Goal: Task Accomplishment & Management: Use online tool/utility

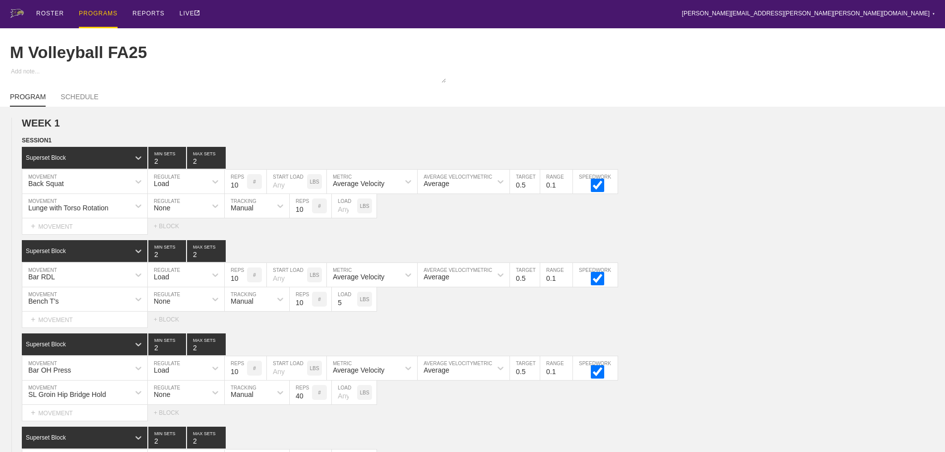
scroll to position [1037, 0]
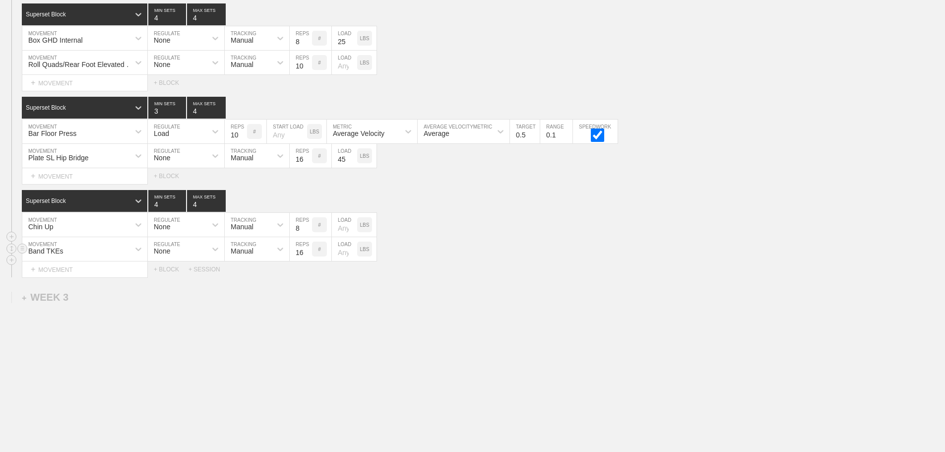
click at [529, 239] on div "Band TKEs MOVEMENT None REGULATE Manual TRACKING 16 REPS # LOAD LBS" at bounding box center [472, 249] width 945 height 24
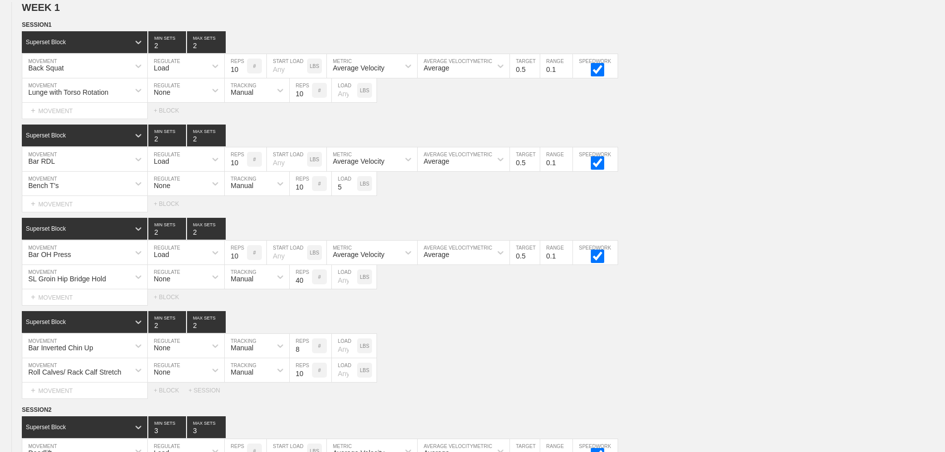
scroll to position [0, 0]
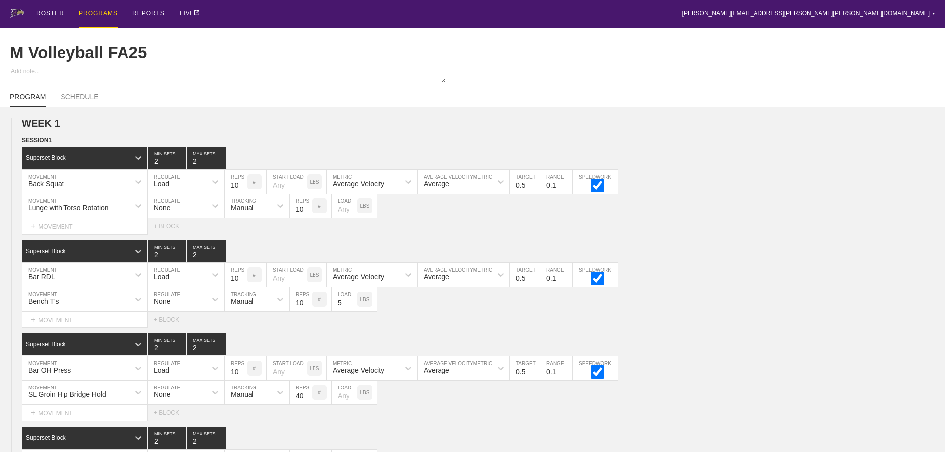
click at [96, 13] on div "PROGRAMS" at bounding box center [98, 14] width 39 height 28
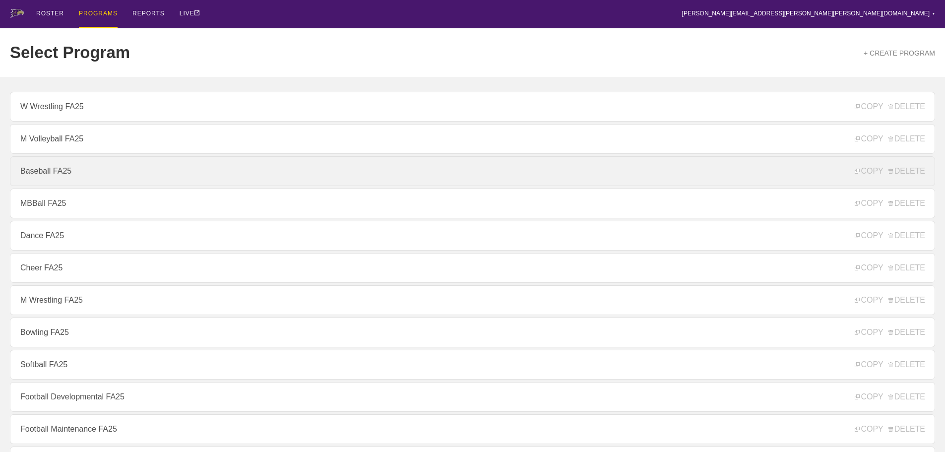
click at [39, 176] on link "Baseball FA25" at bounding box center [473, 171] width 926 height 30
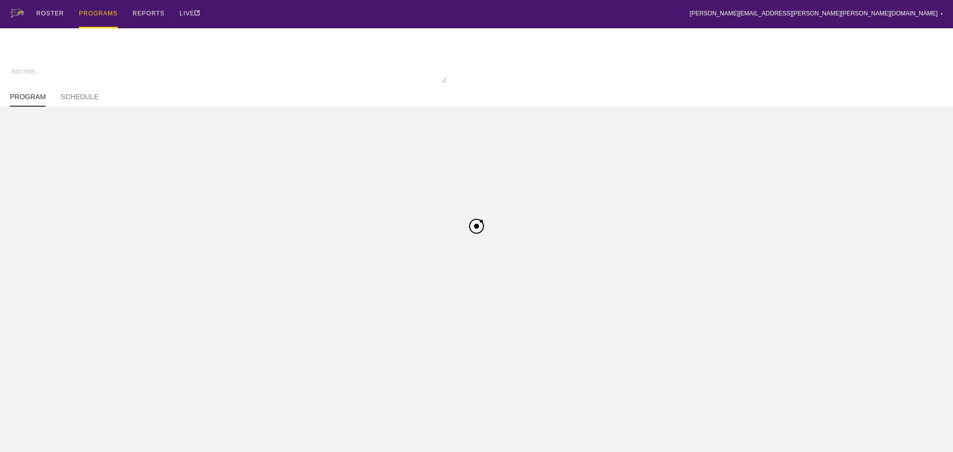
type textarea "x"
type input "Baseball FA25"
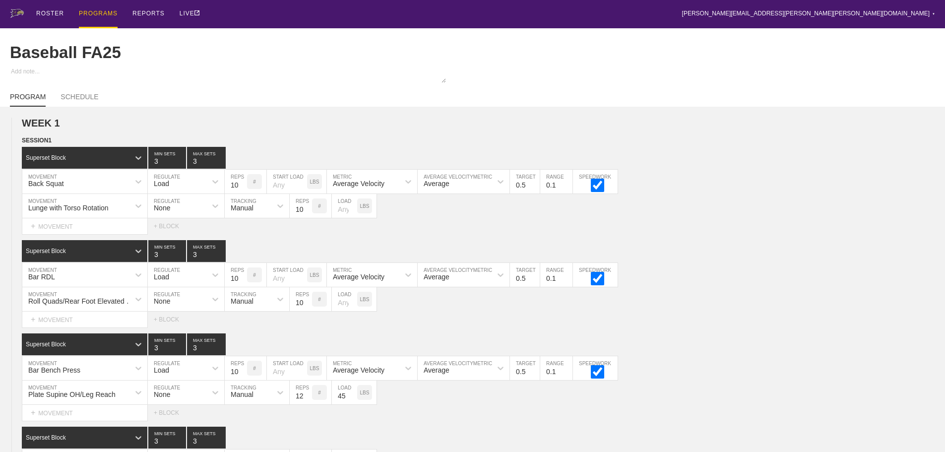
click at [627, 7] on div "ROSTER PROGRAMS REPORTS LIVE [PERSON_NAME][EMAIL_ADDRESS][PERSON_NAME][PERSON_N…" at bounding box center [473, 14] width 926 height 28
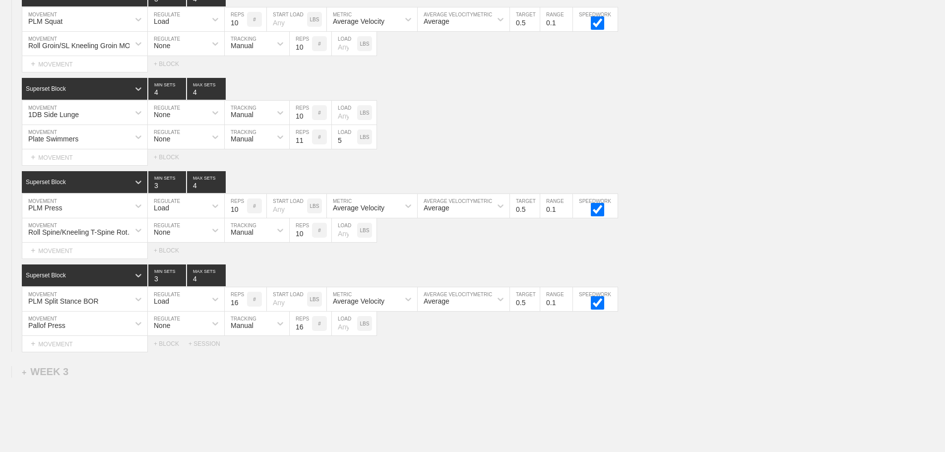
scroll to position [1106, 0]
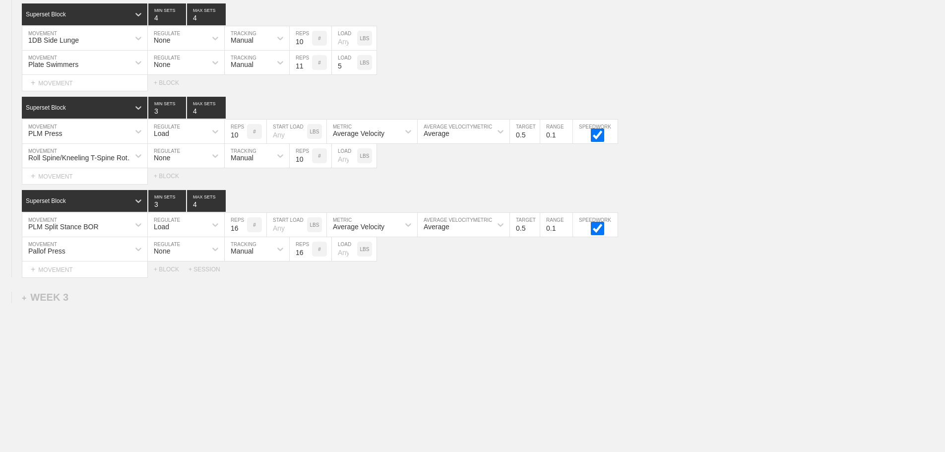
click at [205, 268] on div "+ SESSION" at bounding box center [209, 269] width 40 height 7
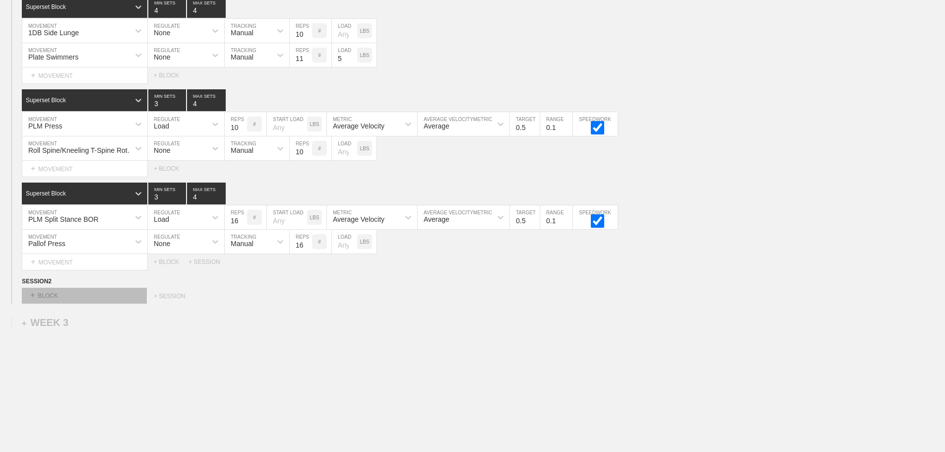
click at [125, 301] on div "+ BLOCK" at bounding box center [84, 296] width 125 height 16
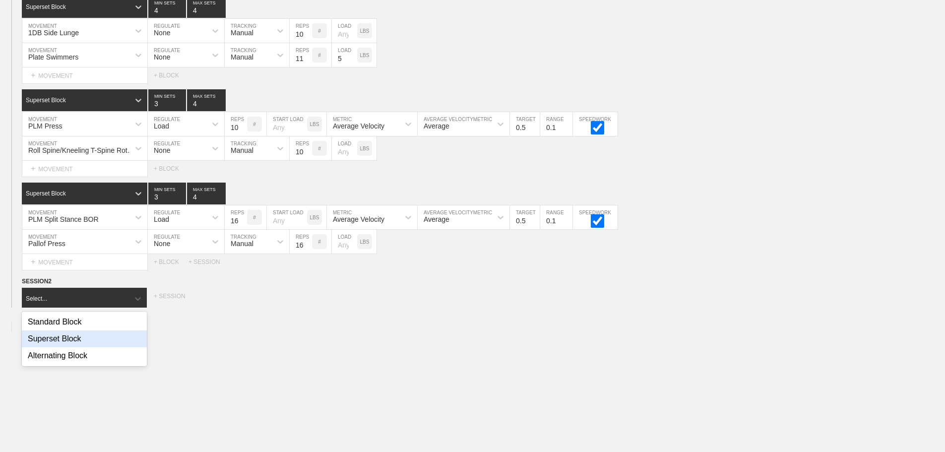
click at [72, 347] on div "Superset Block" at bounding box center [84, 339] width 125 height 17
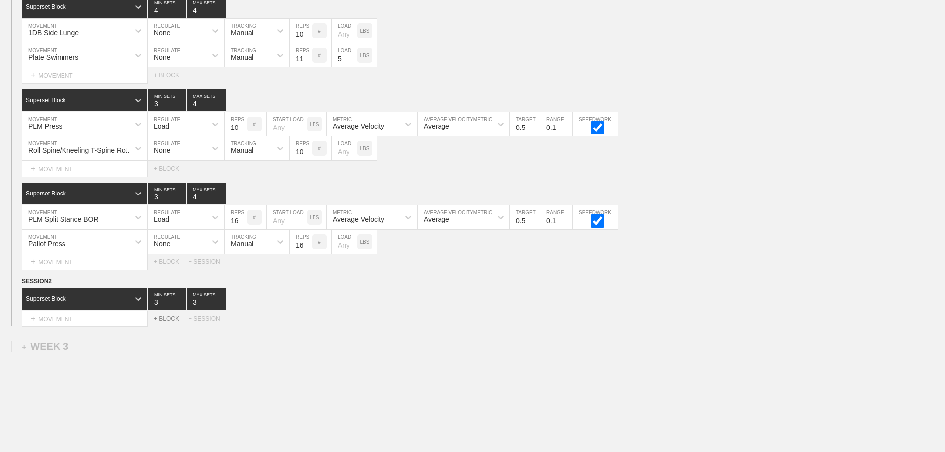
click at [170, 322] on div "+ BLOCK" at bounding box center [171, 318] width 35 height 7
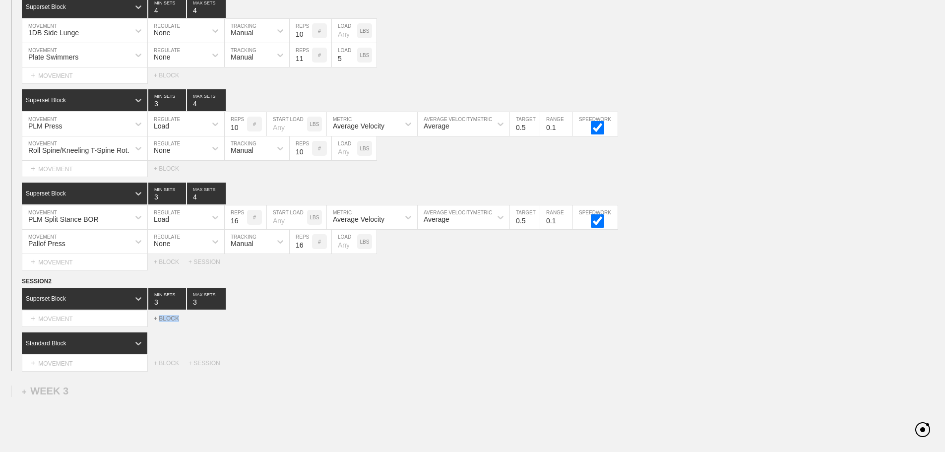
click at [170, 322] on div "+ BLOCK" at bounding box center [171, 318] width 35 height 7
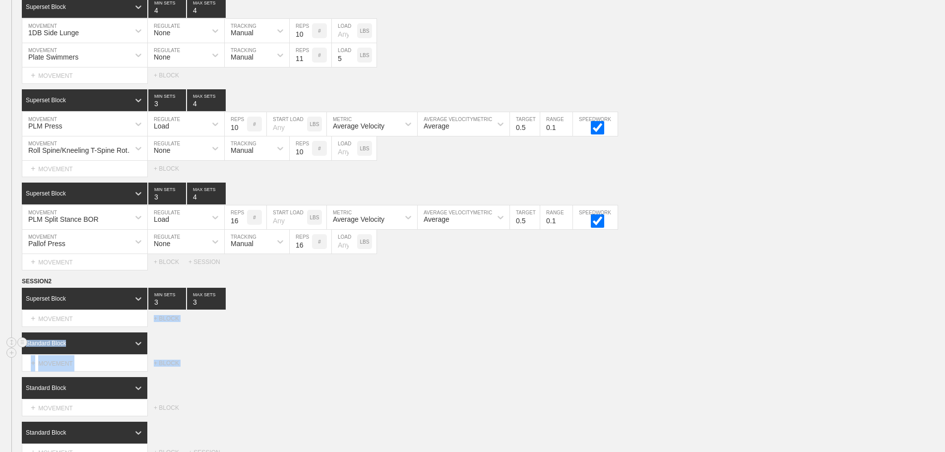
click at [327, 341] on div "Standard Block" at bounding box center [484, 343] width 924 height 22
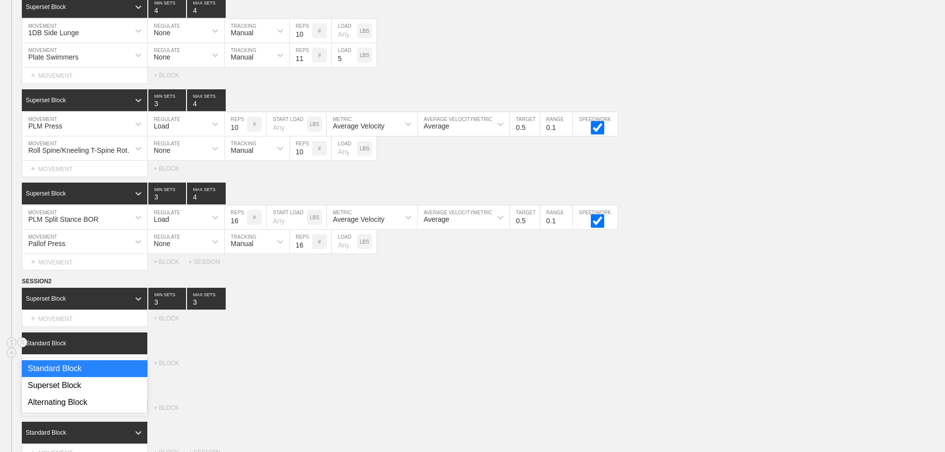
click at [130, 349] on div at bounding box center [139, 343] width 18 height 18
click at [72, 394] on div "Superset Block" at bounding box center [85, 385] width 126 height 17
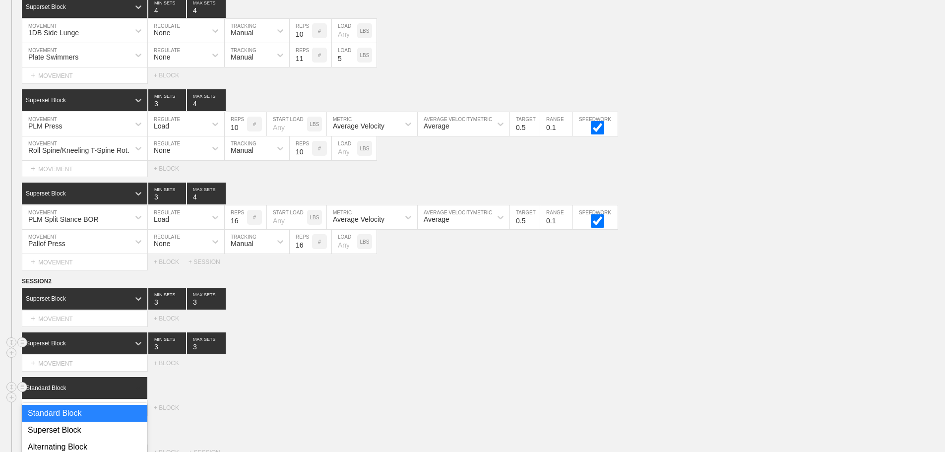
click at [137, 399] on div "option Standard Block focused, 1 of 3. 3 results available. Use Up and Down to …" at bounding box center [85, 388] width 127 height 22
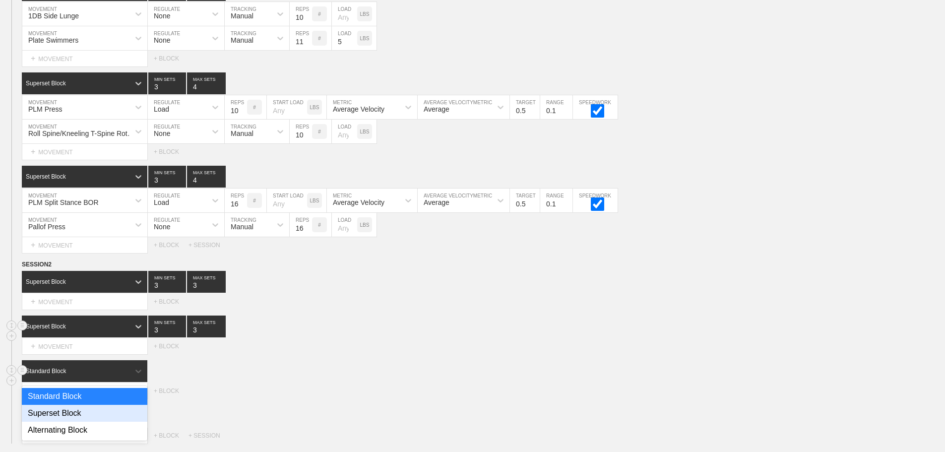
click at [79, 422] on div "Superset Block" at bounding box center [85, 413] width 126 height 17
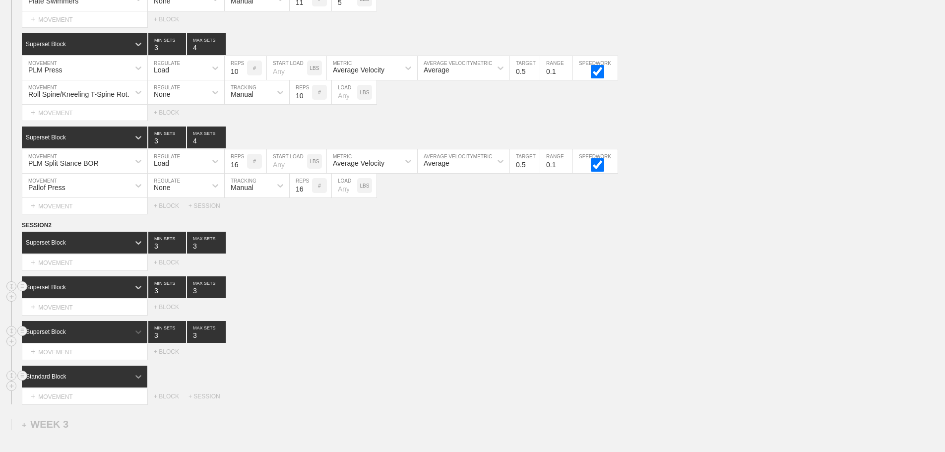
click at [136, 388] on div "Standard Block" at bounding box center [85, 377] width 127 height 22
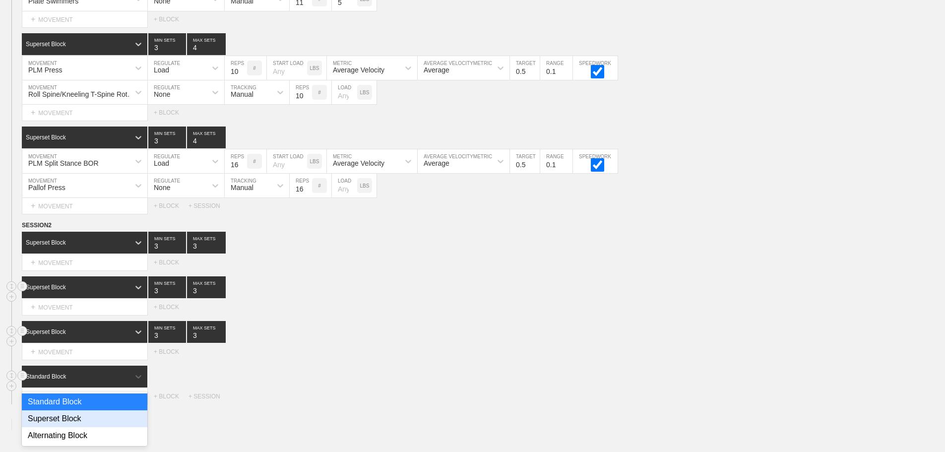
scroll to position [1167, 0]
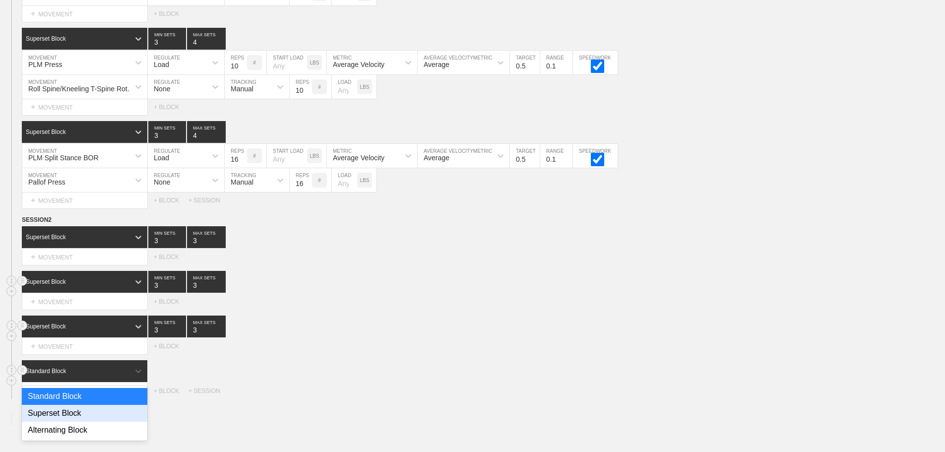
click at [65, 417] on div "Superset Block" at bounding box center [85, 413] width 126 height 17
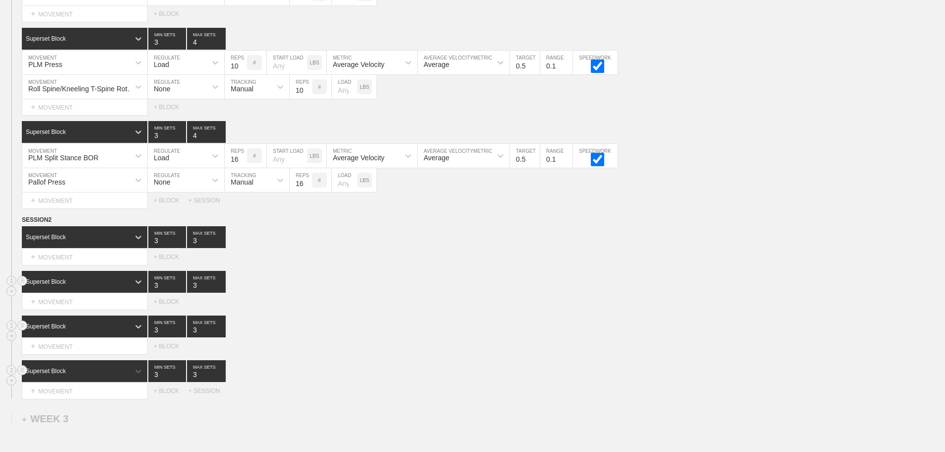
click at [324, 382] on div "option Superset Block, selected. 0 results available. Select is focused ,type t…" at bounding box center [484, 371] width 924 height 22
type input "4"
click at [221, 378] on input "4" at bounding box center [206, 371] width 39 height 22
type input "4"
click at [220, 334] on input "4" at bounding box center [206, 327] width 39 height 22
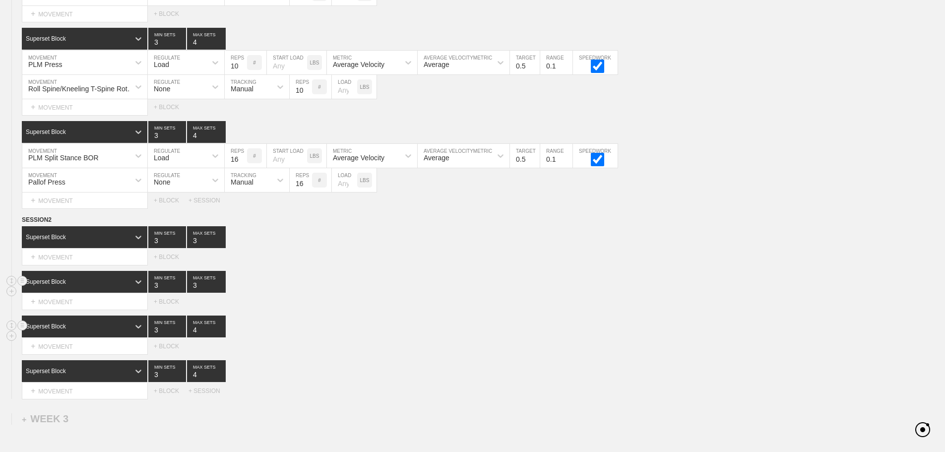
click at [344, 324] on div "Superset Block 3 MIN SETS 4 MAX SETS" at bounding box center [484, 327] width 924 height 22
type input "4"
click at [219, 290] on input "4" at bounding box center [206, 282] width 39 height 22
click at [306, 293] on div "Superset Block 3 MIN SETS 4 MAX SETS" at bounding box center [484, 282] width 924 height 22
type input "4"
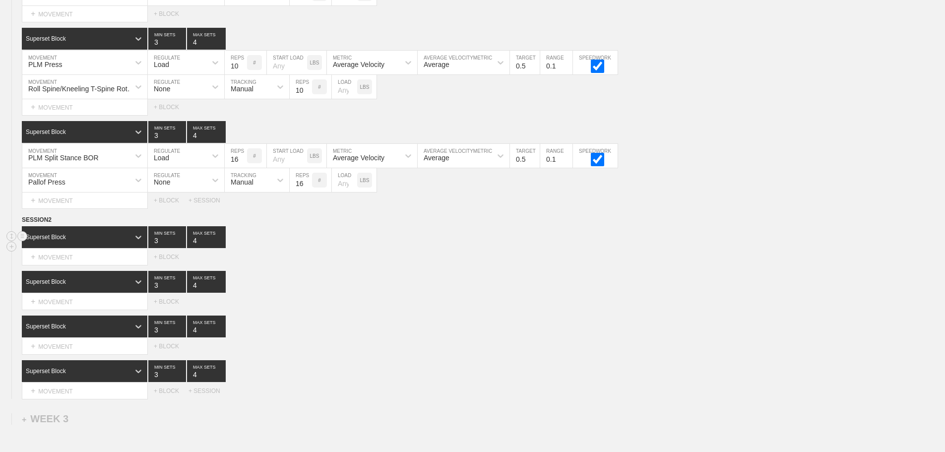
click at [220, 245] on input "4" at bounding box center [206, 237] width 39 height 22
click at [326, 263] on div "Select... MOVEMENT + MOVEMENT + BLOCK" at bounding box center [472, 257] width 945 height 16
click at [748, 282] on div "Superset Block 3 MIN SETS 4 MAX SETS" at bounding box center [484, 282] width 924 height 22
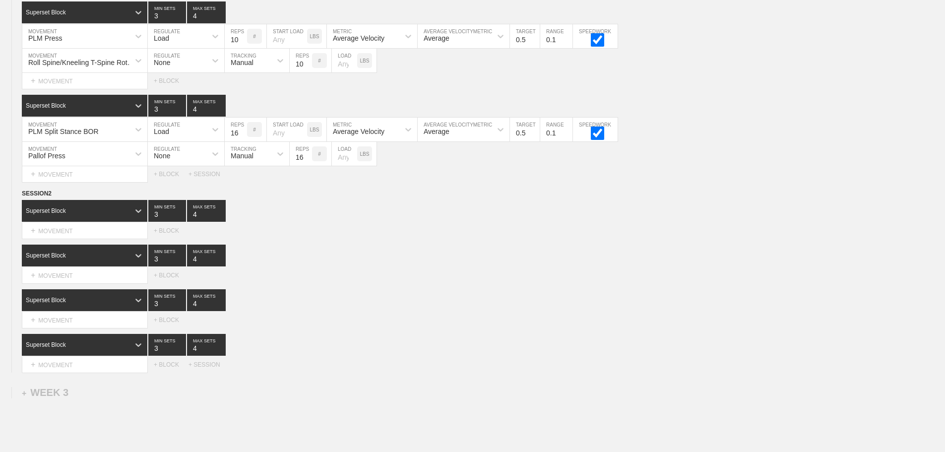
scroll to position [1290, 0]
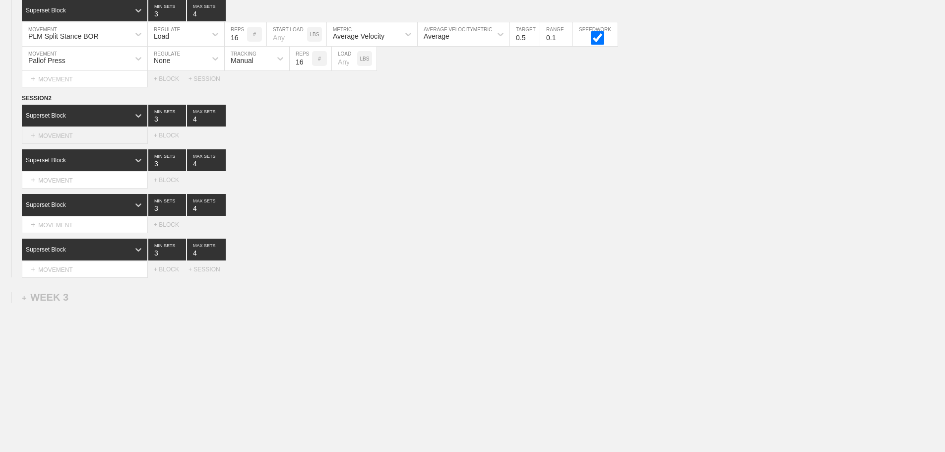
click at [65, 144] on div "+ MOVEMENT" at bounding box center [85, 136] width 126 height 16
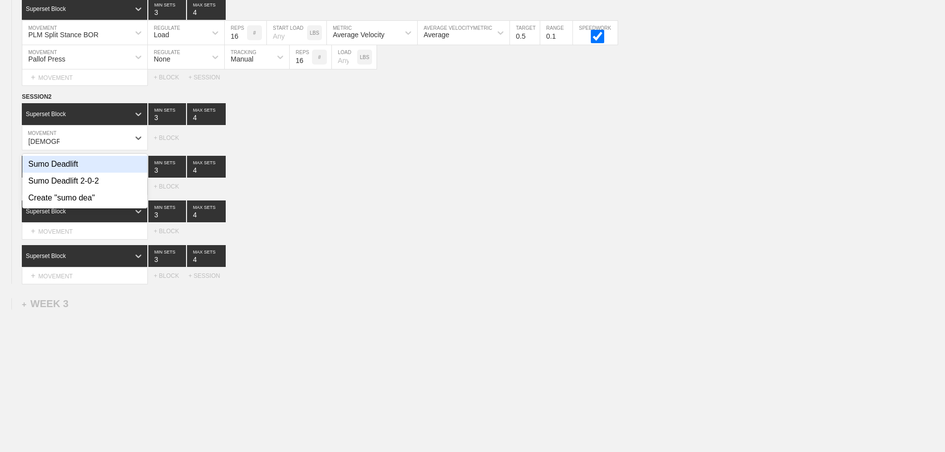
click at [63, 168] on div "Sumo Deadlift" at bounding box center [84, 164] width 125 height 17
type input "[DEMOGRAPHIC_DATA]"
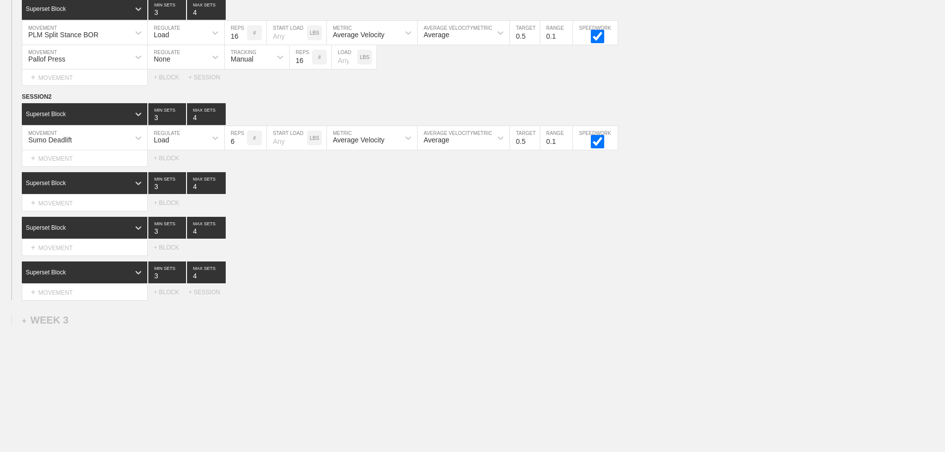
click at [332, 256] on div "Select... MOVEMENT + MOVEMENT + BLOCK" at bounding box center [472, 248] width 945 height 16
click at [435, 264] on div "SESSION 2 Superset Block 3 MIN SETS 4 MAX SETS DUPLICATE INSERT MOVEMENT AFTER …" at bounding box center [472, 196] width 945 height 208
click at [85, 166] on div "+ MOVEMENT" at bounding box center [85, 158] width 126 height 16
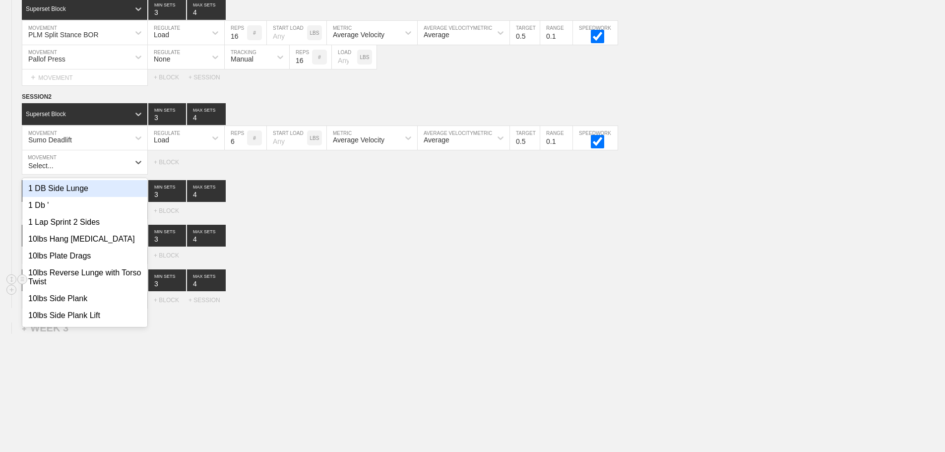
click at [722, 288] on div "Superset Block 3 MIN SETS 4 MAX SETS" at bounding box center [484, 280] width 924 height 22
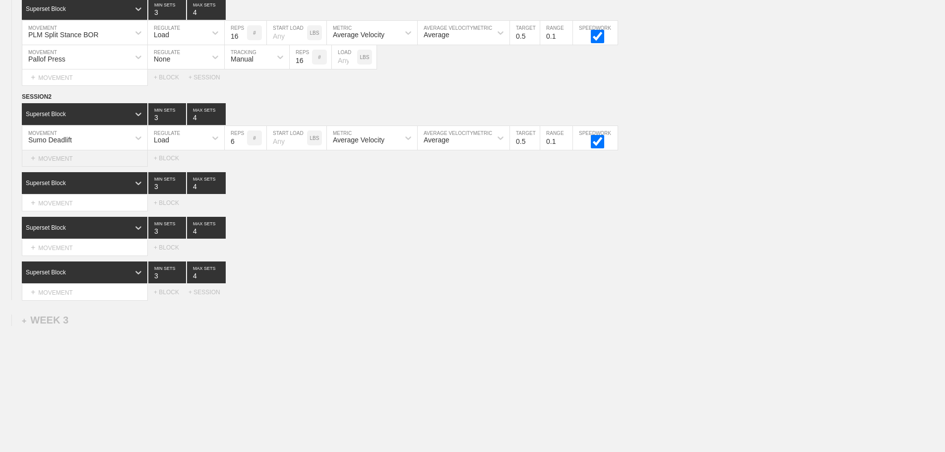
click at [85, 167] on div "+ MOVEMENT" at bounding box center [85, 158] width 126 height 16
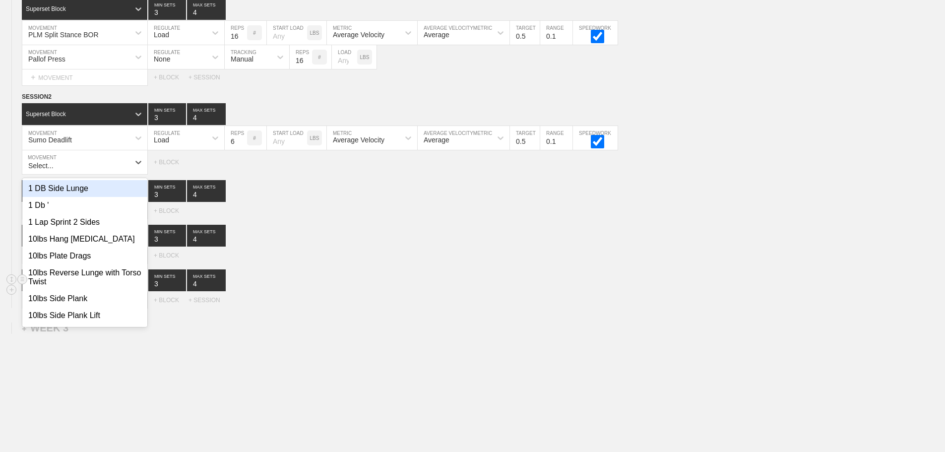
click at [481, 294] on div "Superset Block 3 MIN SETS 4 MAX SETS DUPLICATE INSERT MOVEMENT AFTER DELETE Sel…" at bounding box center [472, 288] width 945 height 39
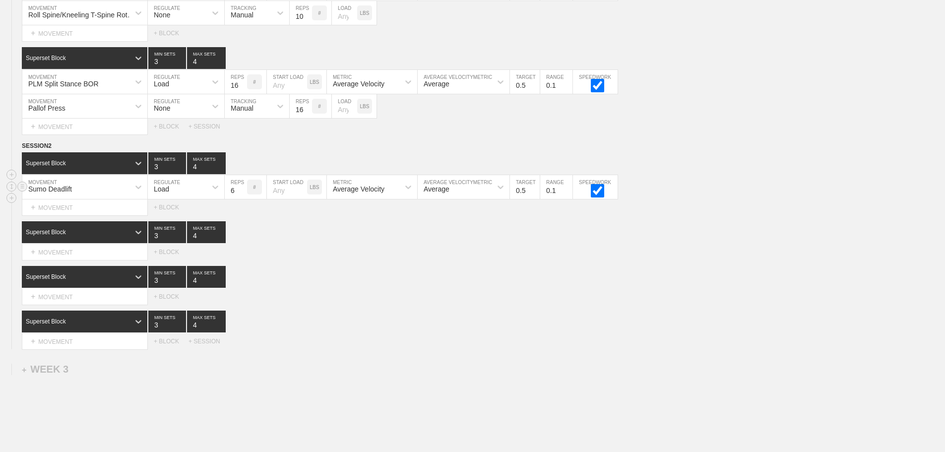
scroll to position [1321, 0]
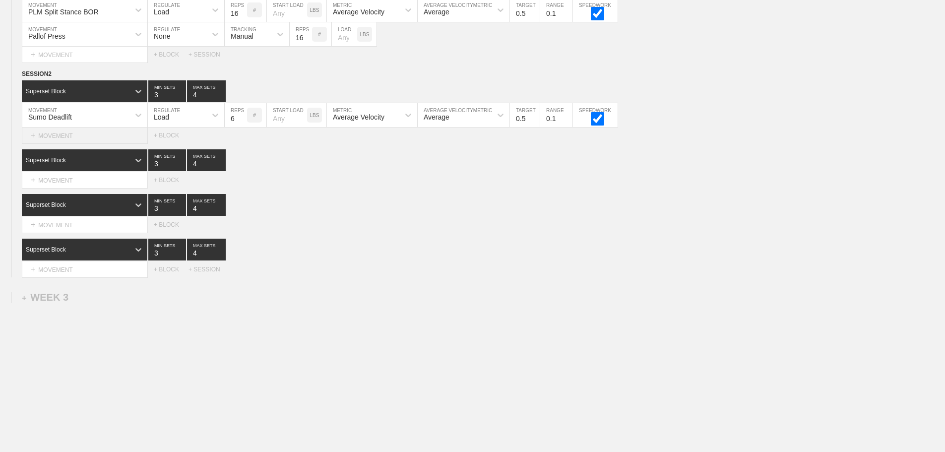
click at [81, 140] on div "+ MOVEMENT" at bounding box center [85, 136] width 126 height 16
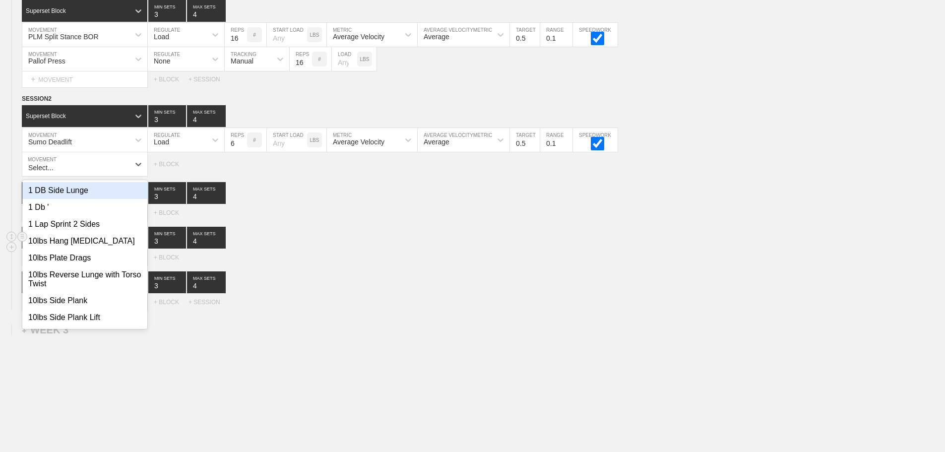
scroll to position [1328, 0]
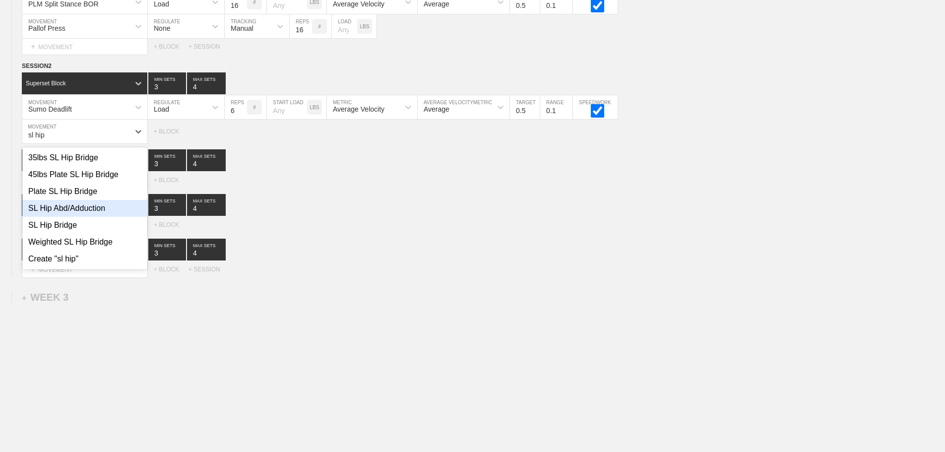
click at [108, 213] on div "SL Hip Abd/Adduction" at bounding box center [84, 208] width 125 height 17
type input "sl hip"
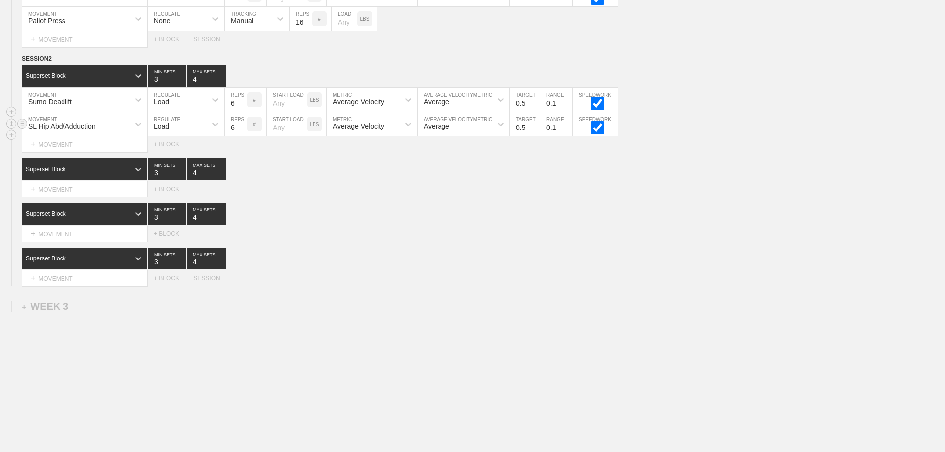
click at [196, 130] on div "Load" at bounding box center [177, 124] width 59 height 17
click at [173, 159] on div "None" at bounding box center [186, 150] width 76 height 17
drag, startPoint x: 247, startPoint y: 136, endPoint x: 257, endPoint y: 186, distance: 50.2
click at [247, 130] on div "Sensor" at bounding box center [242, 126] width 22 height 8
click at [257, 169] on div "Manual" at bounding box center [257, 167] width 65 height 17
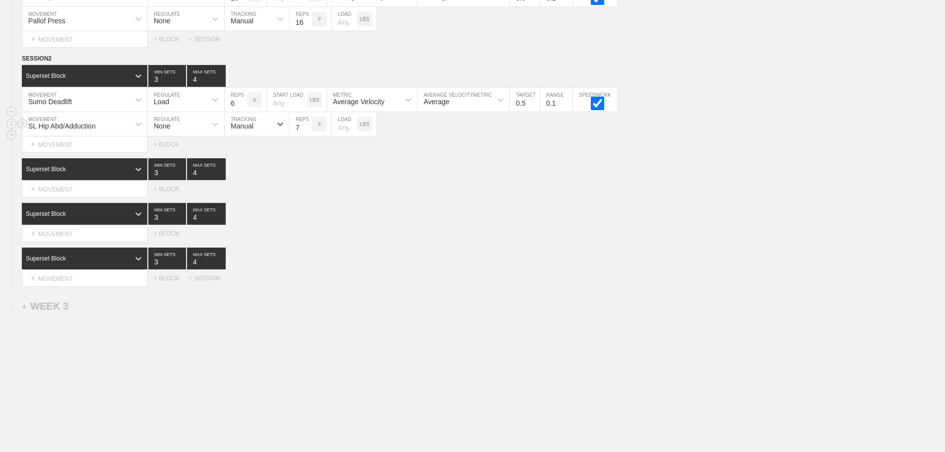
click at [308, 132] on input "7" at bounding box center [301, 124] width 22 height 24
click at [307, 132] on input "8" at bounding box center [301, 124] width 22 height 24
click at [307, 132] on input "9" at bounding box center [301, 124] width 22 height 24
type input "10"
click at [307, 132] on input "10" at bounding box center [301, 124] width 22 height 24
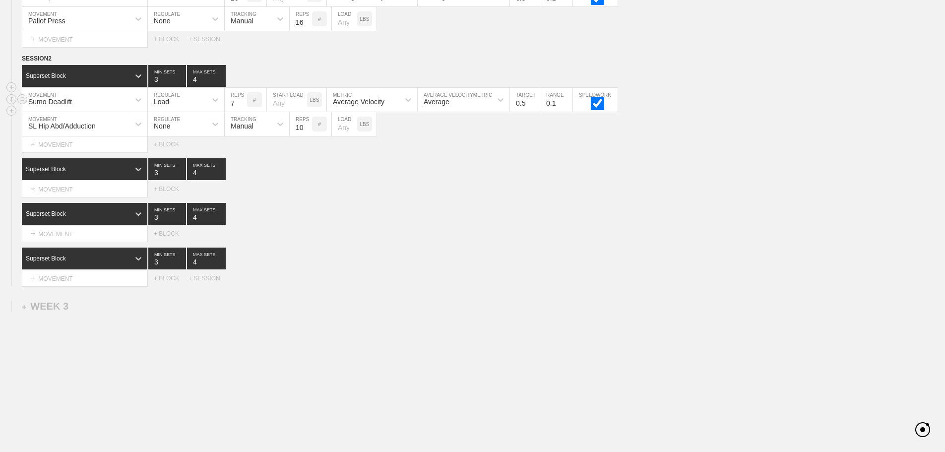
click at [241, 107] on input "7" at bounding box center [236, 100] width 22 height 24
click at [241, 107] on input "8" at bounding box center [236, 100] width 22 height 24
click at [241, 107] on input "9" at bounding box center [236, 100] width 22 height 24
type input "10"
click at [241, 107] on input "10" at bounding box center [236, 100] width 22 height 24
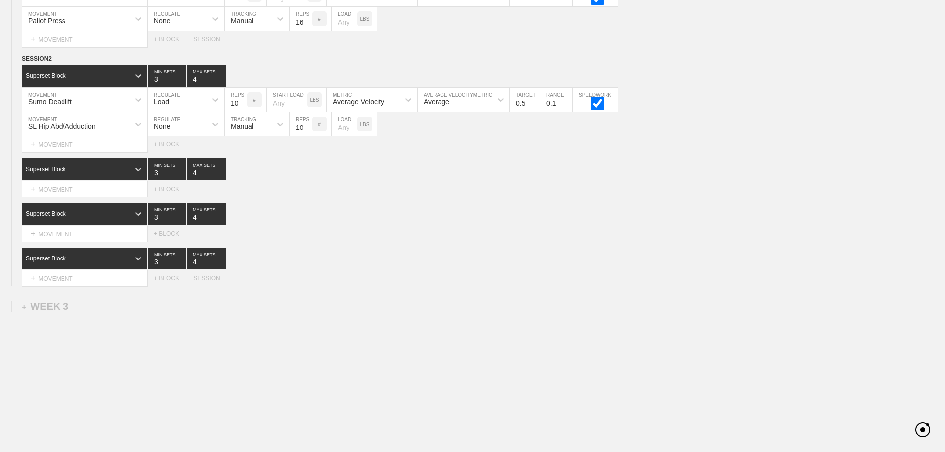
click at [470, 197] on div "Select... MOVEMENT + MOVEMENT + BLOCK" at bounding box center [472, 189] width 945 height 16
click at [598, 225] on div "Superset Block 3 MIN SETS 4 MAX SETS" at bounding box center [484, 214] width 924 height 22
click at [429, 242] on div "Select... MOVEMENT + MOVEMENT + BLOCK" at bounding box center [472, 234] width 945 height 16
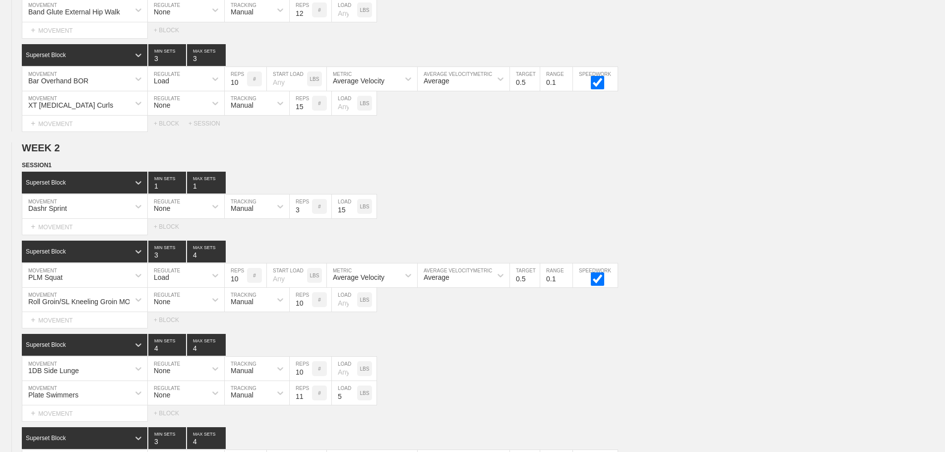
scroll to position [770, 0]
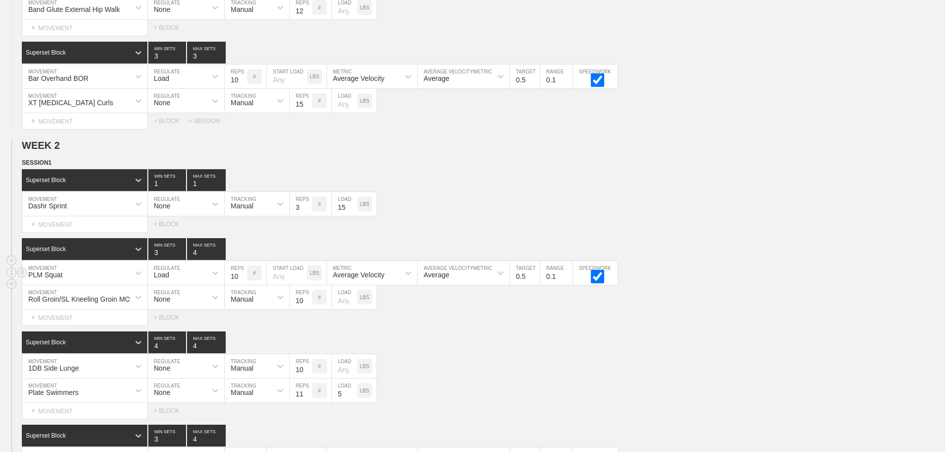
click at [795, 293] on div "Roll Groin/SL Kneeling Groin MOB MOVEMENT None REGULATE Manual TRACKING 10 REPS…" at bounding box center [472, 297] width 945 height 24
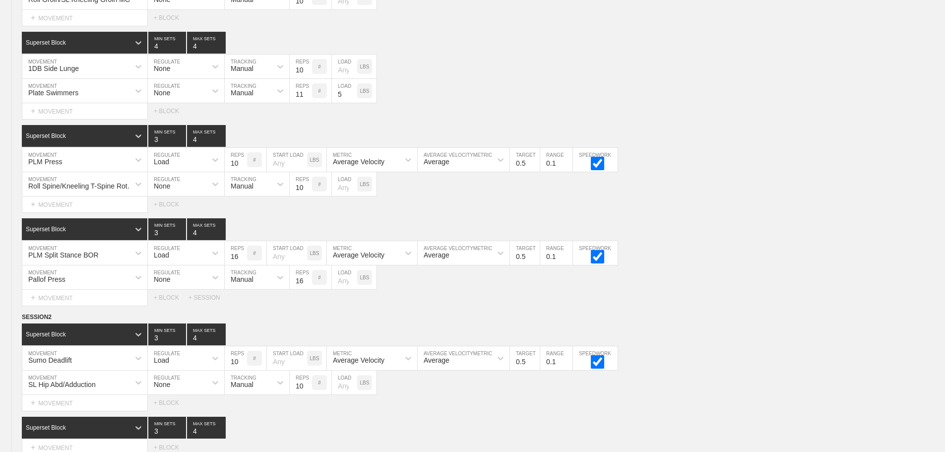
scroll to position [1345, 0]
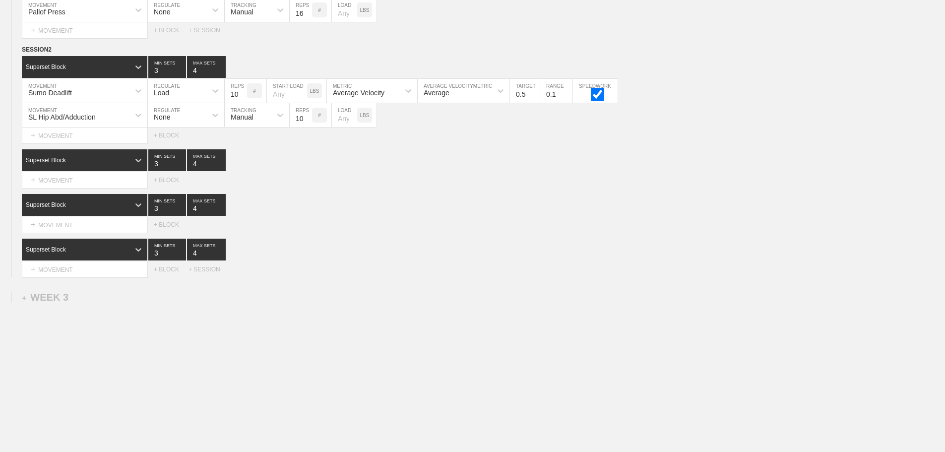
click at [66, 180] on div "+ MOVEMENT" at bounding box center [85, 180] width 126 height 16
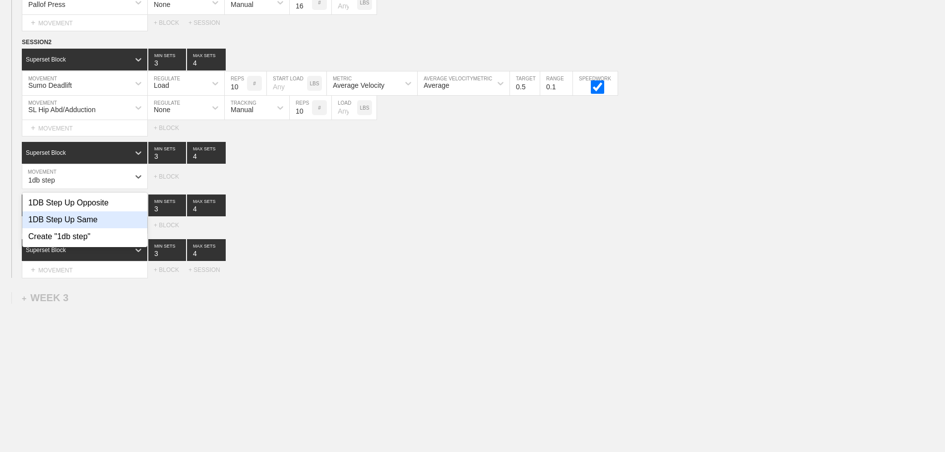
click at [83, 226] on div "1DB Step Up Same" at bounding box center [84, 219] width 125 height 17
type input "1db step"
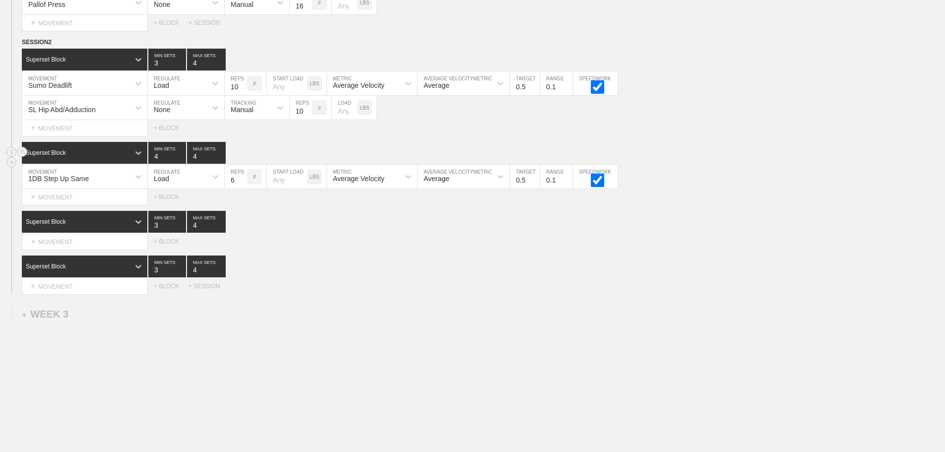
type input "4"
click at [180, 161] on input "4" at bounding box center [167, 153] width 38 height 22
click at [180, 184] on div "Load" at bounding box center [177, 176] width 59 height 17
click at [171, 211] on div "None" at bounding box center [186, 203] width 76 height 17
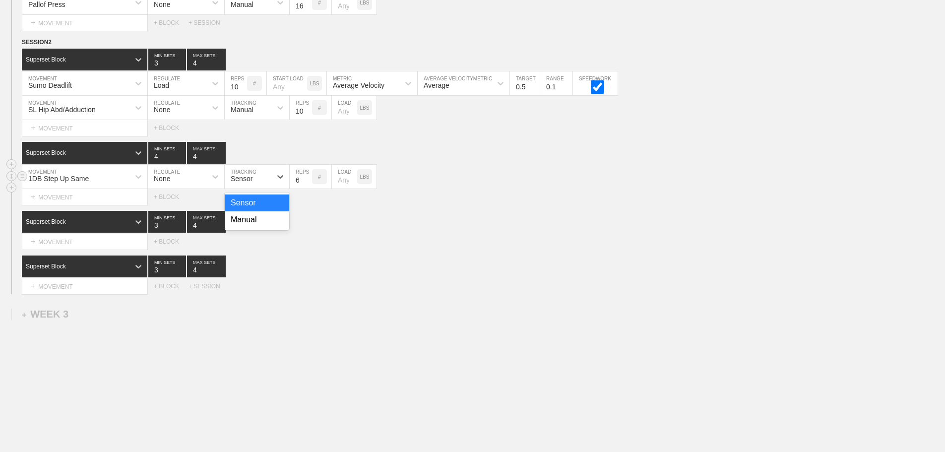
click at [256, 185] on div "Sensor" at bounding box center [248, 176] width 47 height 17
click at [251, 224] on div "Manual" at bounding box center [257, 219] width 65 height 17
click at [307, 183] on input "7" at bounding box center [301, 177] width 22 height 24
click at [307, 183] on input "8" at bounding box center [301, 177] width 22 height 24
click at [307, 183] on input "9" at bounding box center [301, 177] width 22 height 24
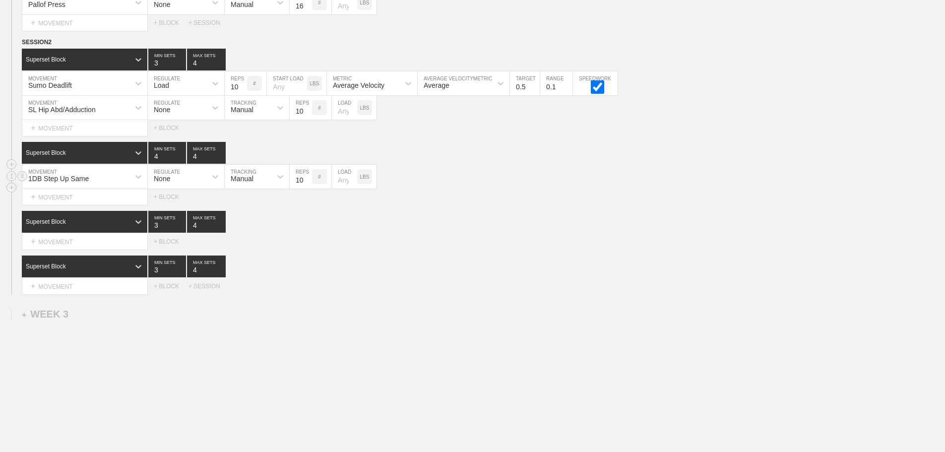
click at [307, 183] on input "10" at bounding box center [301, 177] width 22 height 24
click at [307, 183] on input "11" at bounding box center [301, 177] width 22 height 24
click at [307, 183] on input "12" at bounding box center [301, 177] width 22 height 24
click at [307, 183] on input "13" at bounding box center [301, 177] width 22 height 24
click at [307, 183] on input "14" at bounding box center [301, 177] width 22 height 24
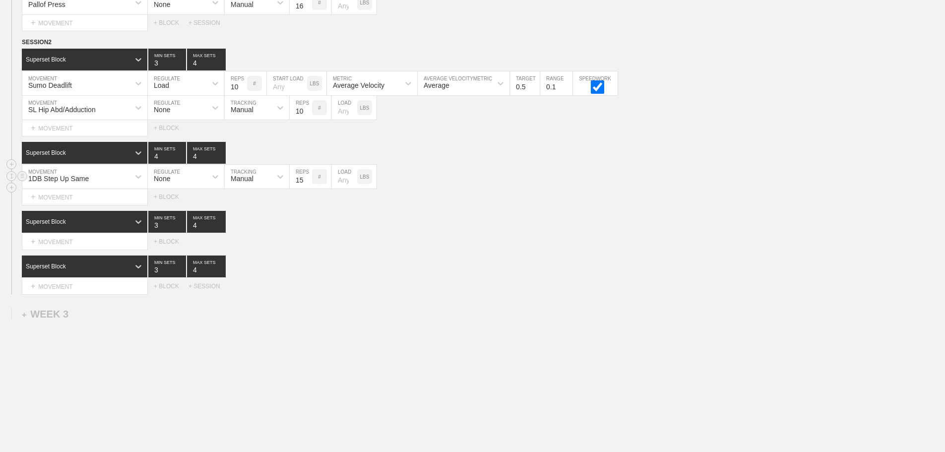
click at [307, 183] on input "15" at bounding box center [301, 177] width 22 height 24
type input "16"
click at [307, 183] on input "16" at bounding box center [301, 177] width 22 height 24
click at [515, 198] on div "Select... MOVEMENT + MOVEMENT + BLOCK" at bounding box center [472, 197] width 945 height 16
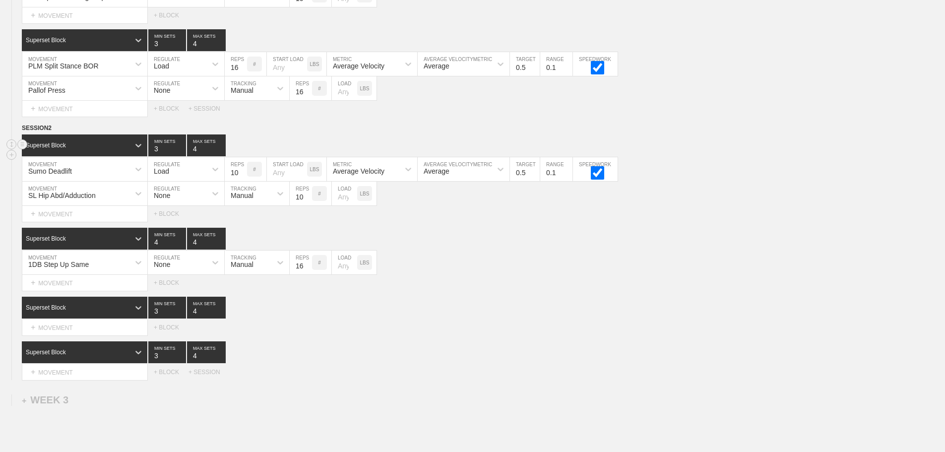
scroll to position [1369, 0]
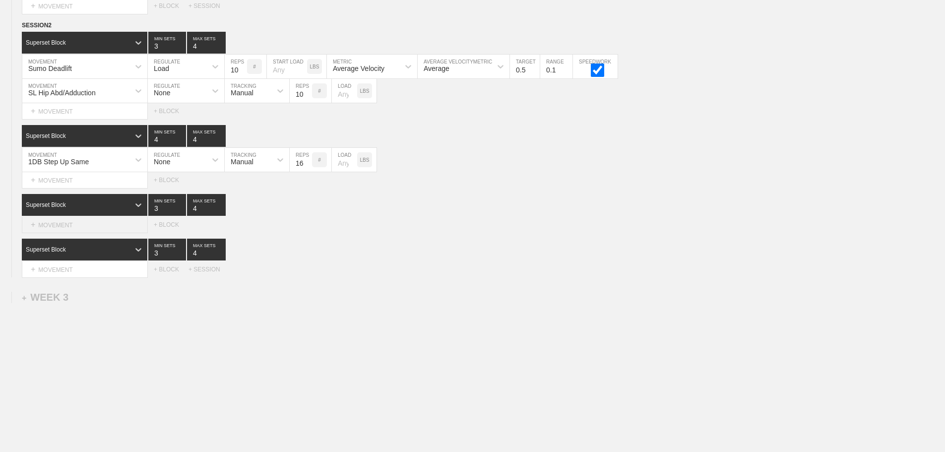
click at [73, 226] on div "+ MOVEMENT" at bounding box center [85, 225] width 126 height 16
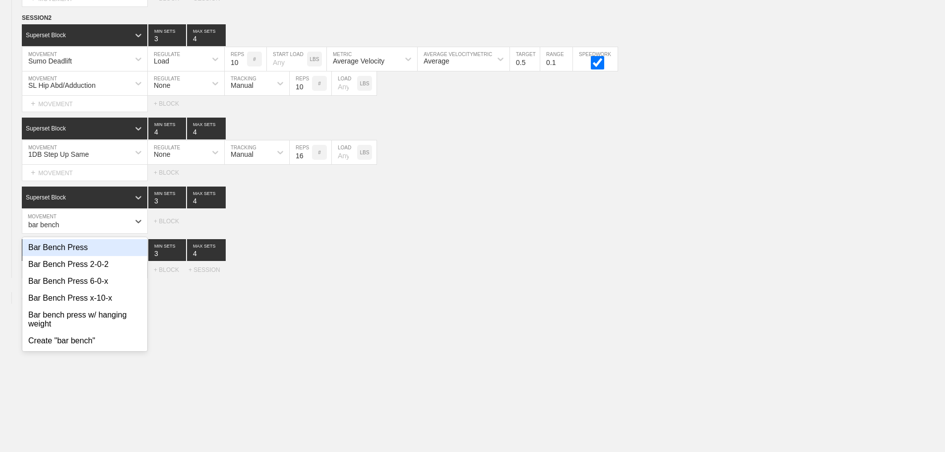
click at [87, 256] on div "Bar Bench Press" at bounding box center [84, 247] width 125 height 17
type input "bar bench"
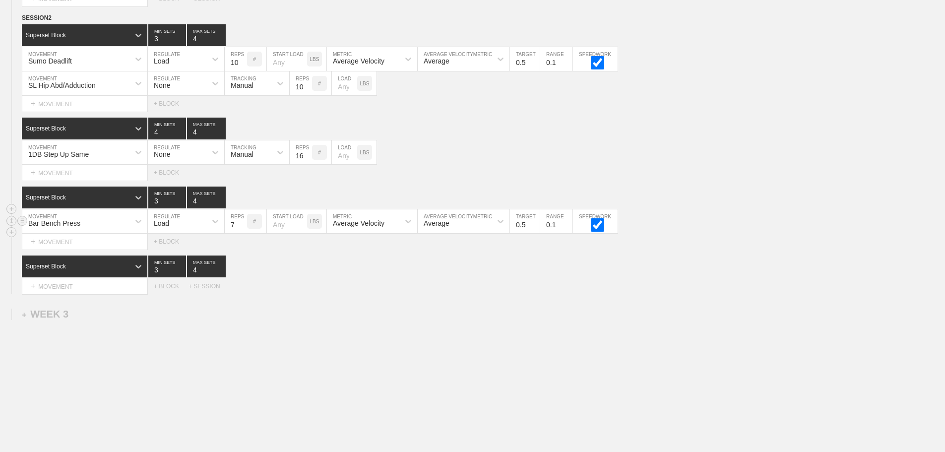
click at [243, 229] on input "7" at bounding box center [236, 221] width 22 height 24
click at [243, 229] on input "8" at bounding box center [236, 221] width 22 height 24
click at [243, 229] on input "9" at bounding box center [236, 221] width 22 height 24
type input "10"
click at [243, 229] on input "10" at bounding box center [236, 221] width 22 height 24
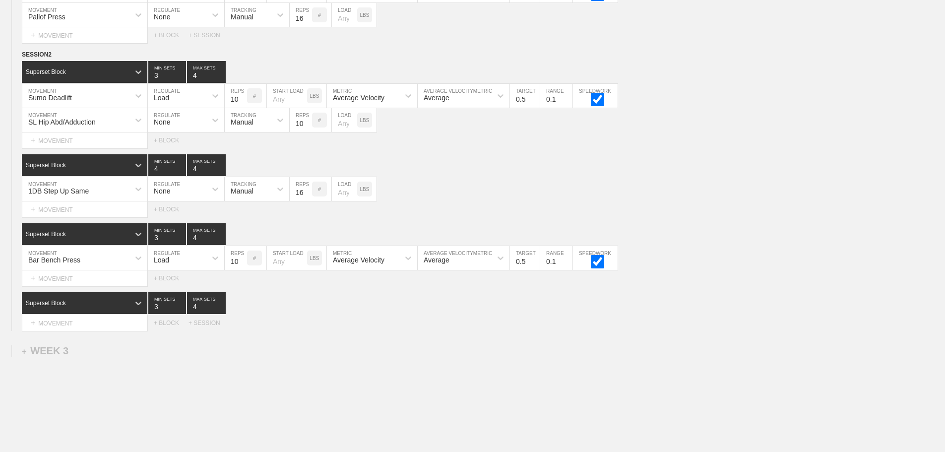
scroll to position [1393, 0]
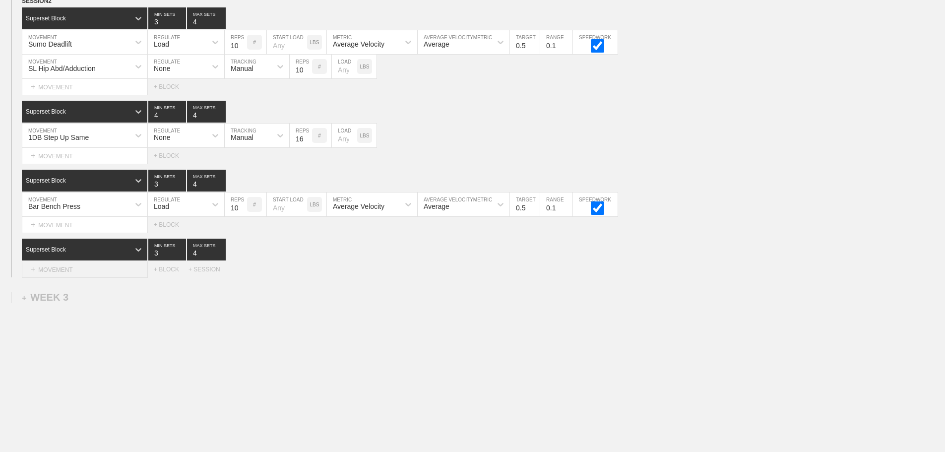
click at [74, 270] on div "+ MOVEMENT" at bounding box center [85, 270] width 126 height 16
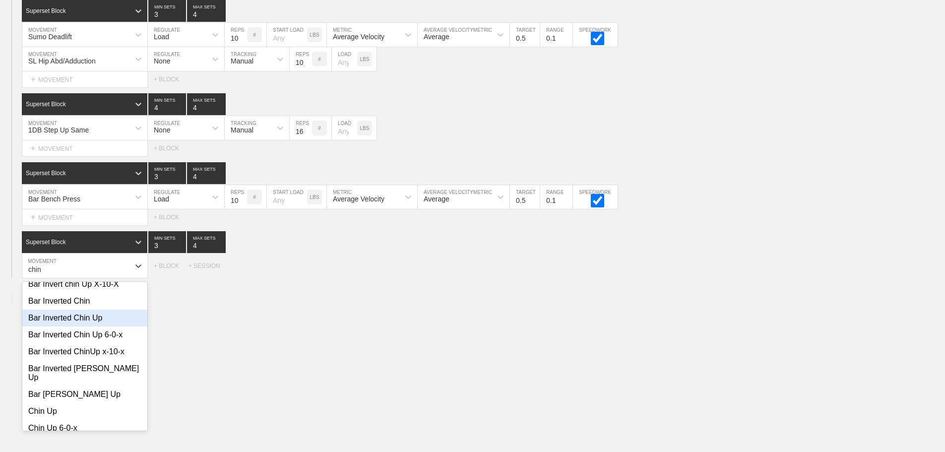
scroll to position [99, 0]
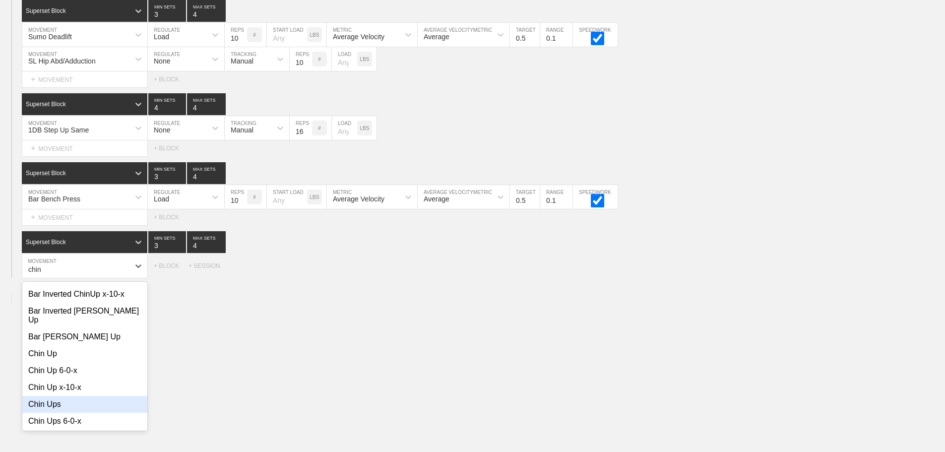
click at [55, 405] on div "Chin Ups" at bounding box center [84, 404] width 125 height 17
type input "chin"
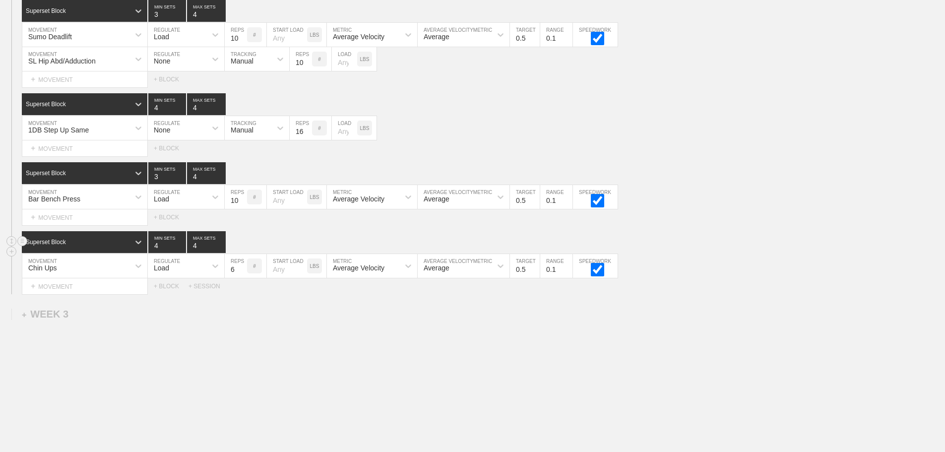
type input "4"
click at [179, 249] on input "4" at bounding box center [167, 242] width 38 height 22
click at [177, 274] on div "Load" at bounding box center [177, 266] width 59 height 17
click at [178, 298] on div "None" at bounding box center [186, 292] width 76 height 17
click at [245, 272] on div "Sensor" at bounding box center [242, 268] width 22 height 8
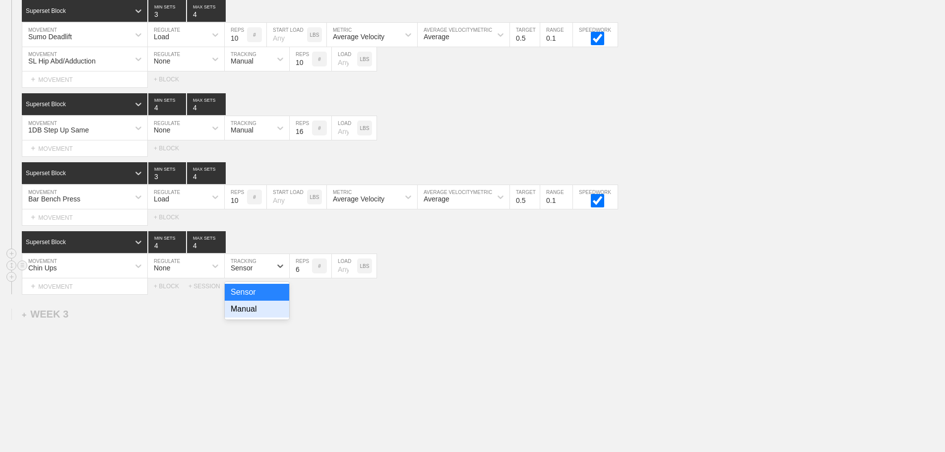
click at [255, 313] on div "Manual" at bounding box center [257, 309] width 65 height 17
click at [307, 274] on input "7" at bounding box center [301, 266] width 22 height 24
click at [307, 274] on input "8" at bounding box center [301, 266] width 22 height 24
click at [307, 274] on input "9" at bounding box center [301, 266] width 22 height 24
type input "10"
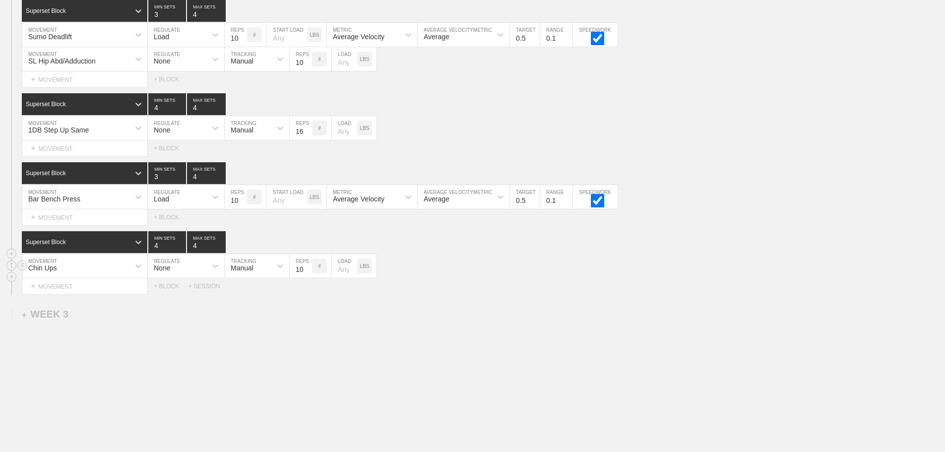
click at [307, 274] on input "10" at bounding box center [301, 266] width 22 height 24
click at [94, 295] on div "+ MOVEMENT" at bounding box center [85, 286] width 126 height 16
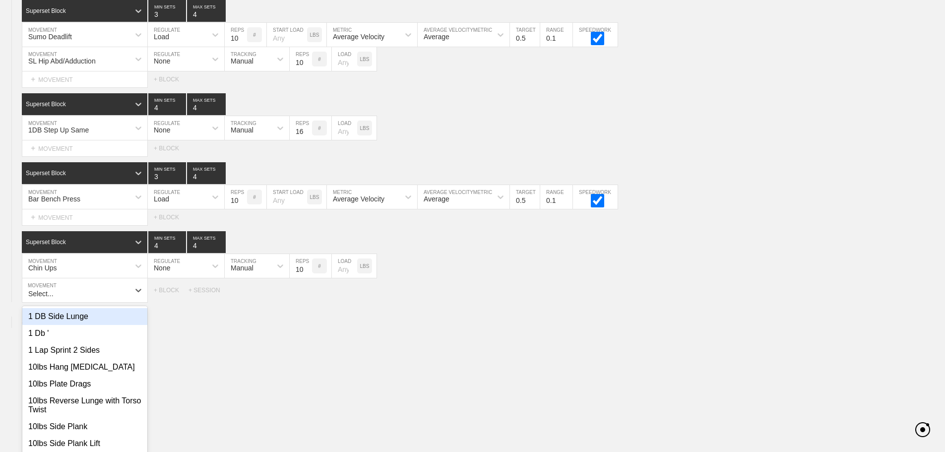
scroll to position [1408, 0]
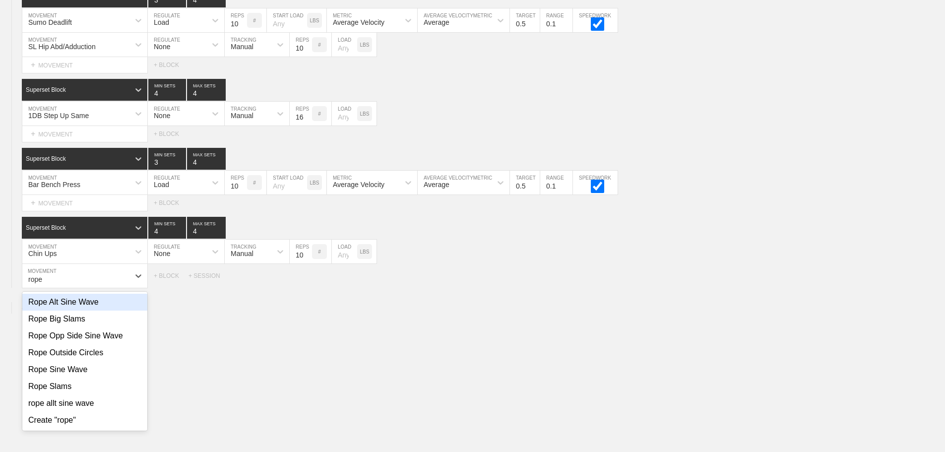
click at [84, 311] on div "Rope Alt Sine Wave" at bounding box center [84, 302] width 125 height 17
type input "rope"
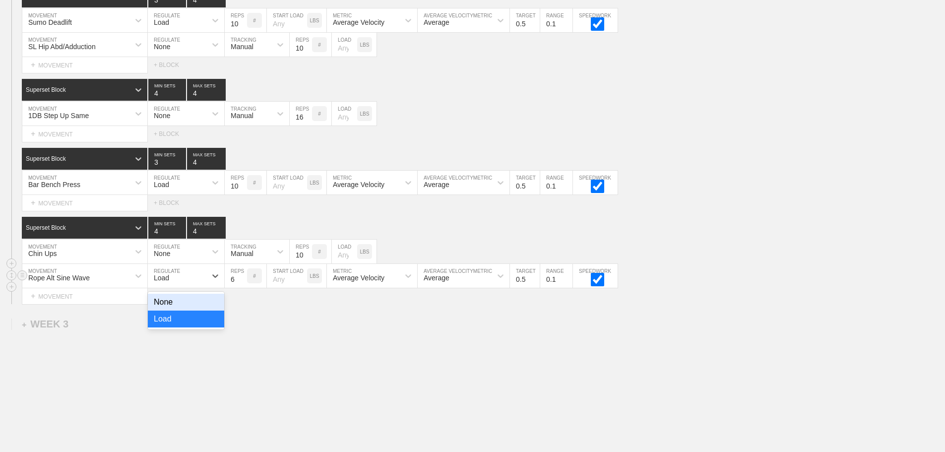
click at [187, 284] on div "Load" at bounding box center [177, 275] width 59 height 17
drag, startPoint x: 166, startPoint y: 314, endPoint x: 175, endPoint y: 313, distance: 9.5
click at [166, 311] on div "None" at bounding box center [186, 302] width 76 height 17
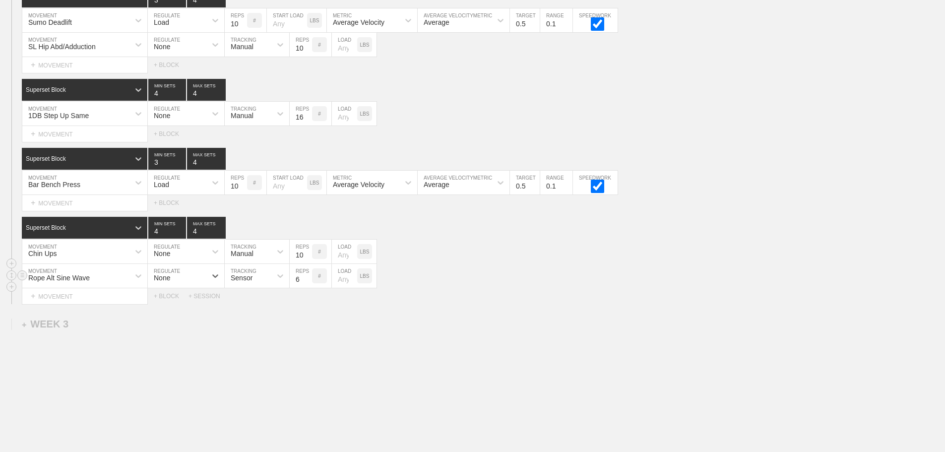
click at [254, 284] on div "Sensor" at bounding box center [248, 275] width 47 height 17
click at [252, 328] on div "Manual" at bounding box center [257, 319] width 65 height 17
click at [307, 286] on input "5" at bounding box center [301, 276] width 22 height 24
click at [307, 284] on input "15" at bounding box center [301, 276] width 22 height 24
click at [307, 284] on input "16" at bounding box center [301, 276] width 22 height 24
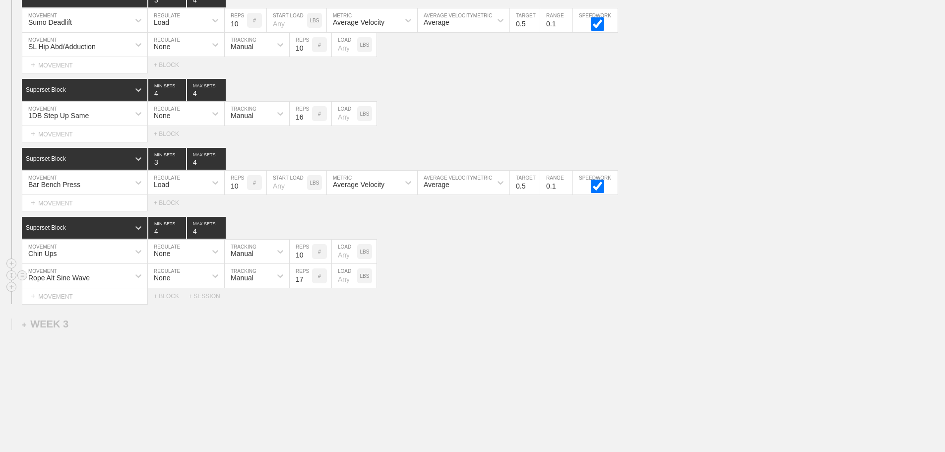
click at [307, 284] on input "17" at bounding box center [301, 276] width 22 height 24
click at [307, 284] on input "28" at bounding box center [301, 276] width 22 height 24
click at [307, 284] on input "29" at bounding box center [301, 276] width 22 height 24
click at [307, 284] on input "30" at bounding box center [301, 276] width 22 height 24
click at [307, 284] on input "31" at bounding box center [301, 276] width 22 height 24
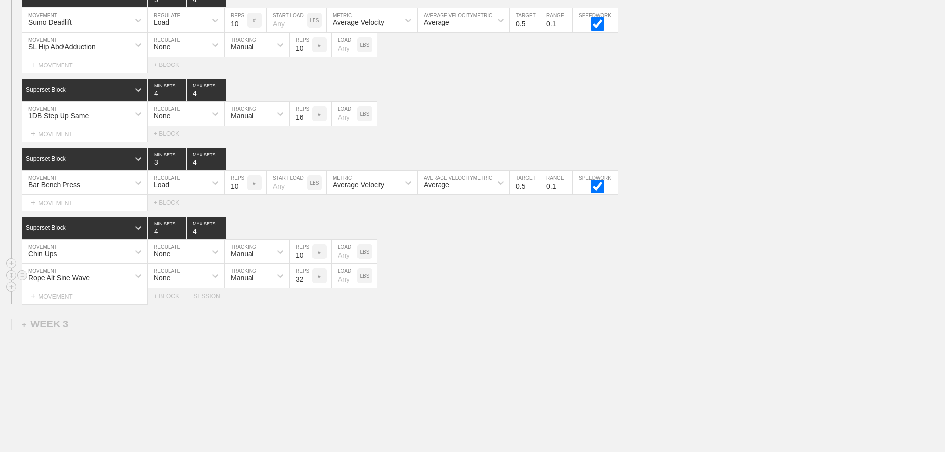
click at [307, 284] on input "32" at bounding box center [301, 276] width 22 height 24
click at [307, 284] on input "38" at bounding box center [301, 276] width 22 height 24
click at [307, 284] on input "39" at bounding box center [301, 276] width 22 height 24
type input "40"
click at [307, 284] on input "40" at bounding box center [301, 276] width 22 height 24
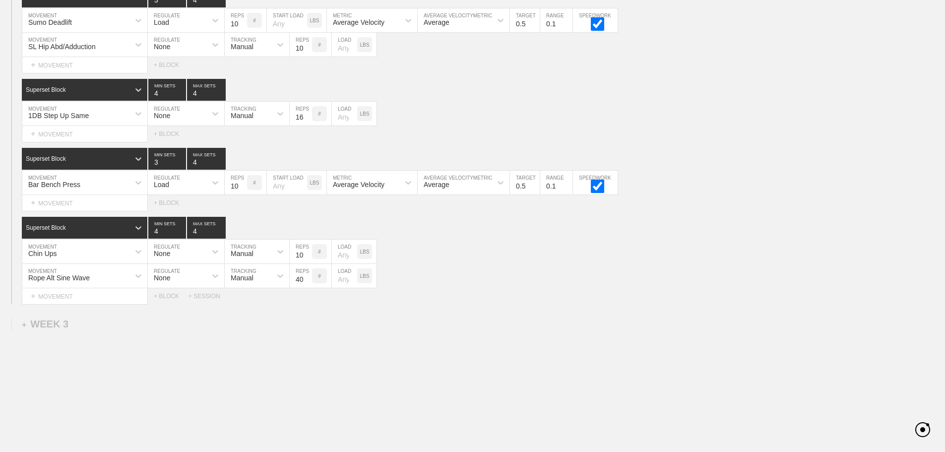
click at [524, 304] on div "Select... MOVEMENT + MOVEMENT + BLOCK + SESSION" at bounding box center [472, 296] width 945 height 16
click at [519, 286] on div "Rope Alt Sine Wave MOVEMENT None REGULATE Manual TRACKING 40 REPS # LOAD LBS" at bounding box center [472, 276] width 945 height 24
click at [73, 140] on div "+ MOVEMENT" at bounding box center [85, 134] width 126 height 16
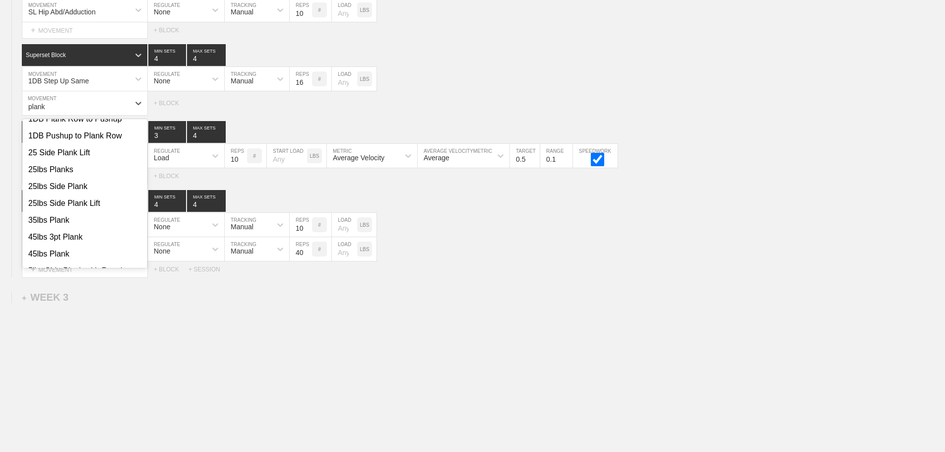
scroll to position [248, 0]
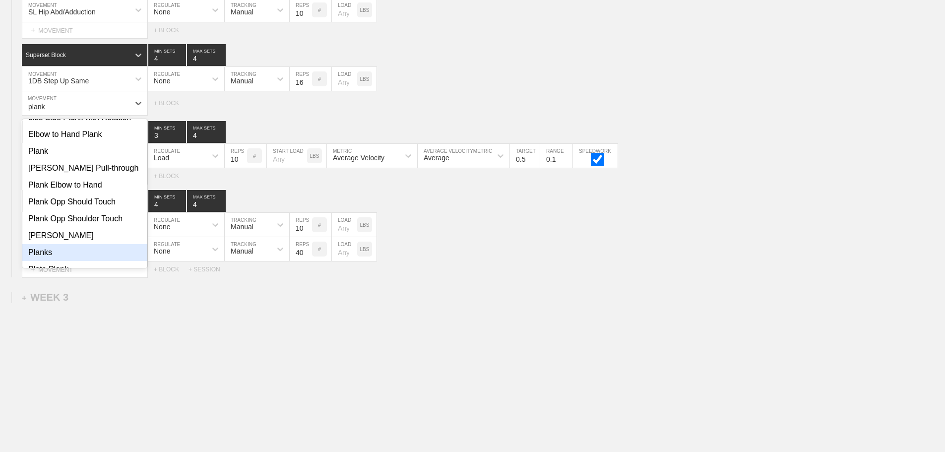
click at [48, 252] on div "Planks" at bounding box center [84, 252] width 125 height 17
type input "plank"
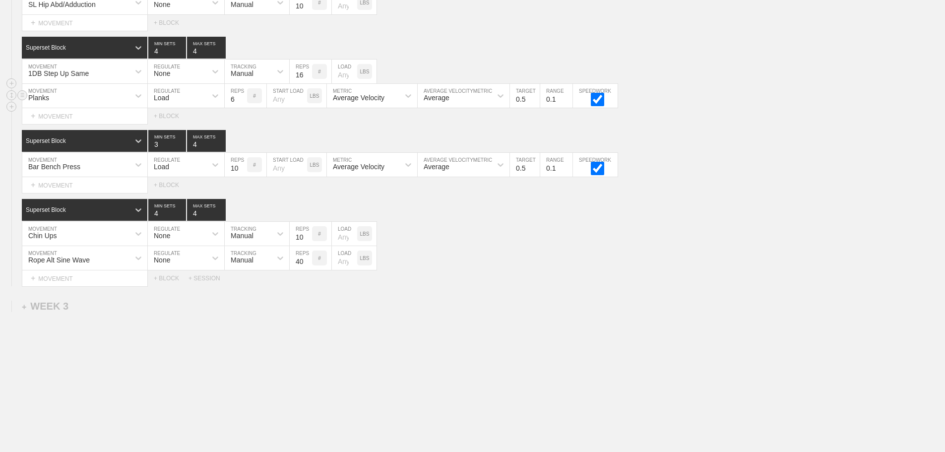
click at [160, 102] on div "Load" at bounding box center [161, 98] width 15 height 8
click at [174, 130] on div "None" at bounding box center [186, 122] width 76 height 17
click at [240, 102] on div "Sensor" at bounding box center [242, 98] width 22 height 8
click at [247, 146] on div "Manual" at bounding box center [257, 139] width 65 height 17
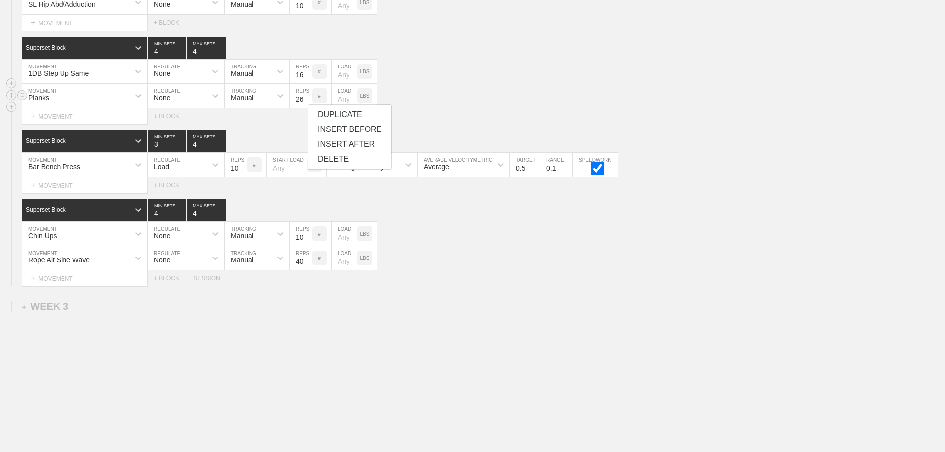
click at [308, 103] on input "26" at bounding box center [301, 96] width 22 height 24
click at [308, 103] on input "27" at bounding box center [301, 96] width 22 height 24
click at [308, 103] on input "28" at bounding box center [301, 96] width 22 height 24
click at [308, 103] on input "29" at bounding box center [301, 96] width 22 height 24
click at [308, 103] on input "30" at bounding box center [301, 96] width 22 height 24
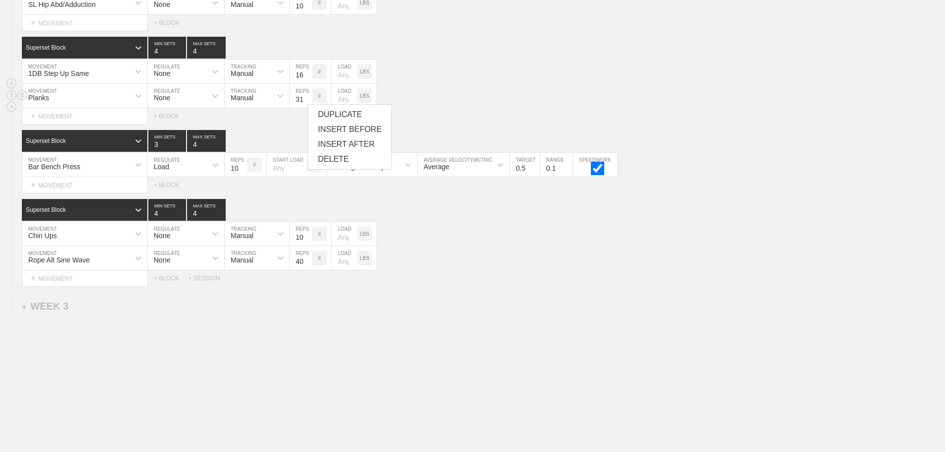
click at [308, 103] on input "31" at bounding box center [301, 96] width 22 height 24
click at [308, 103] on input "32" at bounding box center [301, 96] width 22 height 24
click at [307, 107] on input "31" at bounding box center [301, 96] width 22 height 24
type input "30"
click at [307, 107] on input "30" at bounding box center [301, 96] width 22 height 24
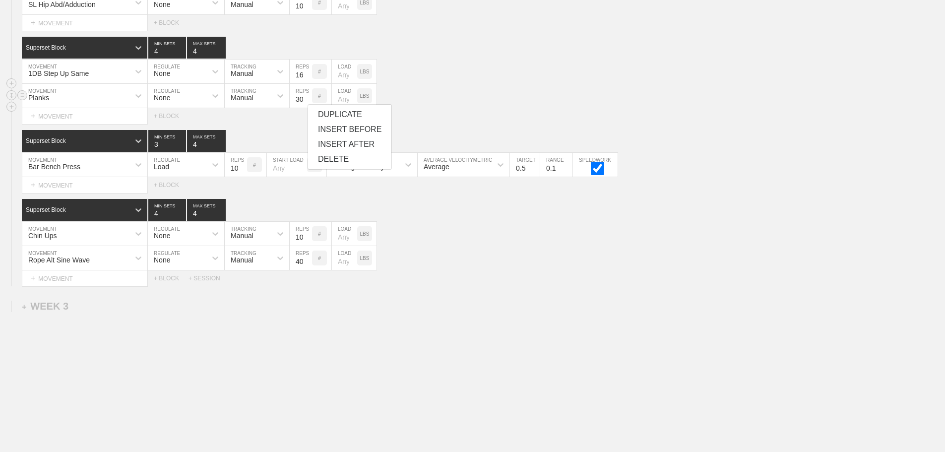
click at [339, 104] on input "number" at bounding box center [344, 96] width 25 height 24
type input "45"
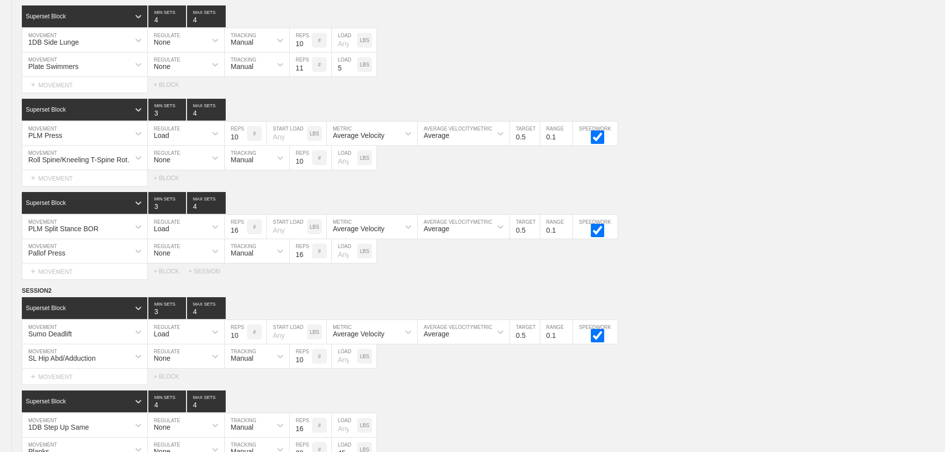
scroll to position [1466, 0]
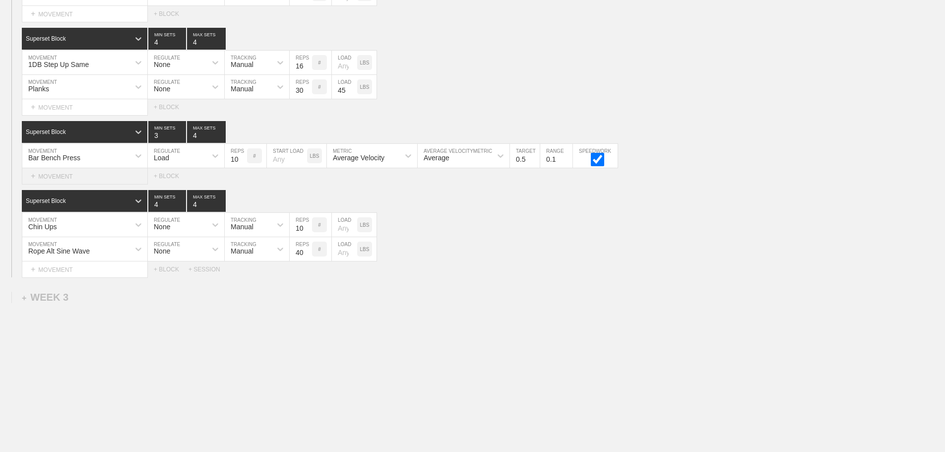
click at [77, 179] on div "+ MOVEMENT" at bounding box center [85, 176] width 126 height 16
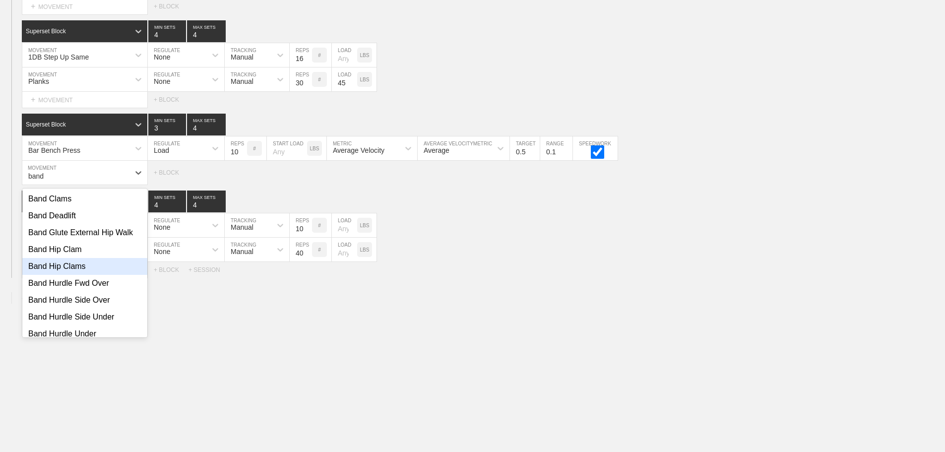
click at [76, 274] on div "Band Hip Clams" at bounding box center [84, 266] width 125 height 17
type input "band"
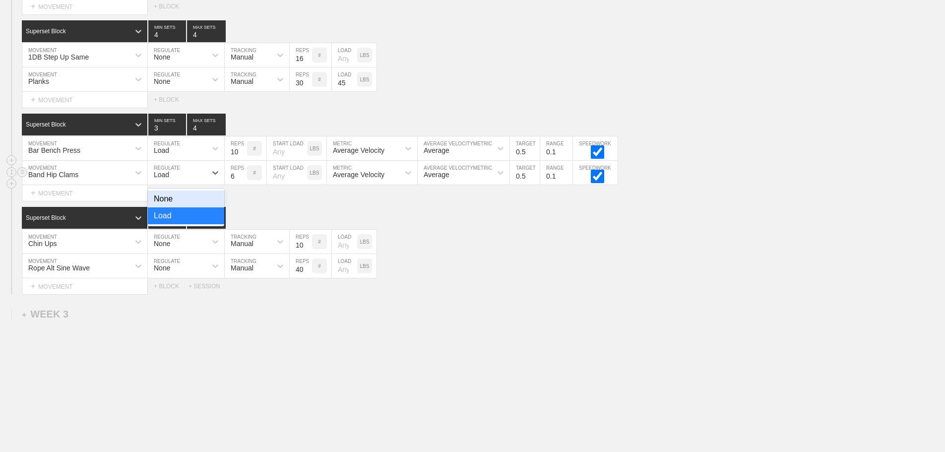
click at [177, 179] on div "Load" at bounding box center [177, 172] width 59 height 17
click at [174, 202] on div "None" at bounding box center [186, 199] width 76 height 17
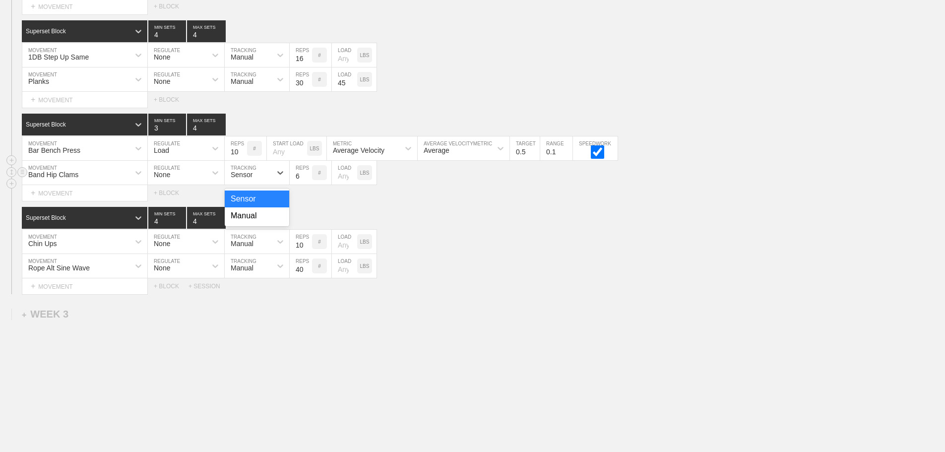
click at [253, 179] on div "Sensor" at bounding box center [242, 175] width 22 height 8
click at [254, 224] on div "Manual" at bounding box center [257, 215] width 65 height 17
click at [308, 182] on input "7" at bounding box center [301, 173] width 22 height 24
click at [308, 182] on input "8" at bounding box center [301, 173] width 22 height 24
click at [307, 182] on input "9" at bounding box center [301, 173] width 22 height 24
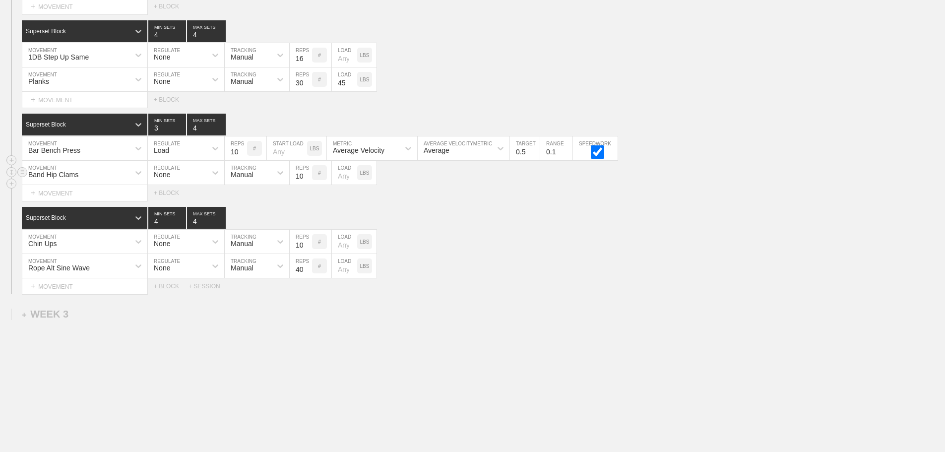
click at [307, 182] on input "10" at bounding box center [301, 173] width 22 height 24
click at [307, 182] on input "11" at bounding box center [301, 173] width 22 height 24
click at [307, 182] on input "12" at bounding box center [301, 173] width 22 height 24
click at [307, 182] on input "13" at bounding box center [301, 173] width 22 height 24
click at [307, 182] on input "14" at bounding box center [301, 173] width 22 height 24
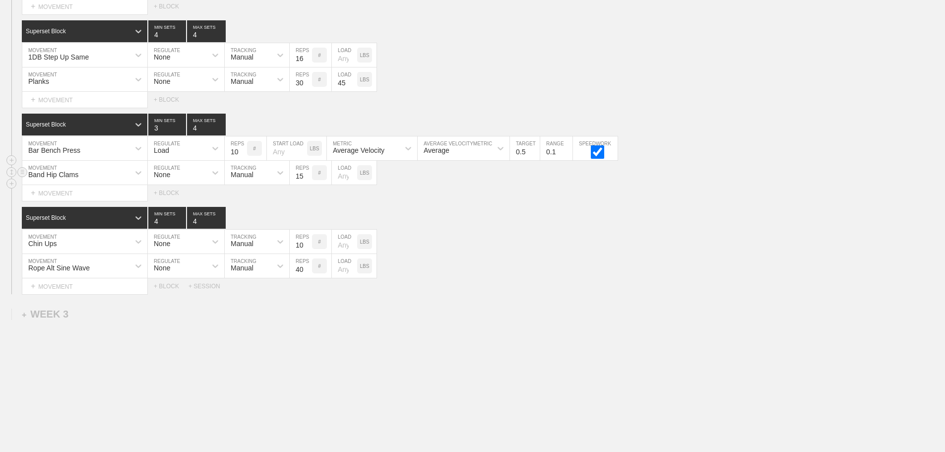
click at [307, 182] on input "15" at bounding box center [301, 173] width 22 height 24
type input "16"
click at [307, 182] on input "16" at bounding box center [301, 173] width 22 height 24
click at [504, 217] on div "Superset Block 4 MIN SETS 4 MAX SETS" at bounding box center [484, 218] width 924 height 22
click at [460, 263] on div "Rope Alt Sine Wave MOVEMENT None REGULATE Manual TRACKING 40 REPS # LOAD LBS" at bounding box center [472, 266] width 945 height 24
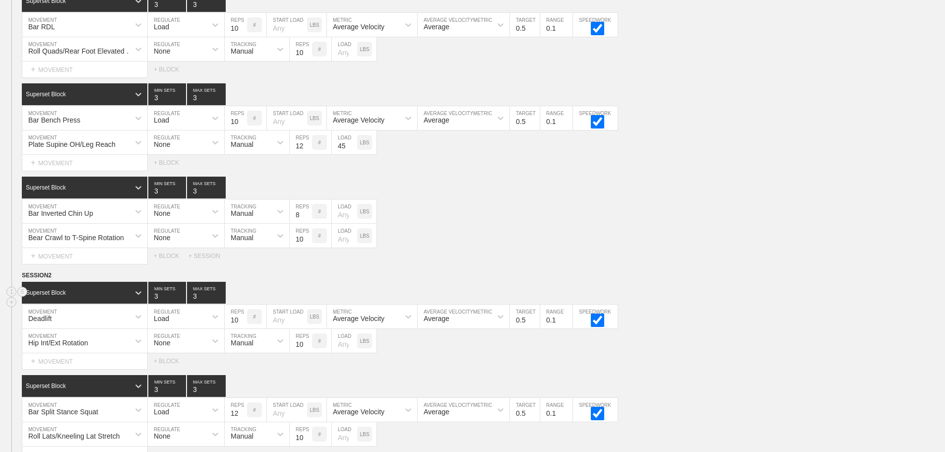
scroll to position [0, 0]
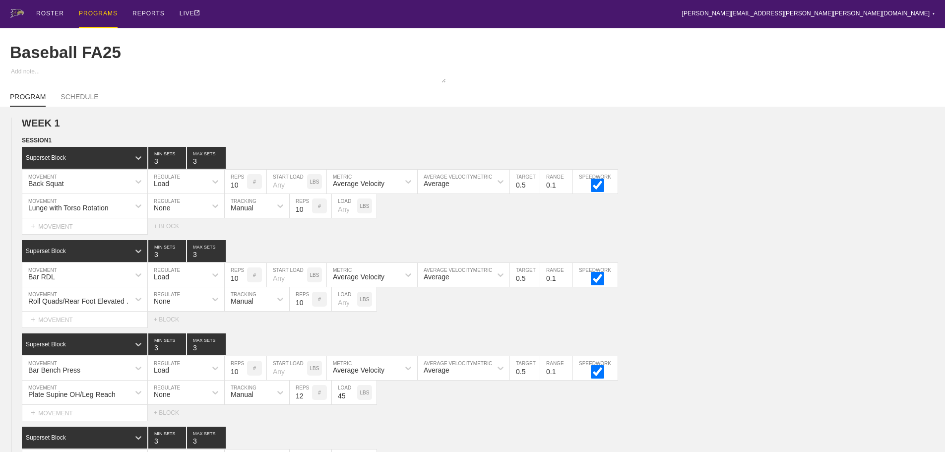
click at [98, 10] on div "PROGRAMS" at bounding box center [98, 14] width 39 height 28
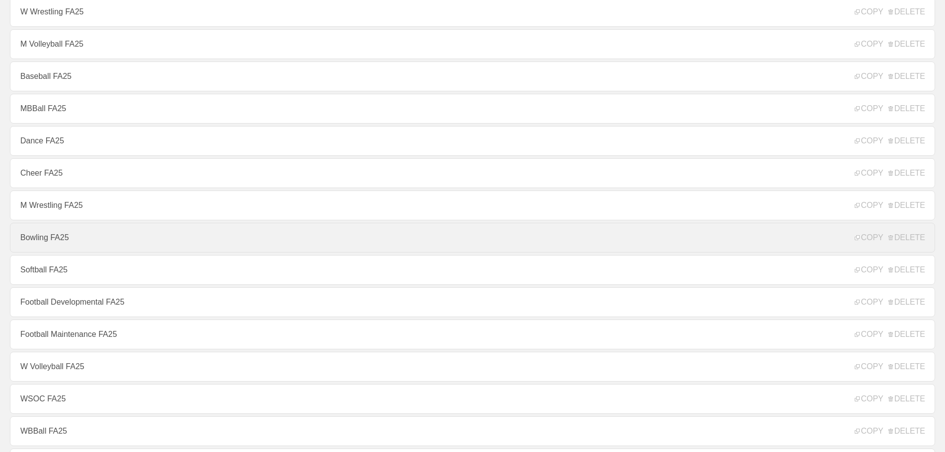
scroll to position [99, 0]
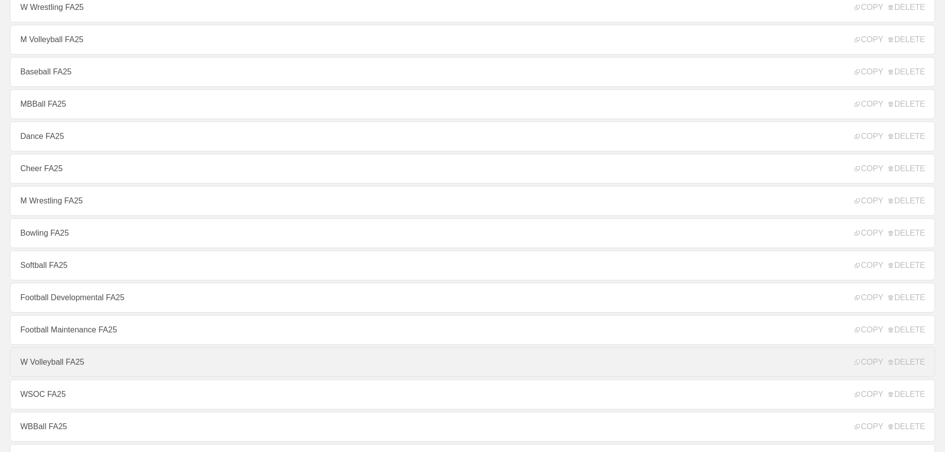
click at [54, 366] on link "W Volleyball FA25" at bounding box center [473, 362] width 926 height 30
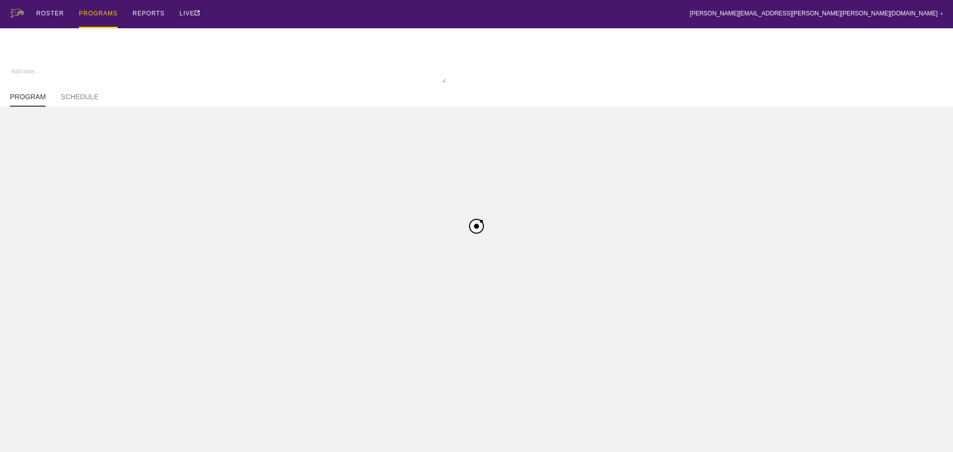
type textarea "x"
type input "W Volleyball FA25"
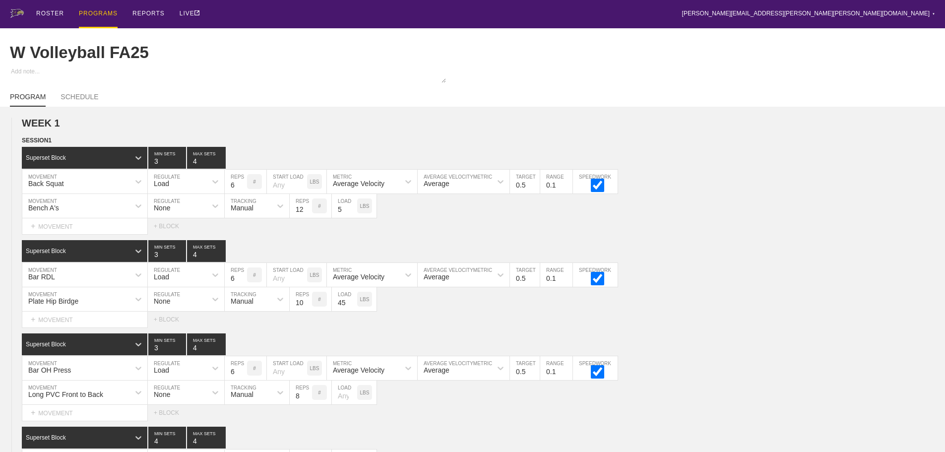
click at [600, 10] on div "ROSTER PROGRAMS REPORTS LIVE [PERSON_NAME][EMAIL_ADDRESS][PERSON_NAME][PERSON_N…" at bounding box center [473, 14] width 926 height 28
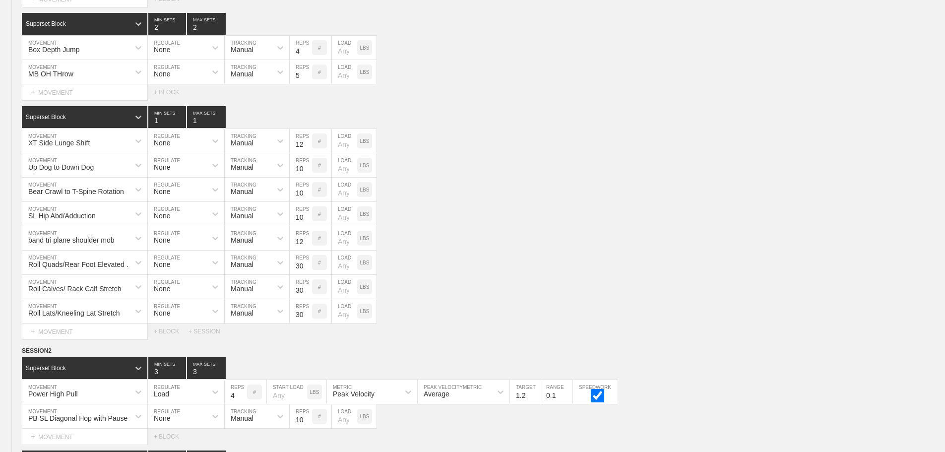
scroll to position [4616, 0]
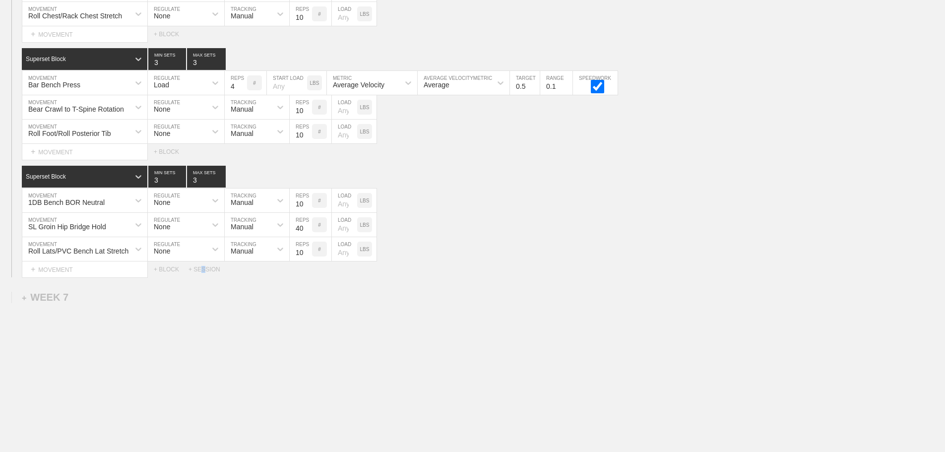
drag, startPoint x: 203, startPoint y: 266, endPoint x: 173, endPoint y: 278, distance: 32.4
click at [204, 266] on div "+ SESSION" at bounding box center [209, 269] width 40 height 7
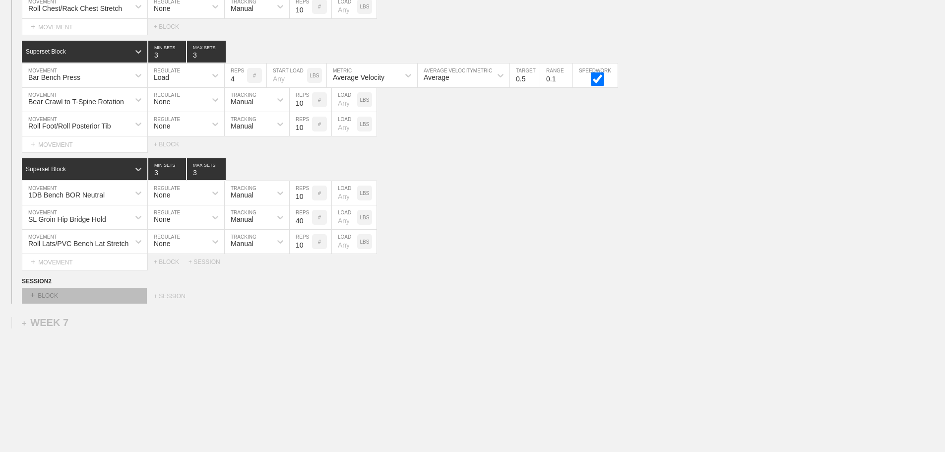
click at [102, 300] on div "+ BLOCK" at bounding box center [84, 296] width 125 height 16
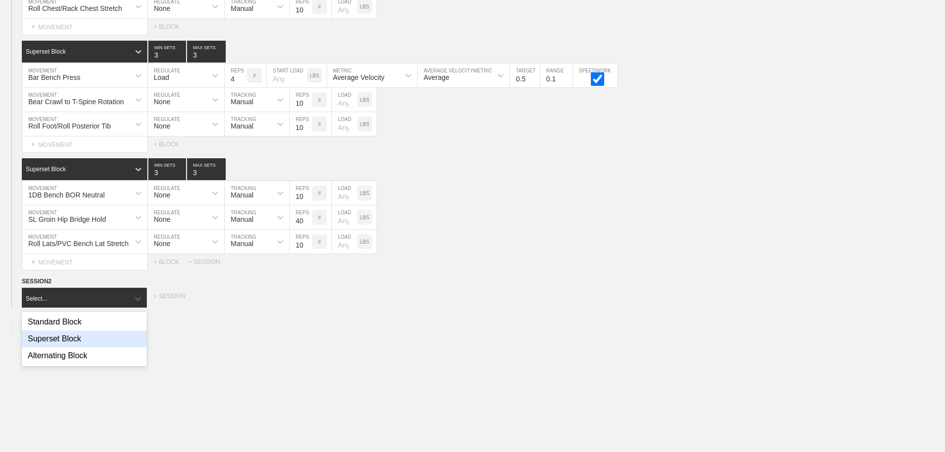
click at [74, 343] on div "Superset Block" at bounding box center [84, 339] width 125 height 17
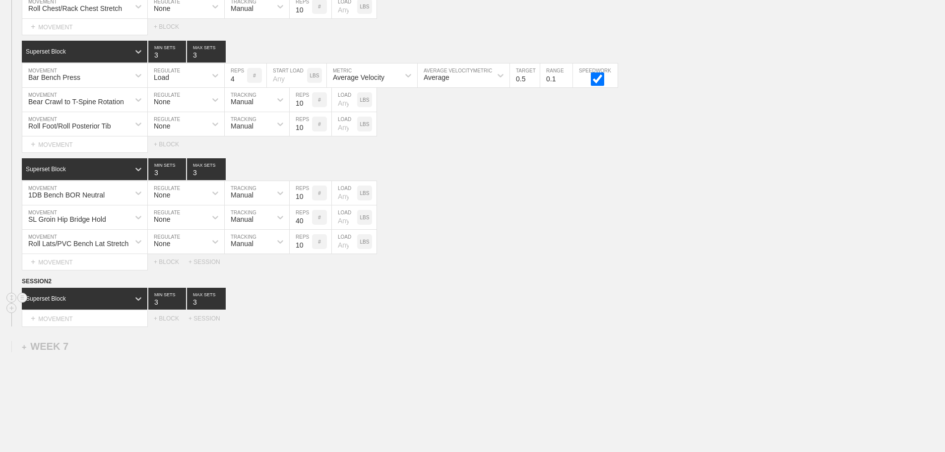
click at [402, 310] on div "Superset Block 3 MIN SETS 3 MAX SETS" at bounding box center [484, 299] width 924 height 22
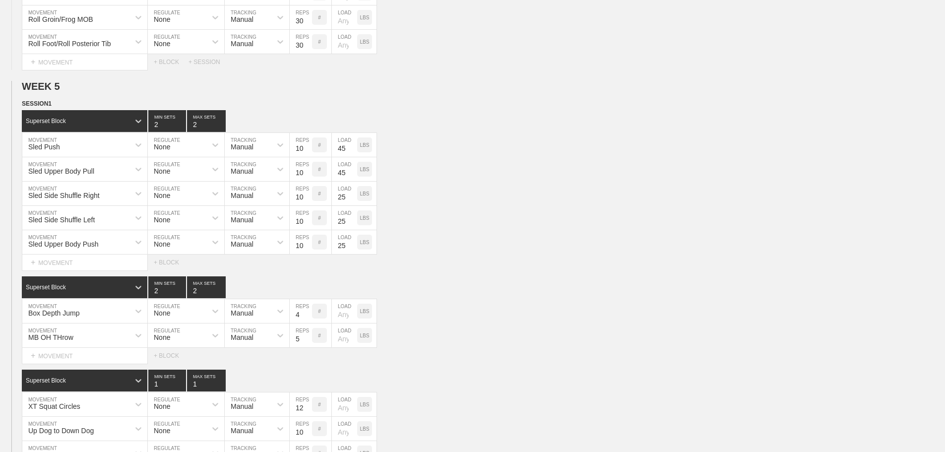
scroll to position [3176, 0]
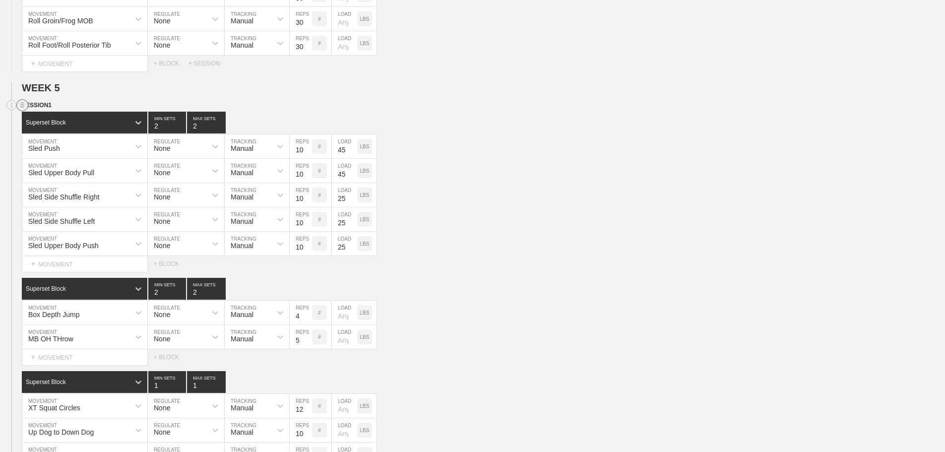
click at [19, 111] on circle at bounding box center [22, 105] width 11 height 11
click at [64, 121] on div "DUPLICATE" at bounding box center [69, 124] width 79 height 15
click at [490, 183] on div "Sled Upper Body Pull MOVEMENT None REGULATE Manual TRACKING 10 REPS # 45 LOAD L…" at bounding box center [472, 171] width 945 height 24
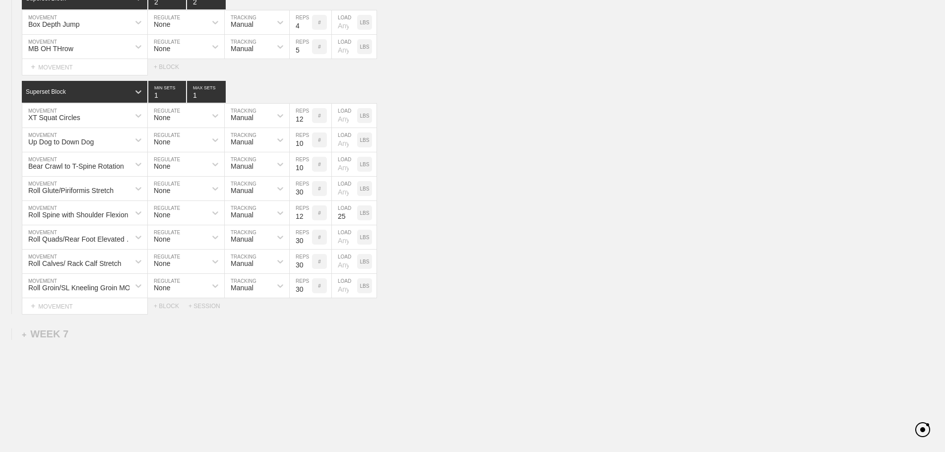
scroll to position [4628, 0]
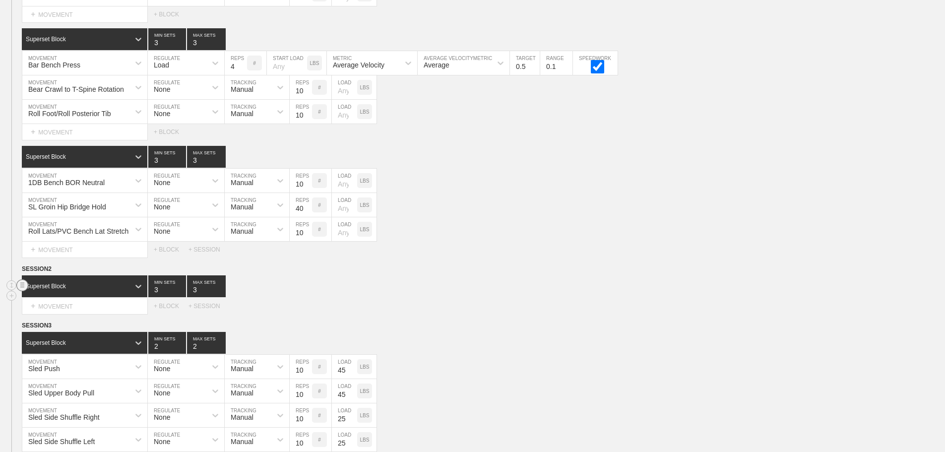
click at [24, 291] on circle at bounding box center [22, 285] width 11 height 11
click at [54, 317] on div "DELETE" at bounding box center [69, 314] width 79 height 15
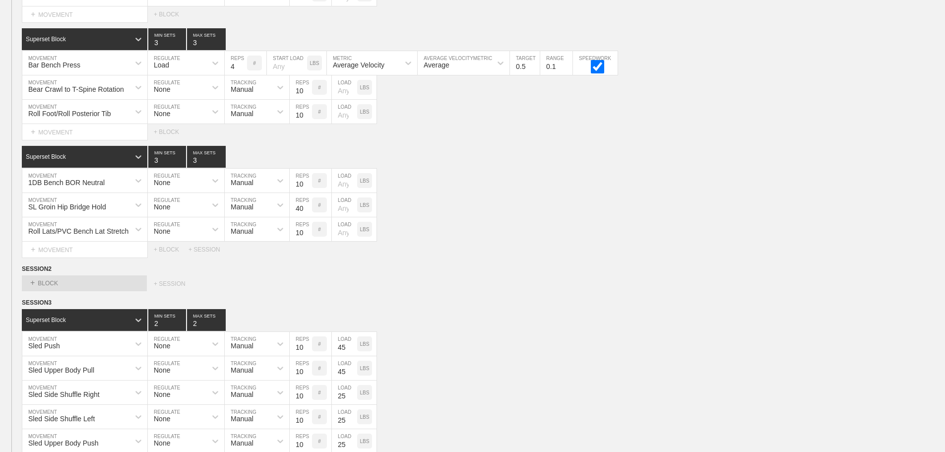
click at [594, 291] on div "Select... + BLOCK + SESSION" at bounding box center [472, 283] width 945 height 16
click at [20, 275] on circle at bounding box center [22, 269] width 11 height 11
click at [51, 303] on div "DELETE" at bounding box center [69, 302] width 79 height 15
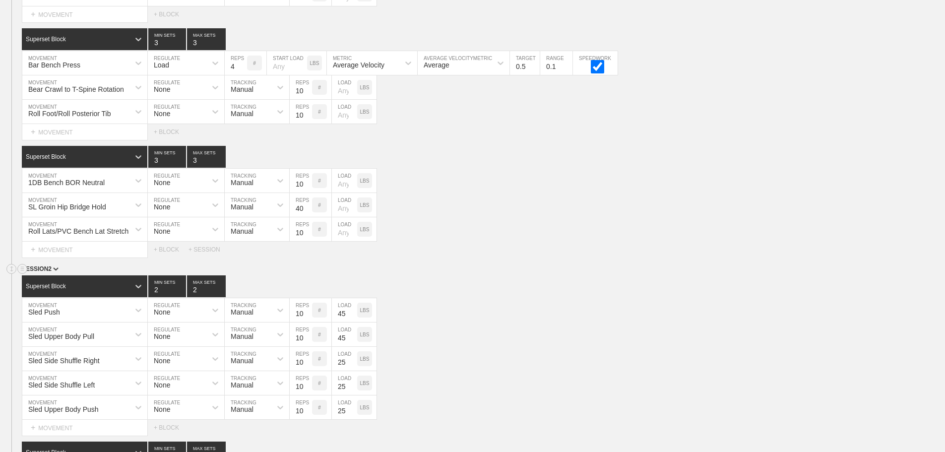
click at [594, 272] on div "SESSION 2" at bounding box center [484, 269] width 924 height 11
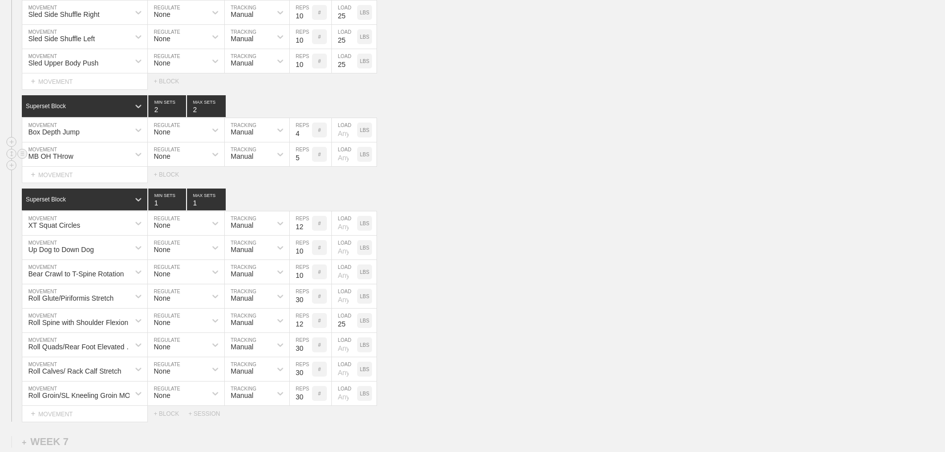
scroll to position [4975, 0]
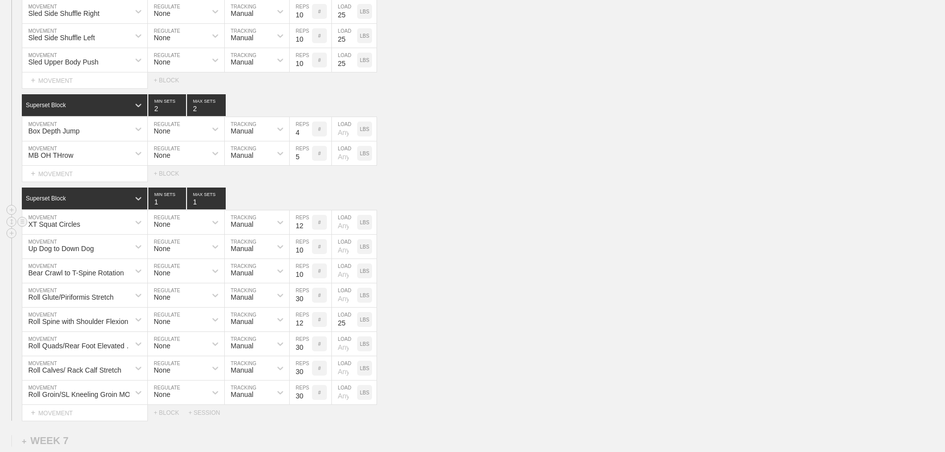
click at [126, 227] on div "XT Squat Circles" at bounding box center [75, 222] width 107 height 17
click at [118, 229] on div "XT Squat Circles" at bounding box center [75, 222] width 107 height 17
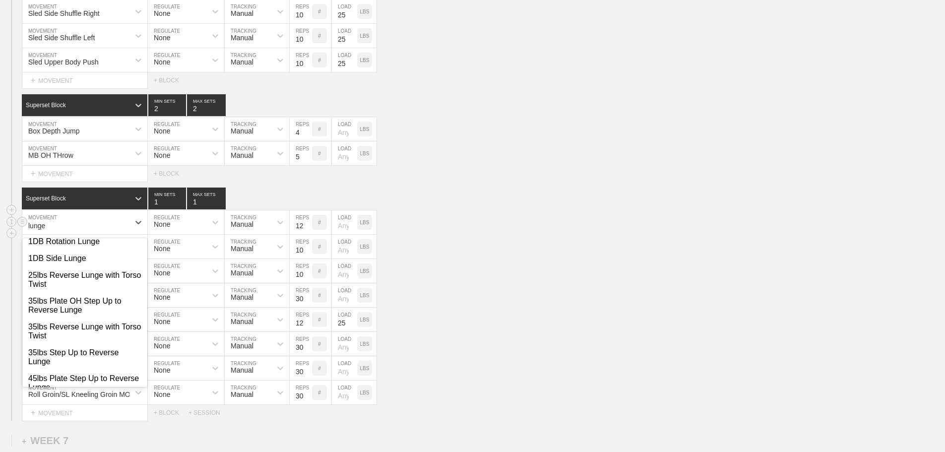
scroll to position [0, 0]
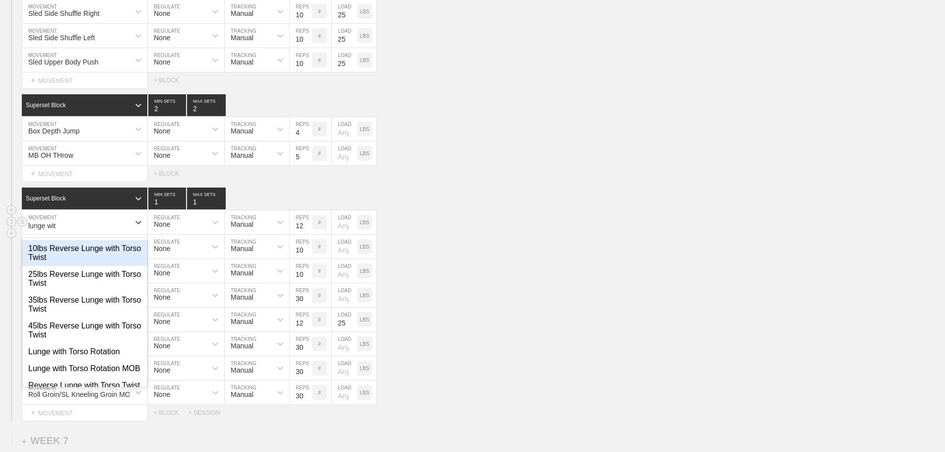
type input "lunge with"
click at [95, 360] on div "Lunge with Torso Rotation" at bounding box center [84, 351] width 125 height 17
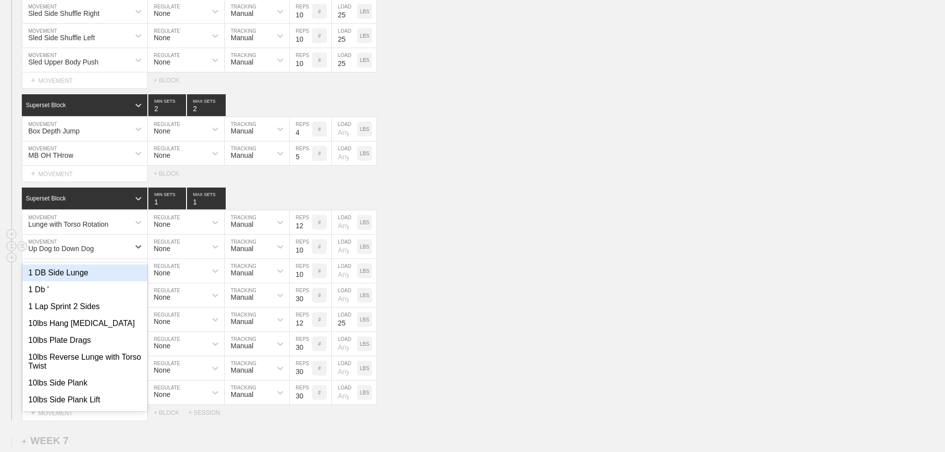
click at [114, 254] on div "Up Dog to Down Dog" at bounding box center [75, 246] width 107 height 17
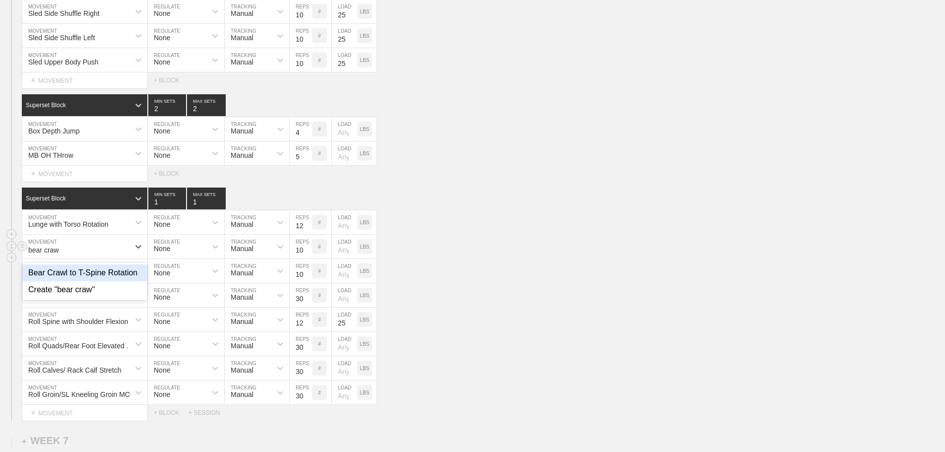
type input "bear crawl"
click at [129, 276] on div "Bear Crawl to T-Spine Rotation" at bounding box center [84, 273] width 125 height 17
click at [126, 278] on div "Bear Crawl to T-Spine Rotation" at bounding box center [75, 271] width 107 height 17
click at [499, 332] on div "Roll Spine with Shoulder Flexion MOVEMENT None REGULATE Manual TRACKING 12 REPS…" at bounding box center [472, 320] width 945 height 24
click at [727, 326] on div "Roll Spine with Shoulder Flexion MOVEMENT None REGULATE Manual TRACKING 12 REPS…" at bounding box center [472, 320] width 945 height 24
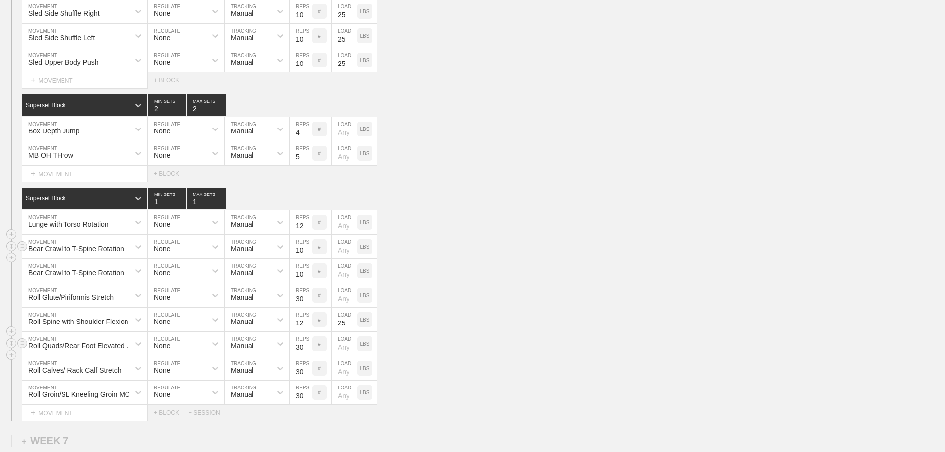
click at [530, 345] on div "Roll Quads/Rear Foot Elevated Stretch MOVEMENT None REGULATE Manual TRACKING 30…" at bounding box center [472, 344] width 945 height 24
click at [130, 278] on div at bounding box center [139, 271] width 18 height 18
type input "band tke"
click at [60, 306] on div "Band TKEs" at bounding box center [84, 297] width 125 height 17
click at [448, 283] on div "option Band TKEs, selected. 0 results available. Select is focused ,type to ref…" at bounding box center [472, 271] width 945 height 24
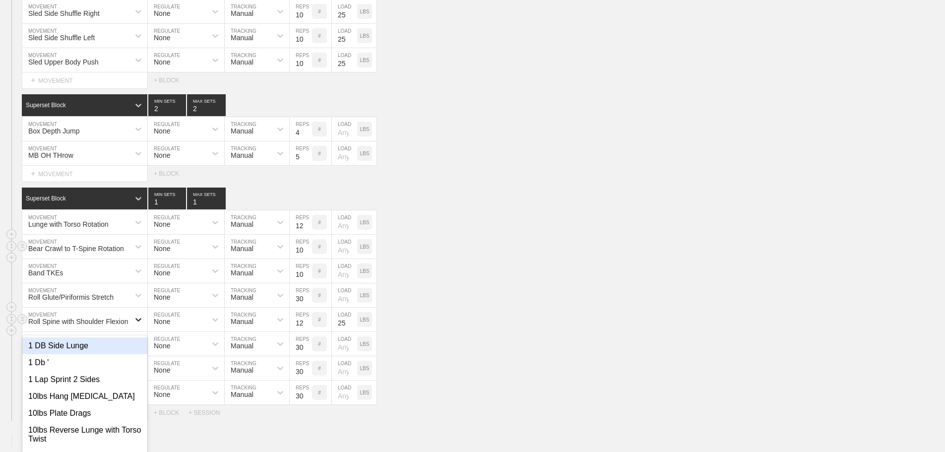
click at [134, 327] on div "option 1 DB Side Lunge focused, 1 of 800. 800 results available. Use Up and Dow…" at bounding box center [84, 320] width 125 height 24
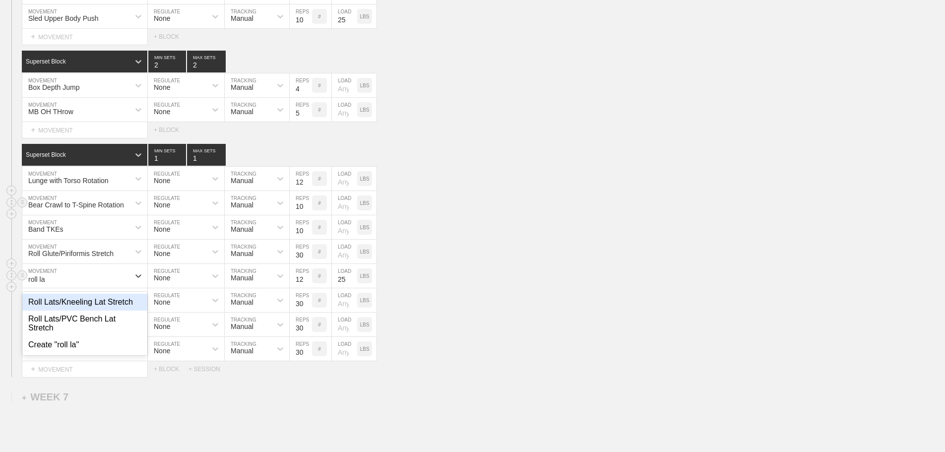
type input "roll lat"
click at [107, 328] on div "Roll Lats/PVC Bench Lat Stretch" at bounding box center [84, 324] width 125 height 26
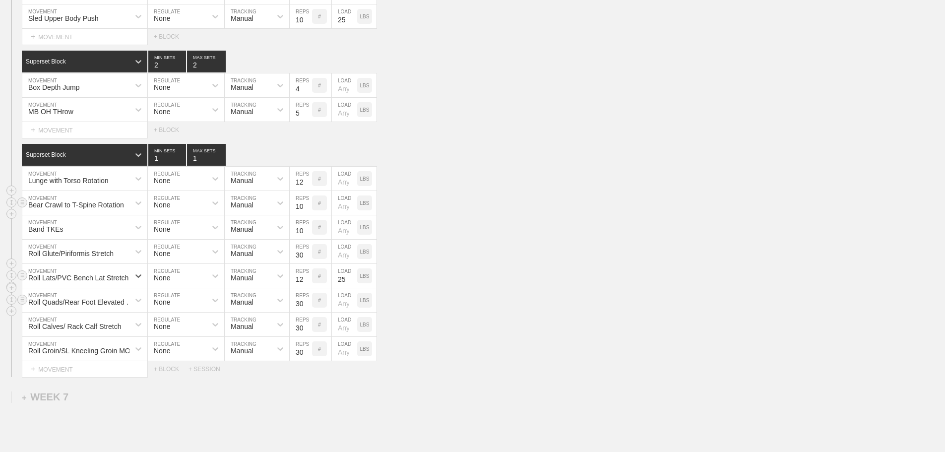
click at [484, 297] on div "Roll Quads/Rear Foot Elevated Stretch MOVEMENT None REGULATE Manual TRACKING 30…" at bounding box center [472, 300] width 945 height 24
click at [348, 287] on input "25" at bounding box center [344, 276] width 25 height 24
click at [306, 283] on input "13" at bounding box center [301, 276] width 22 height 24
click at [306, 283] on input "29" at bounding box center [301, 276] width 22 height 24
type input "30"
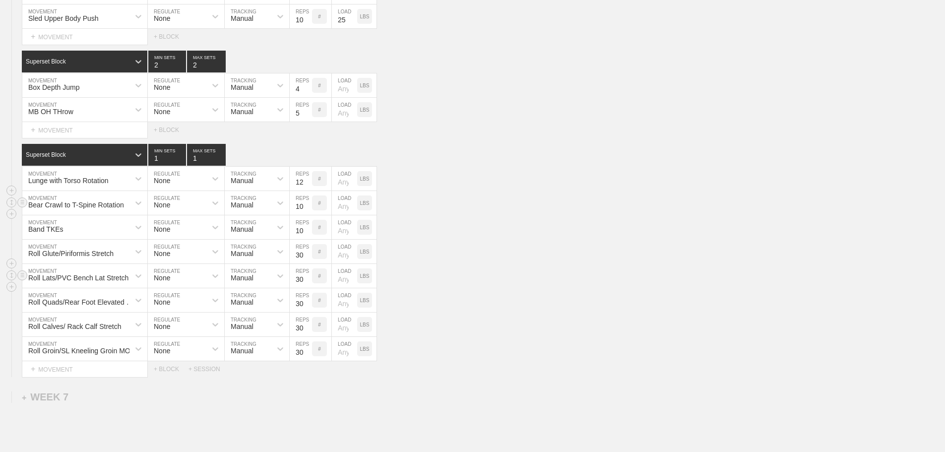
click at [306, 283] on input "30" at bounding box center [301, 276] width 22 height 24
click at [496, 282] on div "Roll Lats/PVC Bench Lat Stretch MOVEMENT None REGULATE Manual TRACKING 30 REPS …" at bounding box center [472, 276] width 945 height 24
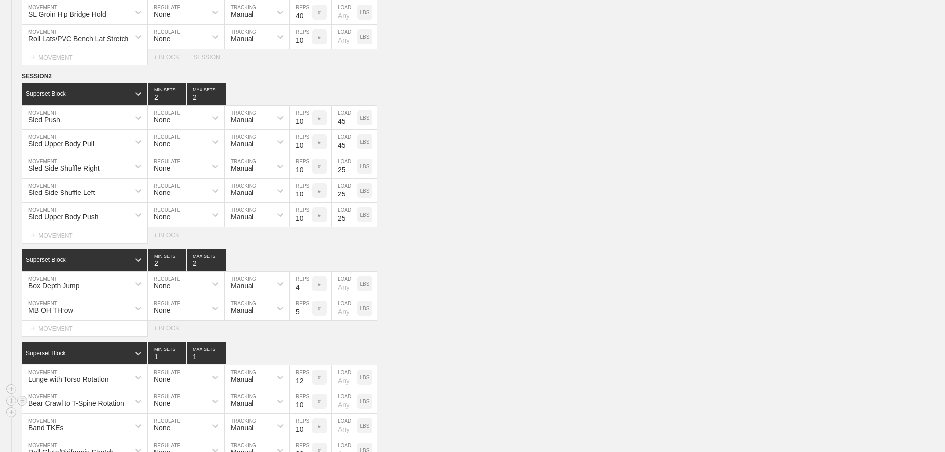
scroll to position [4771, 0]
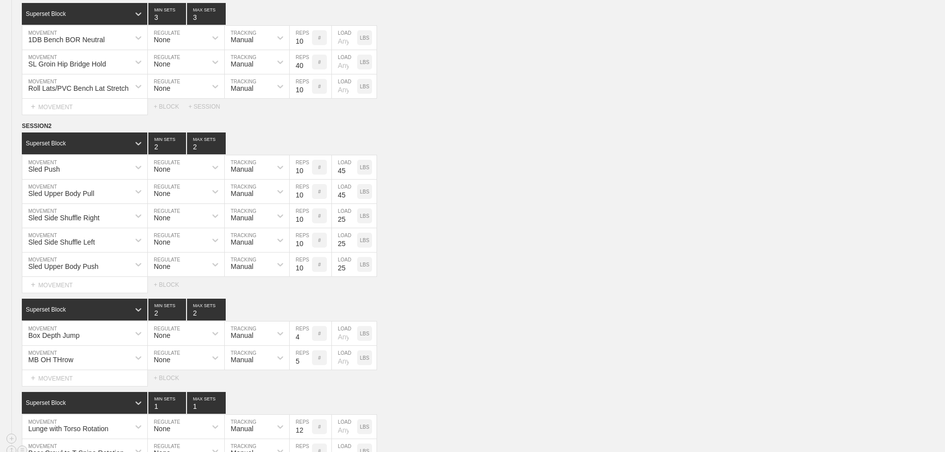
click at [456, 329] on div "Superset Block 2 MIN SETS 2 MAX SETS DUPLICATE INSERT MOVEMENT AFTER DELETE Box…" at bounding box center [472, 342] width 945 height 87
click at [469, 277] on div "Sled Upper Body Push MOVEMENT None REGULATE Manual TRACKING 10 REPS # 25 LOAD L…" at bounding box center [472, 265] width 945 height 24
click at [460, 319] on div "Superset Block 2 MIN SETS 2 MAX SETS" at bounding box center [484, 310] width 924 height 22
click at [470, 285] on div "Select... MOVEMENT + MOVEMENT + BLOCK" at bounding box center [472, 285] width 945 height 16
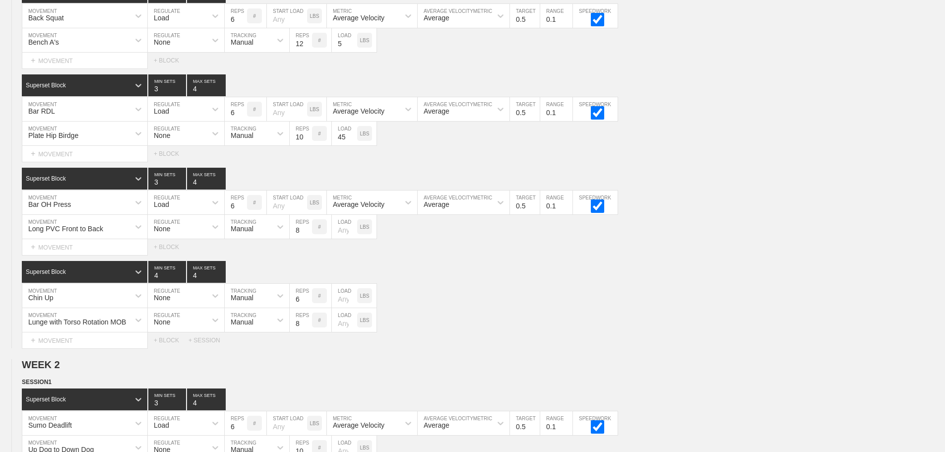
scroll to position [0, 0]
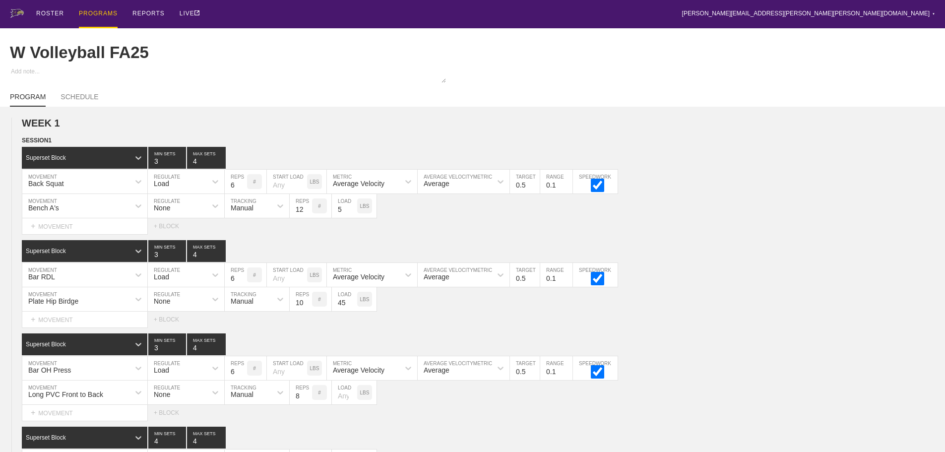
click at [94, 13] on div "PROGRAMS" at bounding box center [98, 14] width 39 height 28
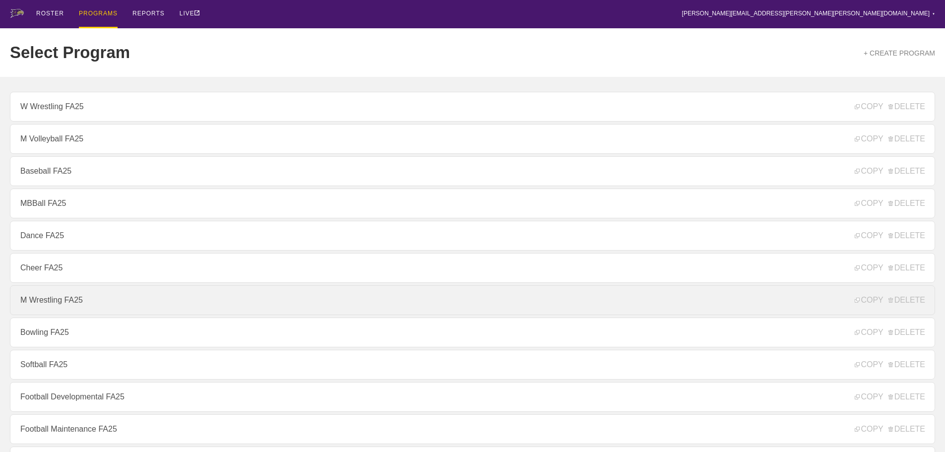
click at [65, 306] on link "M Wrestling FA25" at bounding box center [473, 300] width 926 height 30
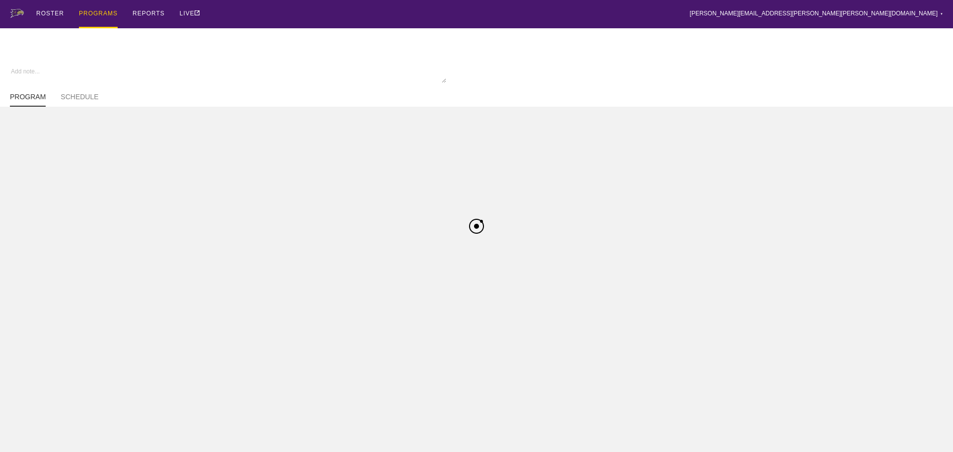
type textarea "x"
type input "M Wrestling FA25"
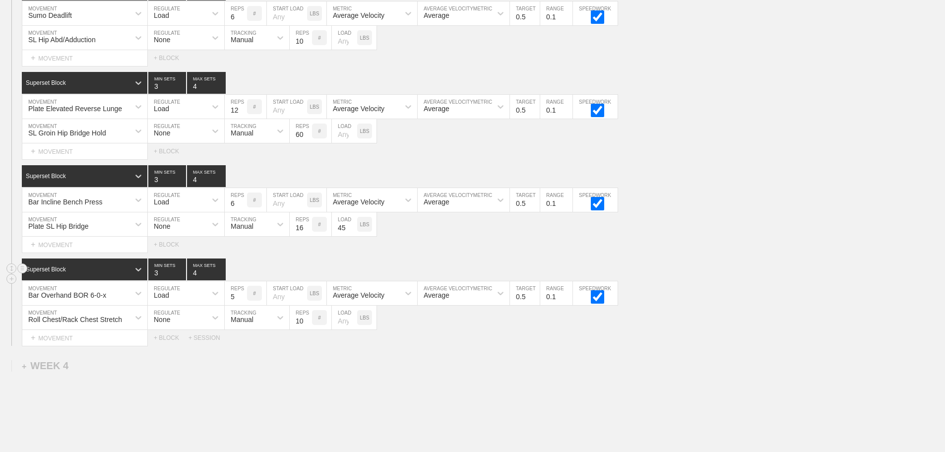
scroll to position [1428, 0]
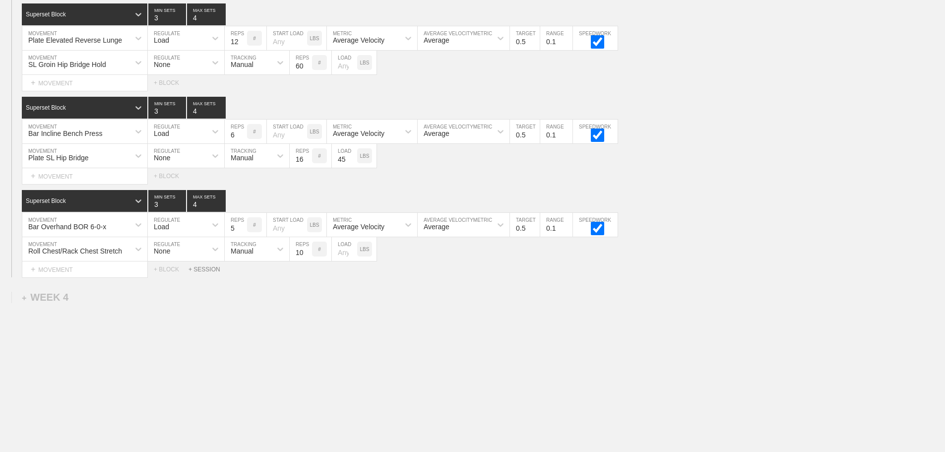
click at [203, 269] on div "+ SESSION" at bounding box center [209, 269] width 40 height 7
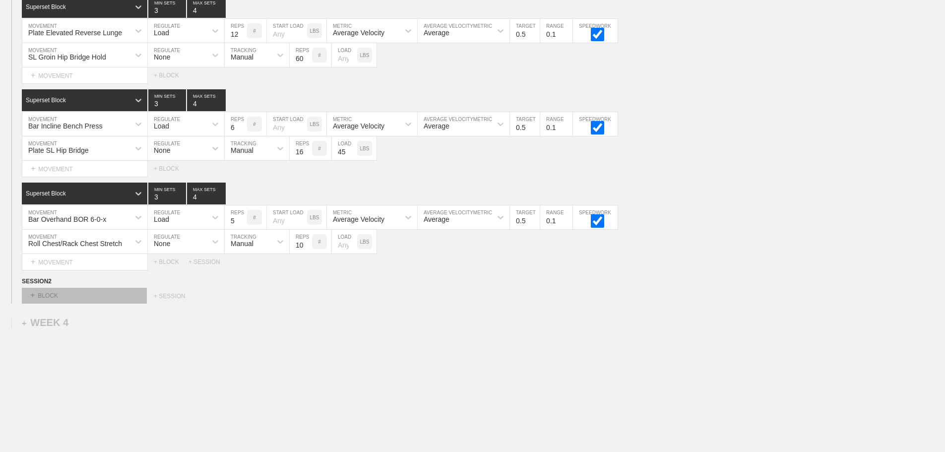
click at [98, 302] on div "+ BLOCK" at bounding box center [84, 296] width 125 height 16
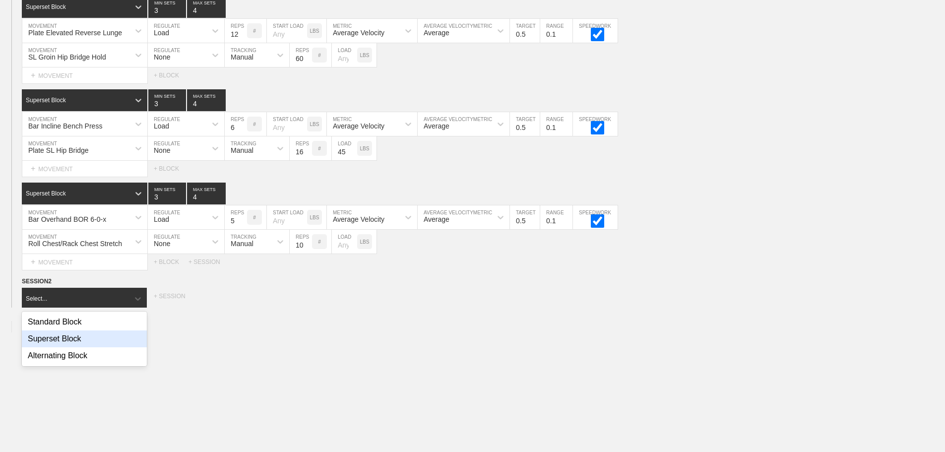
click at [57, 341] on div "Superset Block" at bounding box center [84, 339] width 125 height 17
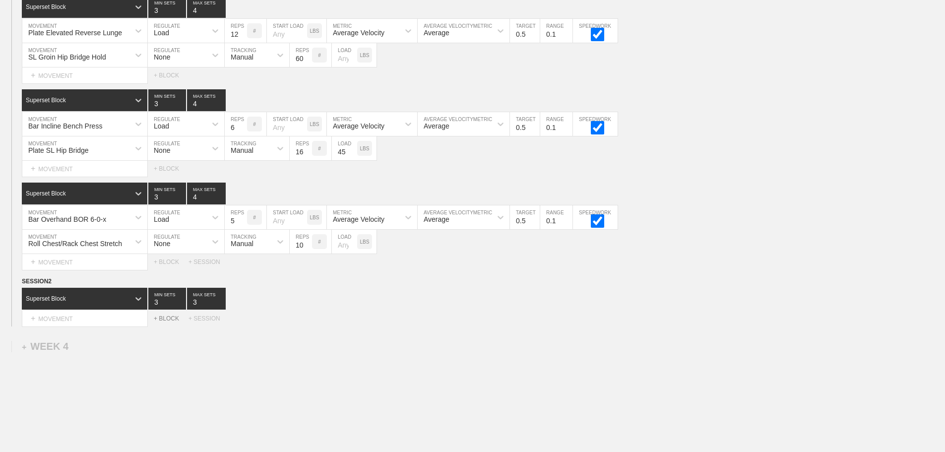
click at [169, 322] on div "+ BLOCK" at bounding box center [171, 318] width 35 height 7
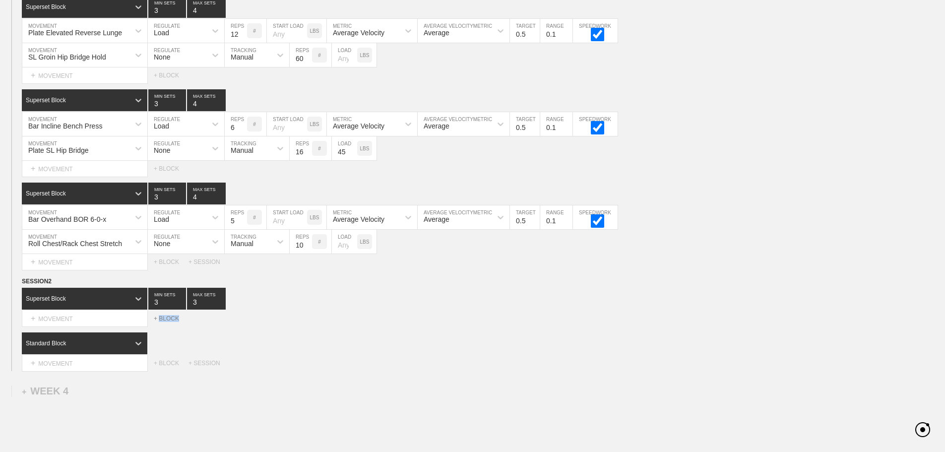
click at [169, 322] on div "+ BLOCK" at bounding box center [171, 318] width 35 height 7
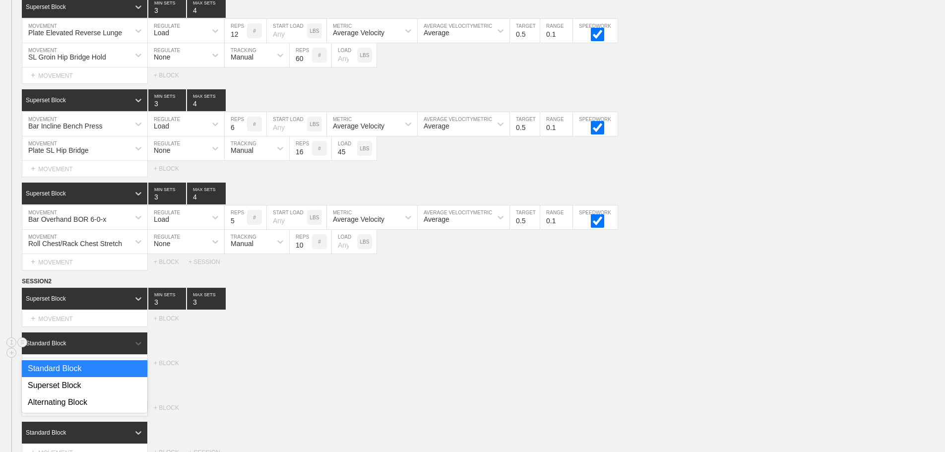
click at [113, 348] on div "Standard Block" at bounding box center [76, 343] width 108 height 9
click at [68, 392] on div "Superset Block" at bounding box center [85, 385] width 126 height 17
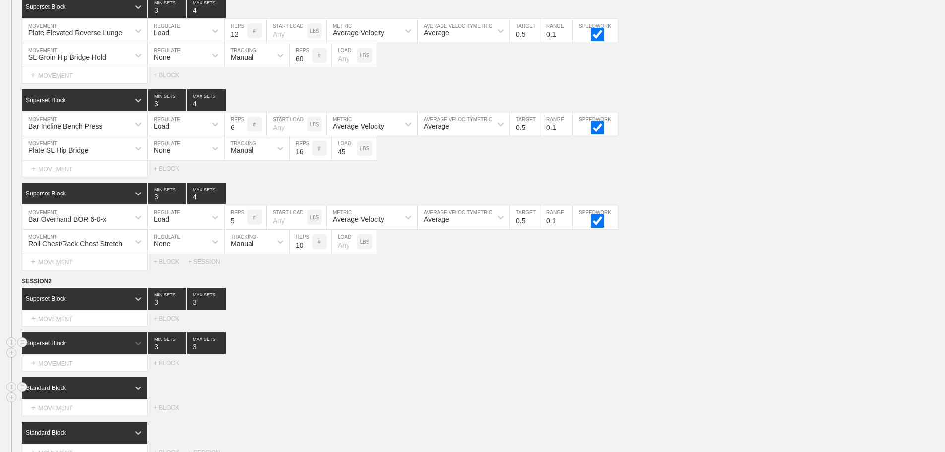
click at [129, 397] on div "Standard Block DUPLICATE INSERT MOVEMENT AFTER DELETE Select... MOVEMENT + MOVE…" at bounding box center [472, 396] width 945 height 39
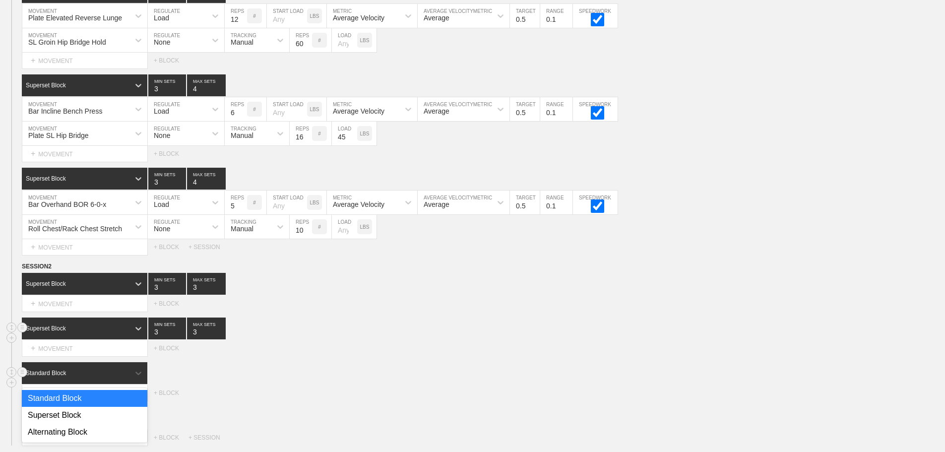
scroll to position [1445, 0]
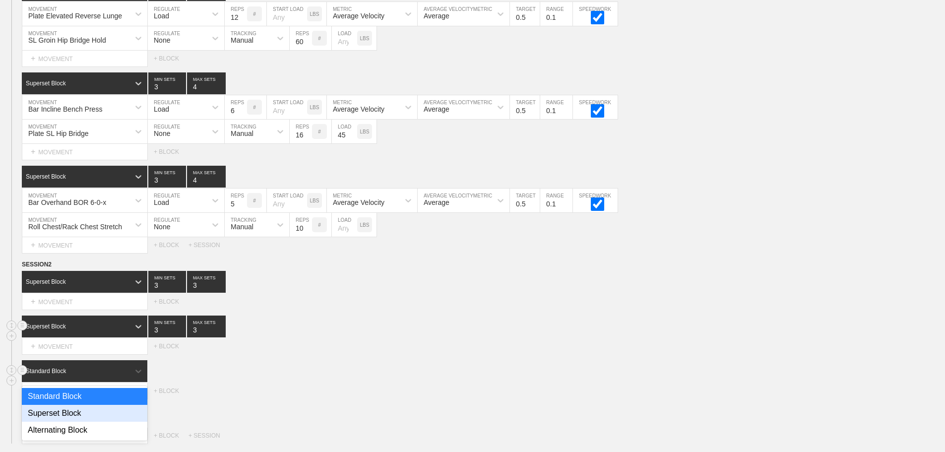
click at [86, 415] on div "Superset Block" at bounding box center [85, 413] width 126 height 17
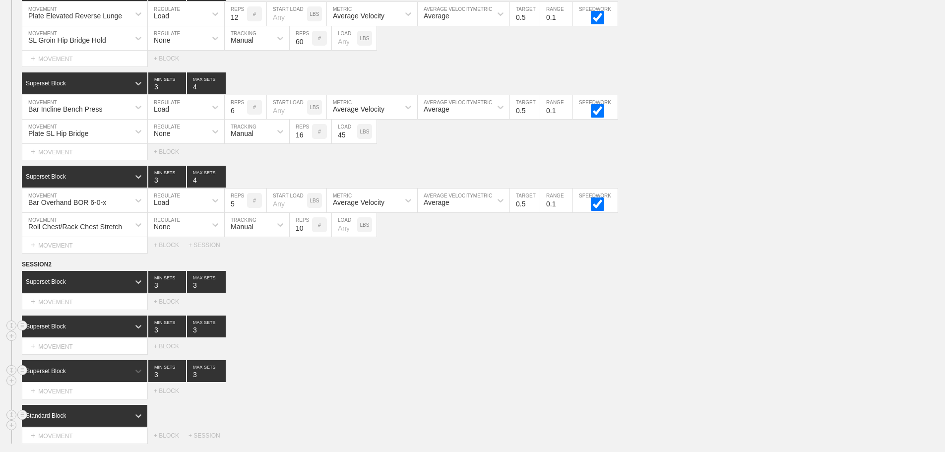
click at [123, 419] on div "Standard Block" at bounding box center [85, 416] width 127 height 22
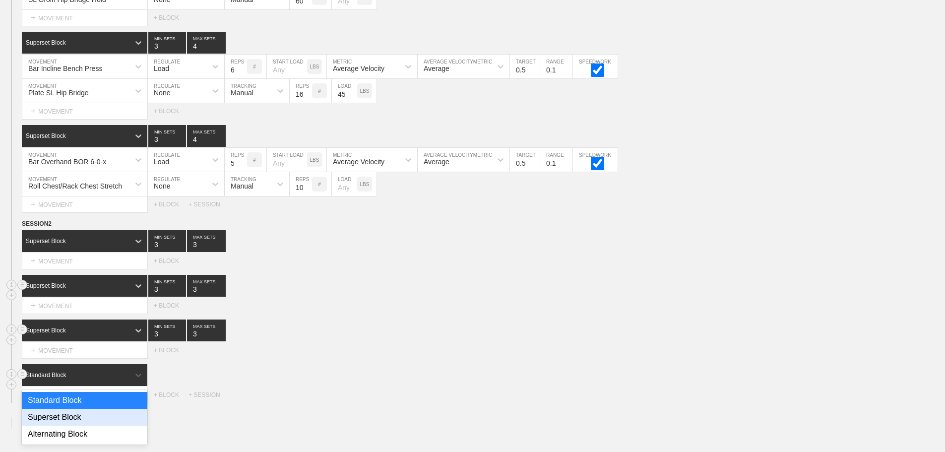
scroll to position [1489, 0]
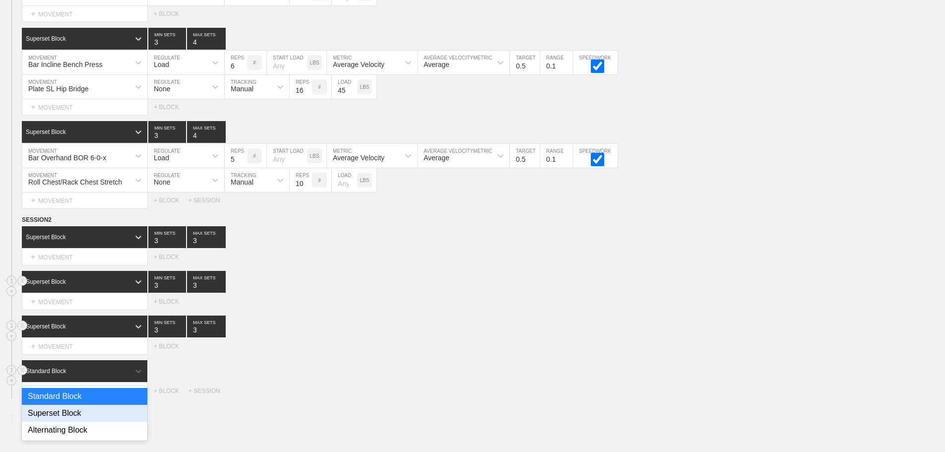
click at [68, 422] on div "Superset Block" at bounding box center [85, 413] width 126 height 17
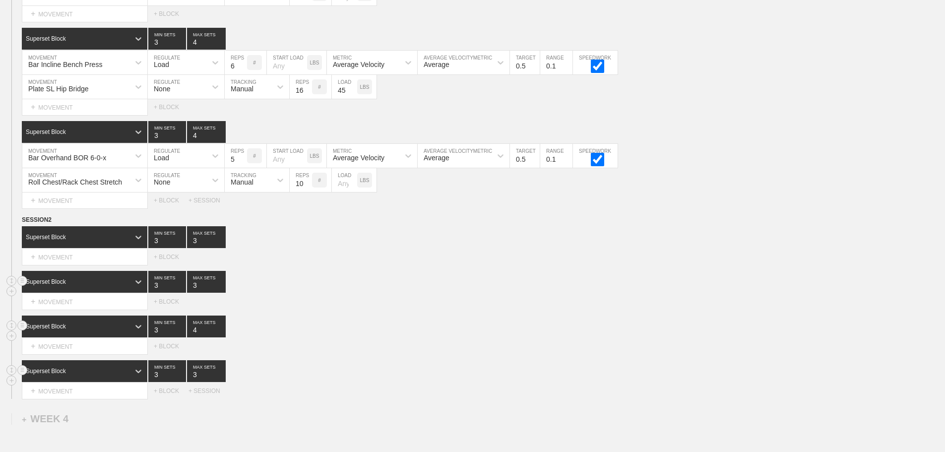
type input "4"
click at [222, 334] on input "4" at bounding box center [206, 327] width 39 height 22
type input "4"
click at [221, 288] on input "4" at bounding box center [206, 282] width 39 height 22
type input "4"
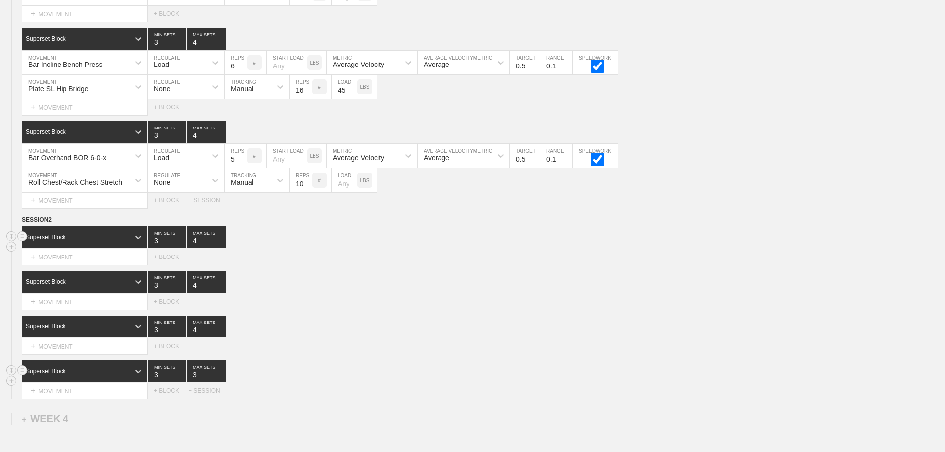
click at [221, 244] on input "4" at bounding box center [206, 237] width 39 height 22
drag, startPoint x: 347, startPoint y: 292, endPoint x: 340, endPoint y: 291, distance: 6.5
click at [347, 292] on div "Superset Block 3 MIN SETS 4 MAX SETS" at bounding box center [484, 282] width 924 height 22
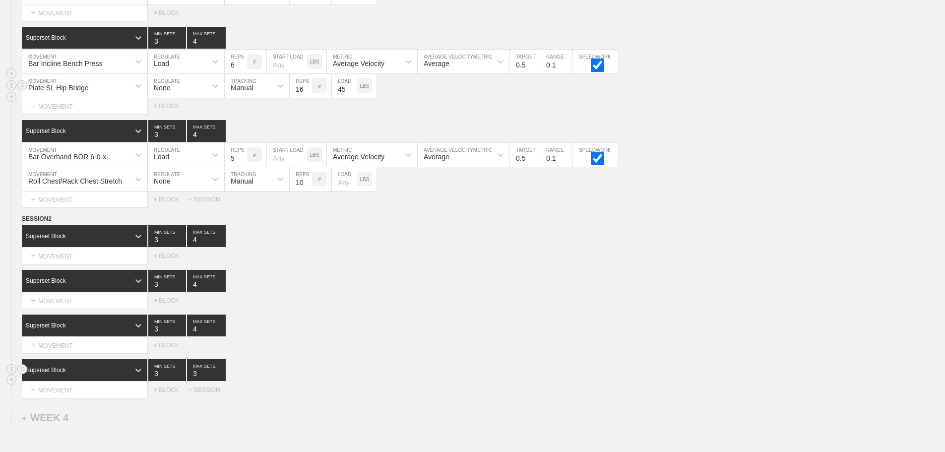
scroll to position [1588, 0]
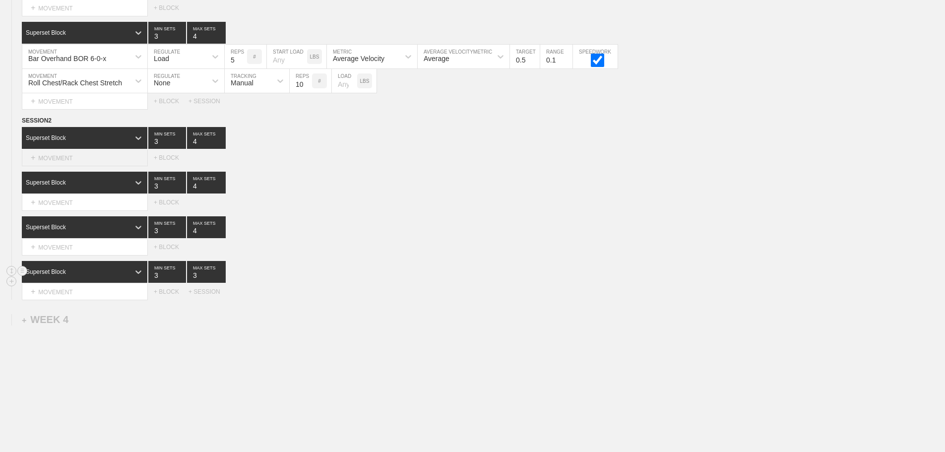
click at [76, 163] on div "+ MOVEMENT" at bounding box center [85, 158] width 126 height 16
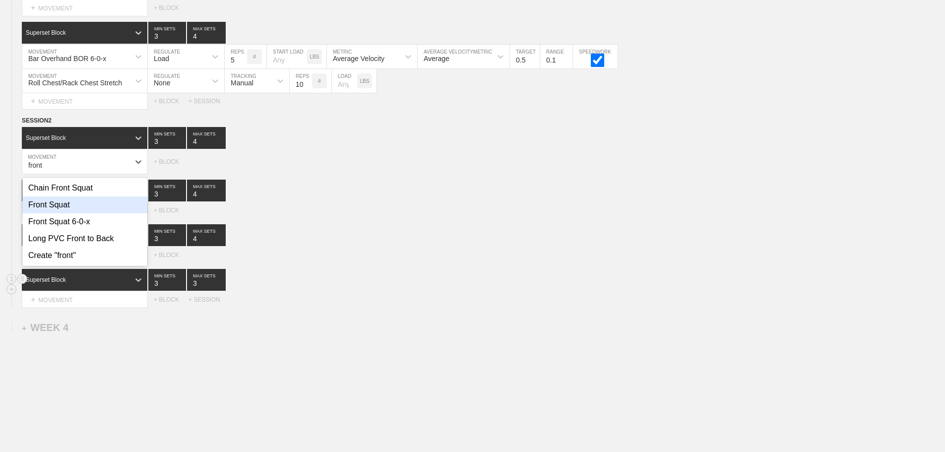
click at [54, 212] on div "Front Squat" at bounding box center [84, 205] width 125 height 17
type input "front"
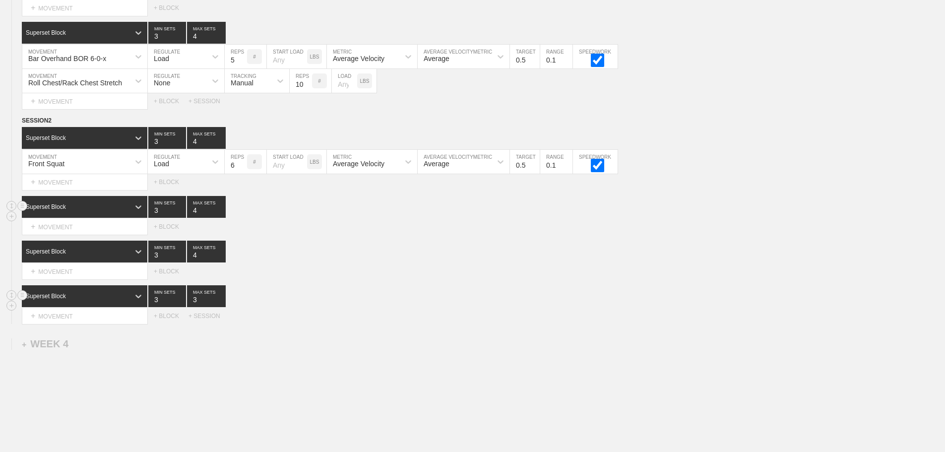
click at [309, 218] on div "Superset Block 3 MIN SETS 4 MAX SETS" at bounding box center [484, 207] width 924 height 22
click at [82, 235] on div "+ MOVEMENT" at bounding box center [85, 227] width 126 height 16
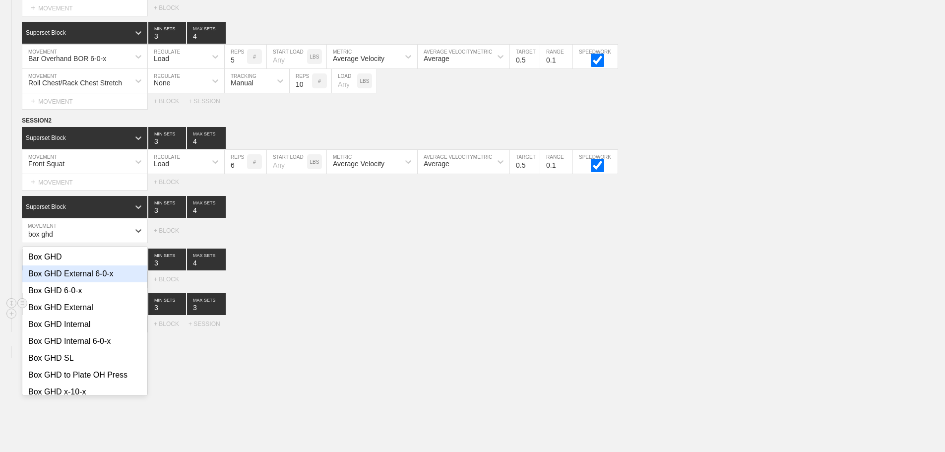
click at [86, 279] on div "Box GHD External 6-0-x" at bounding box center [84, 273] width 125 height 17
type input "box ghd"
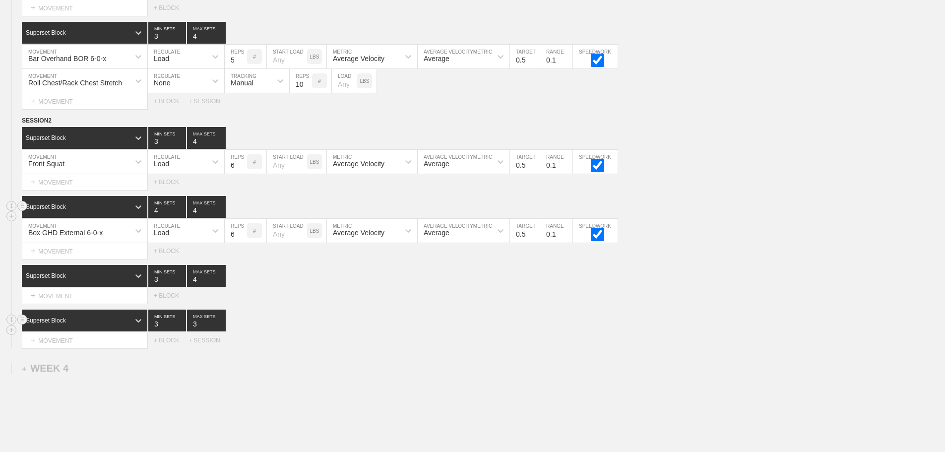
type input "4"
click at [179, 215] on input "4" at bounding box center [167, 207] width 38 height 22
click at [182, 239] on div "Load" at bounding box center [177, 230] width 59 height 17
click at [166, 265] on div "None" at bounding box center [186, 257] width 76 height 17
click at [244, 237] on div "Sensor" at bounding box center [242, 233] width 22 height 8
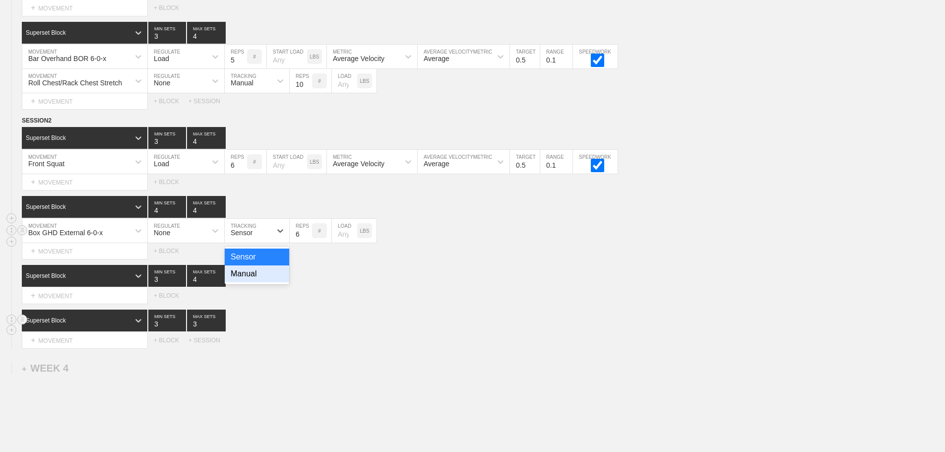
click at [246, 280] on div "Manual" at bounding box center [257, 273] width 65 height 17
click at [307, 238] on input "7" at bounding box center [301, 231] width 22 height 24
type input "8"
click at [307, 238] on input "8" at bounding box center [301, 231] width 22 height 24
click at [339, 242] on input "number" at bounding box center [344, 231] width 25 height 24
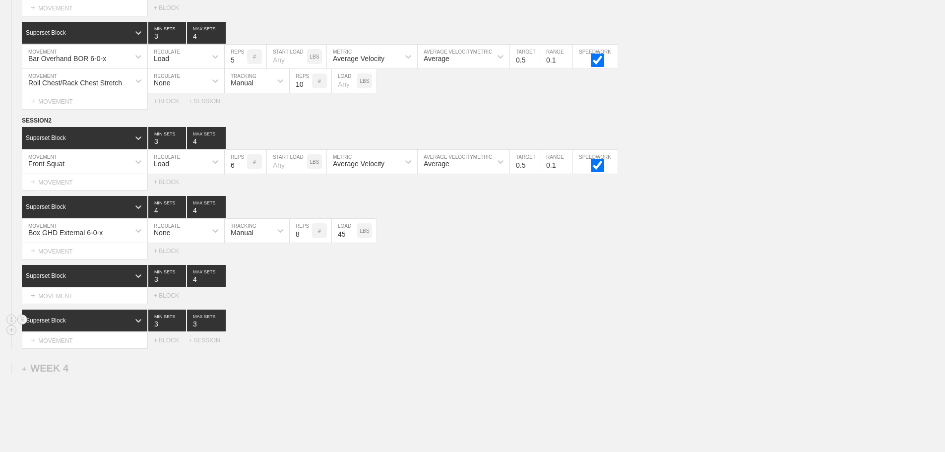
type input "45"
click at [464, 344] on div "Select... MOVEMENT + MOVEMENT + BLOCK + SESSION" at bounding box center [472, 340] width 945 height 16
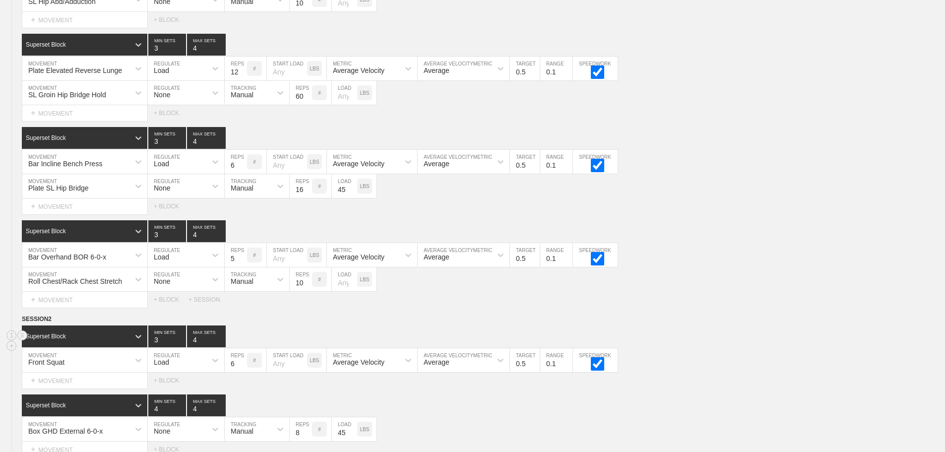
scroll to position [1667, 0]
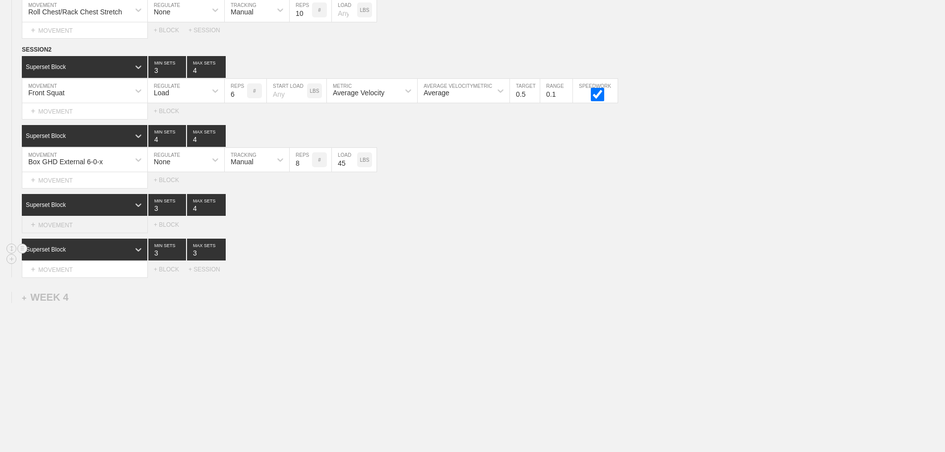
click at [84, 226] on div "+ MOVEMENT" at bounding box center [85, 225] width 126 height 16
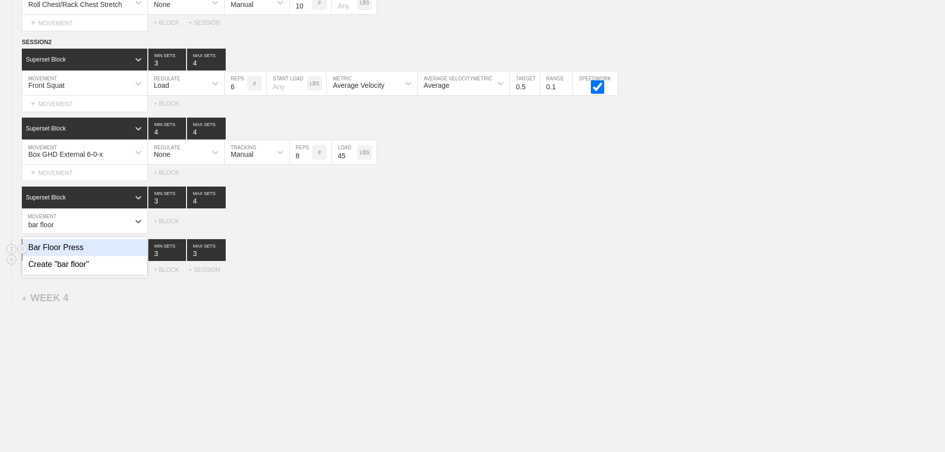
click at [78, 252] on div "Bar Floor Press" at bounding box center [84, 247] width 125 height 17
type input "bar floor"
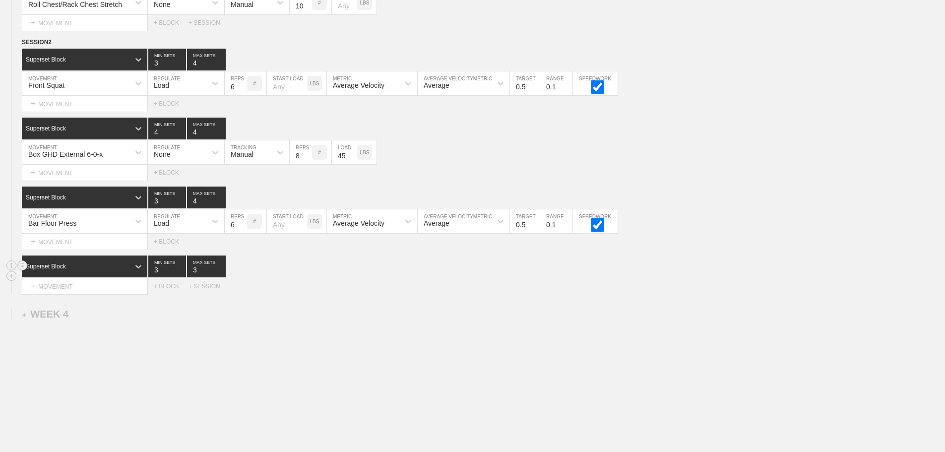
click at [281, 276] on div "Superset Block 3 MIN SETS 3 MAX SETS" at bounding box center [484, 267] width 924 height 22
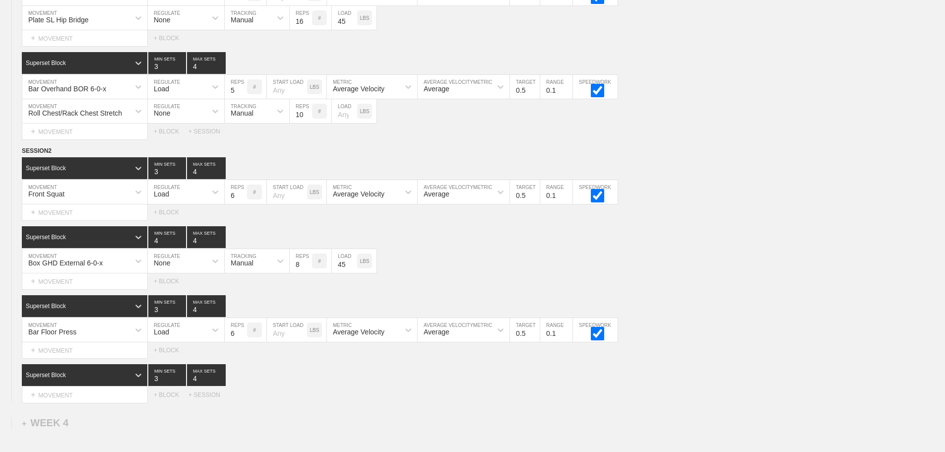
scroll to position [1691, 0]
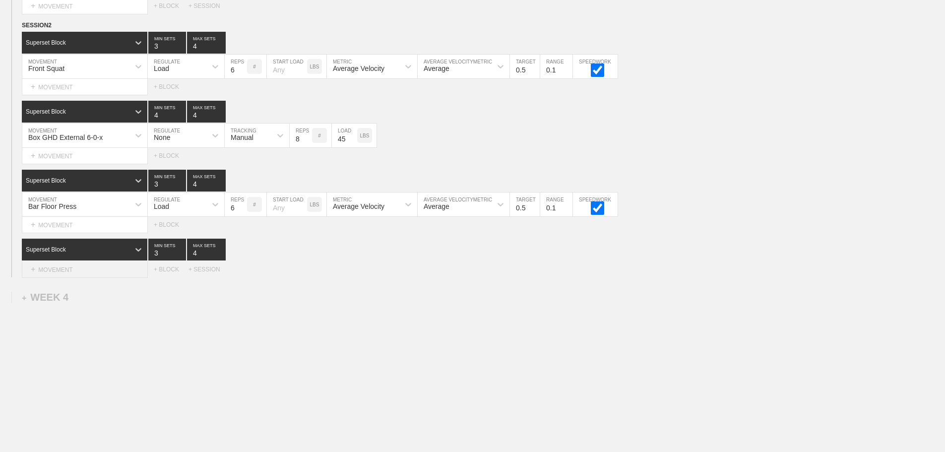
type input "4"
click at [80, 272] on div "+ MOVEMENT" at bounding box center [85, 270] width 126 height 16
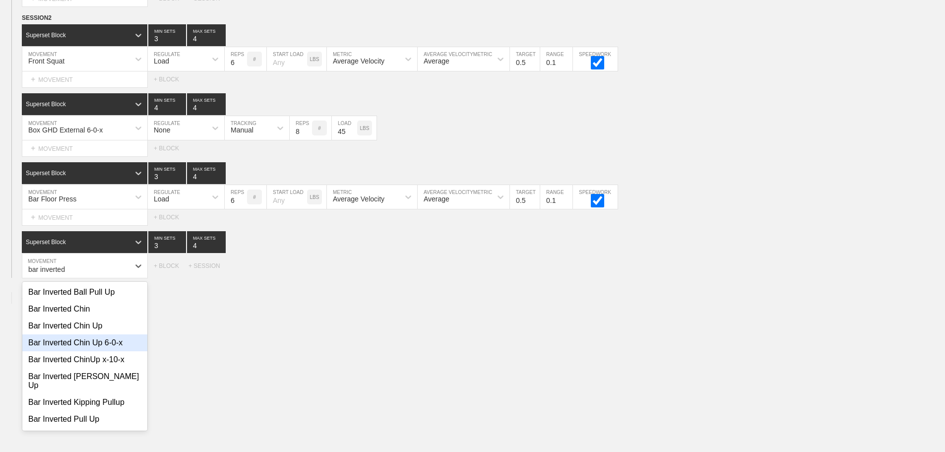
click at [114, 347] on div "Bar Inverted Chin Up 6-0-x" at bounding box center [84, 342] width 125 height 17
type input "bar inverted"
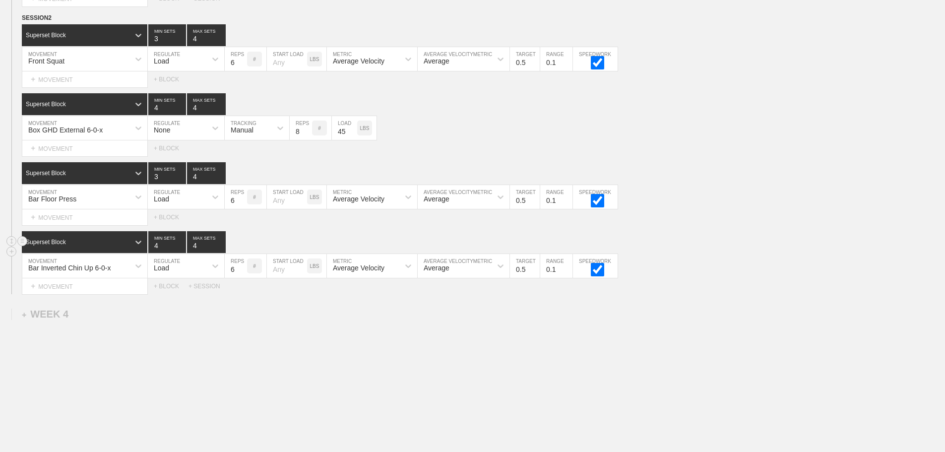
type input "4"
click at [181, 251] on input "4" at bounding box center [167, 242] width 38 height 22
click at [180, 273] on div "Load" at bounding box center [177, 266] width 59 height 17
click at [168, 301] on div "None" at bounding box center [186, 292] width 76 height 17
click at [239, 272] on div "Sensor" at bounding box center [242, 268] width 22 height 8
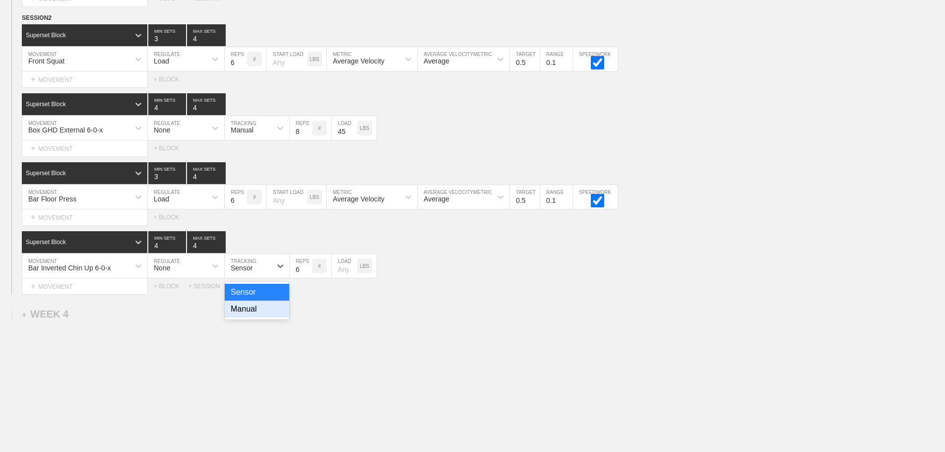
drag, startPoint x: 243, startPoint y: 319, endPoint x: 296, endPoint y: 292, distance: 59.5
click at [247, 317] on div "Manual" at bounding box center [257, 309] width 65 height 17
click at [307, 272] on input "7" at bounding box center [301, 266] width 22 height 24
click at [307, 272] on input "8" at bounding box center [301, 266] width 22 height 24
click at [307, 277] on input "7" at bounding box center [301, 266] width 22 height 24
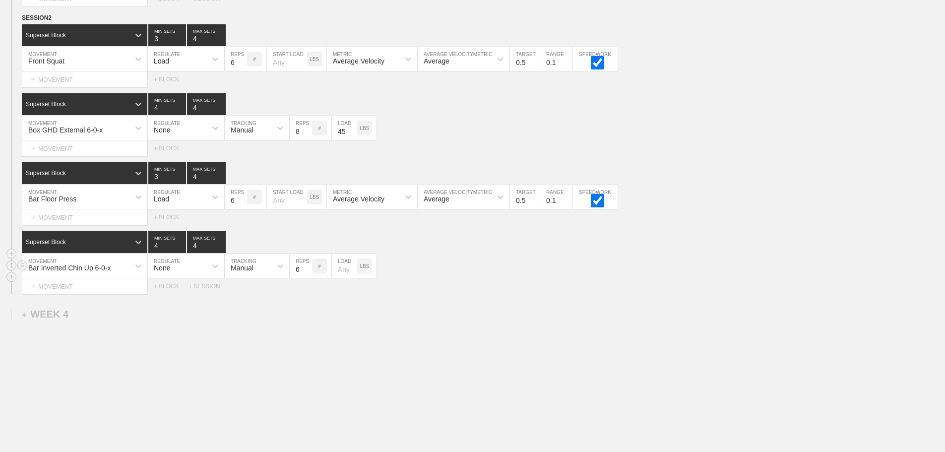
type input "6"
click at [307, 277] on input "6" at bounding box center [301, 266] width 22 height 24
click at [343, 277] on input "number" at bounding box center [344, 266] width 25 height 24
type input "4"
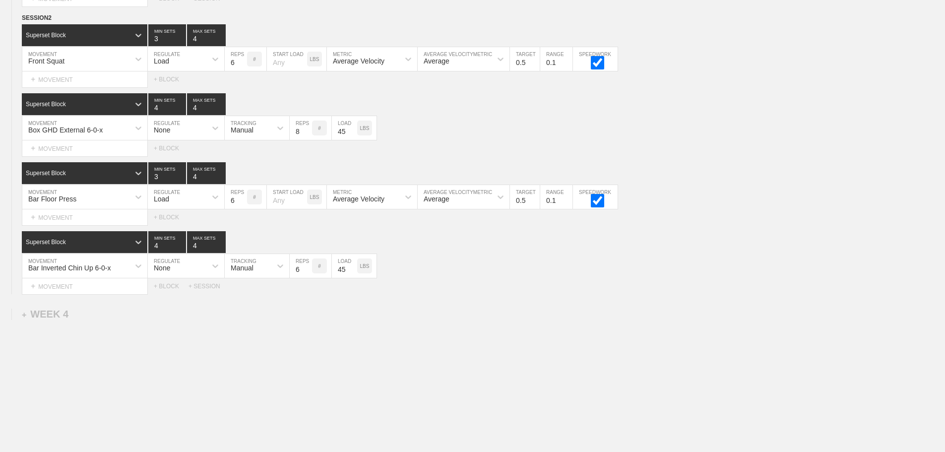
type input "45"
drag, startPoint x: 465, startPoint y: 310, endPoint x: 464, endPoint y: 320, distance: 9.5
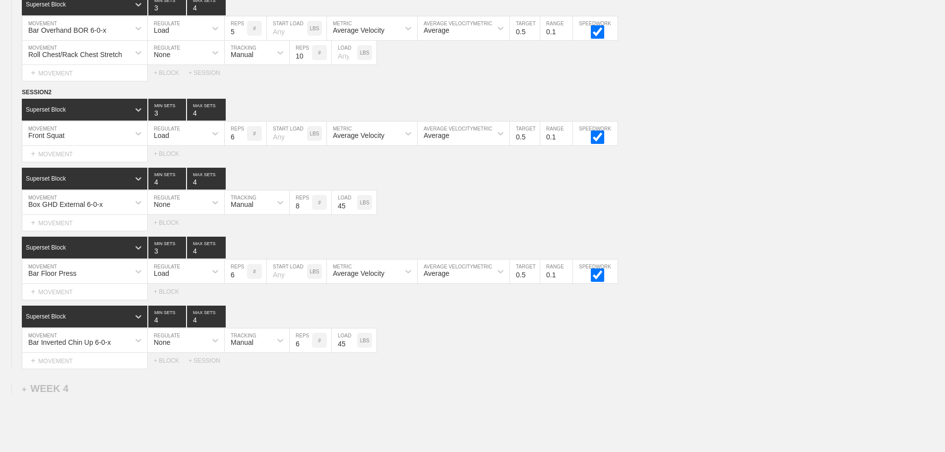
scroll to position [1716, 0]
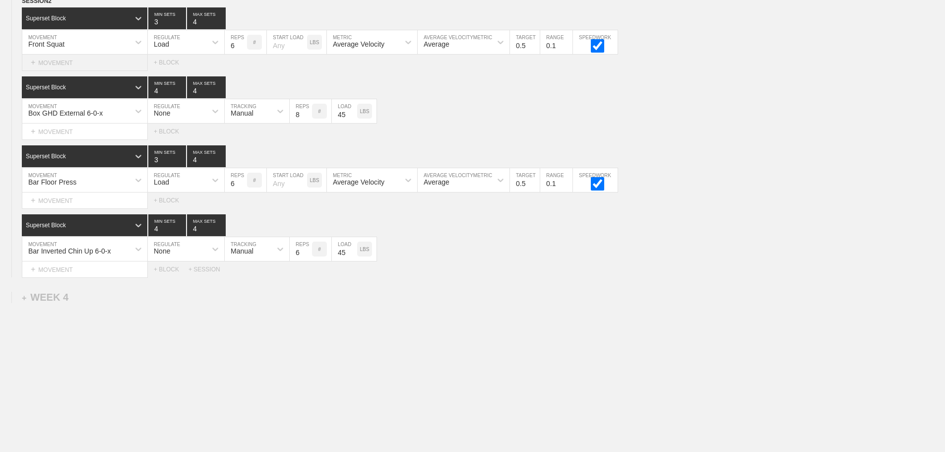
drag, startPoint x: 71, startPoint y: 65, endPoint x: 86, endPoint y: 63, distance: 14.5
click at [71, 65] on div "+ MOVEMENT" at bounding box center [85, 63] width 126 height 16
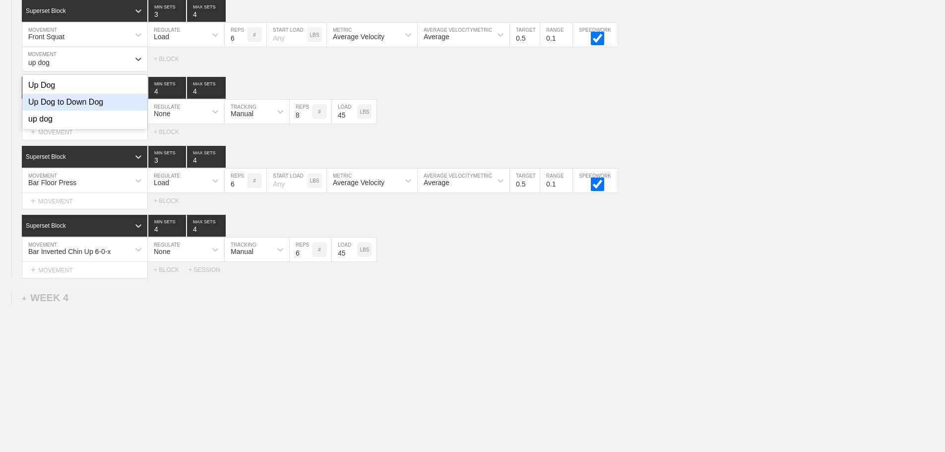
click at [92, 106] on div "Up Dog to Down Dog" at bounding box center [84, 102] width 125 height 17
type input "up dog"
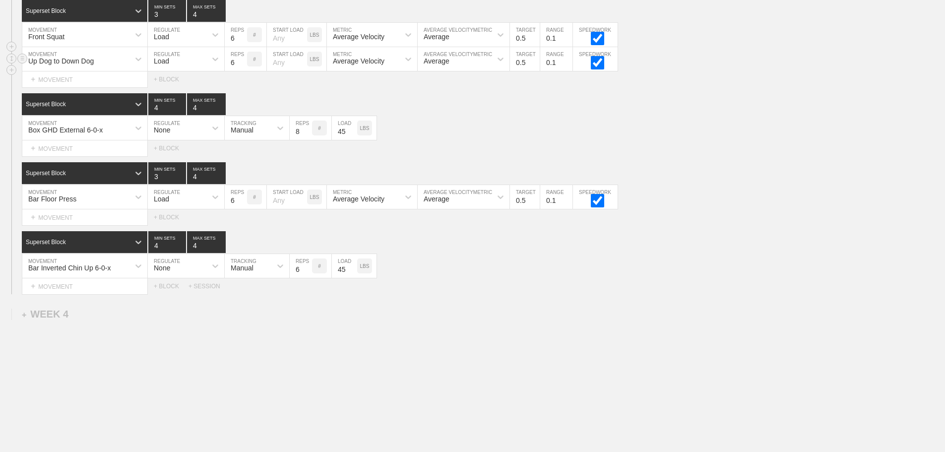
click at [162, 65] on div "Load" at bounding box center [161, 61] width 15 height 8
click at [178, 94] on div "None" at bounding box center [186, 85] width 76 height 17
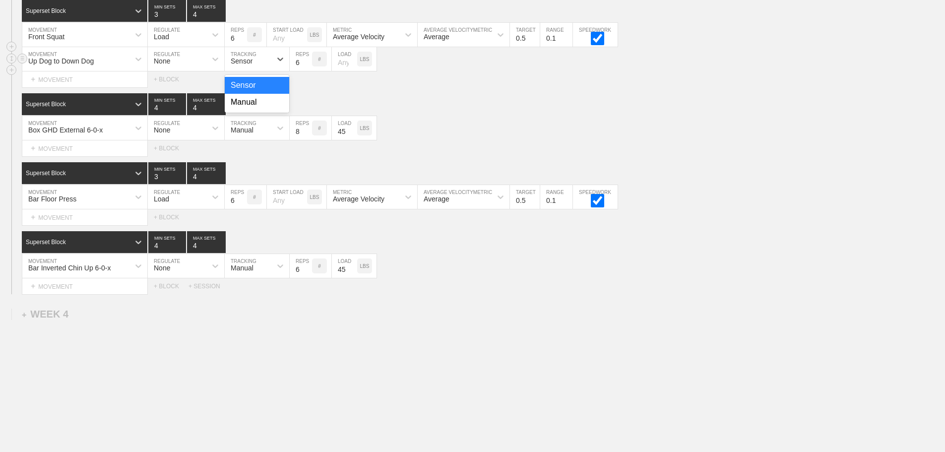
click at [261, 67] on div "Sensor" at bounding box center [248, 59] width 47 height 17
drag, startPoint x: 251, startPoint y: 108, endPoint x: 313, endPoint y: 71, distance: 71.7
click at [254, 106] on div "Manual" at bounding box center [257, 102] width 65 height 17
click at [308, 68] on input "7" at bounding box center [301, 59] width 22 height 24
click at [308, 68] on input "8" at bounding box center [301, 59] width 22 height 24
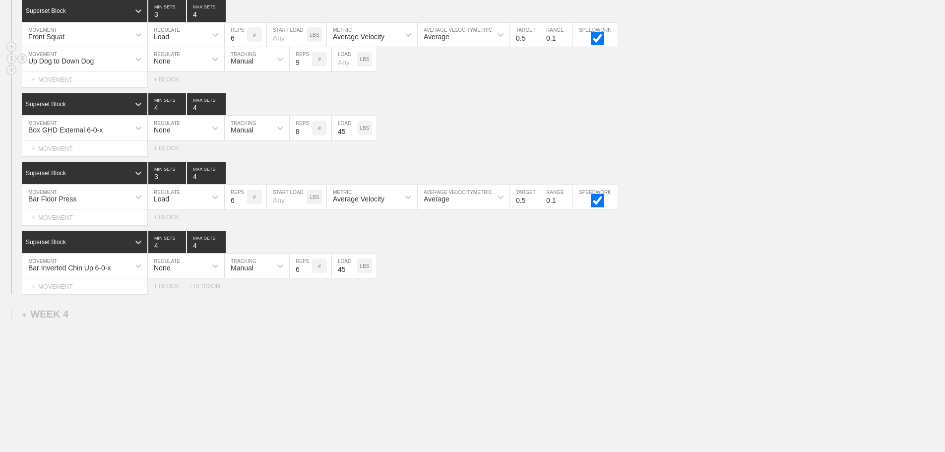
click at [308, 68] on input "9" at bounding box center [301, 59] width 22 height 24
type input "10"
click at [308, 68] on input "10" at bounding box center [301, 59] width 22 height 24
click at [513, 126] on div "Box GHD External 6-0-x MOVEMENT None REGULATE Manual TRACKING 8 REPS # 45 LOAD …" at bounding box center [472, 128] width 945 height 24
click at [77, 157] on div "+ MOVEMENT" at bounding box center [85, 148] width 126 height 16
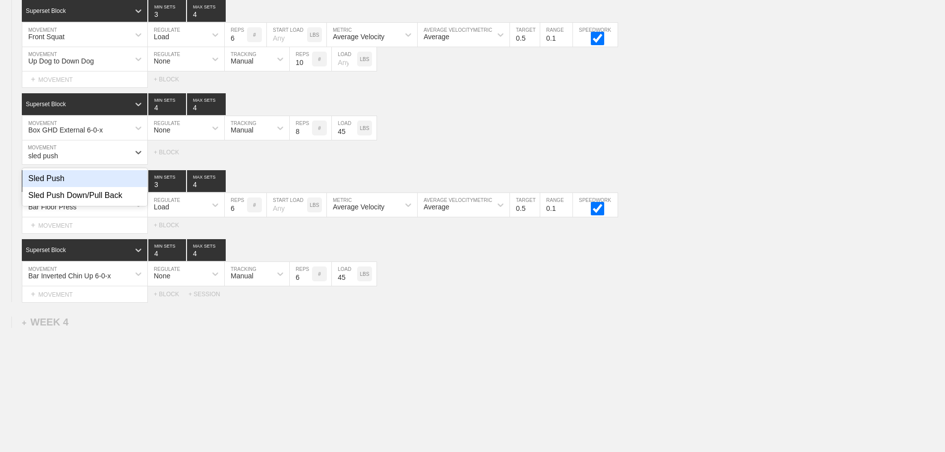
click at [63, 184] on div "Sled Push" at bounding box center [84, 178] width 125 height 17
type input "sled push"
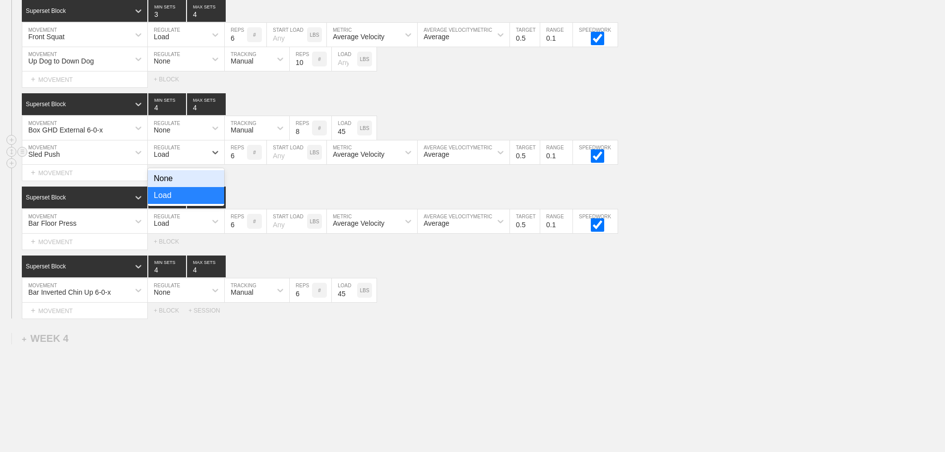
click at [185, 158] on div "Load" at bounding box center [177, 152] width 59 height 17
click at [174, 186] on div "None" at bounding box center [186, 178] width 76 height 17
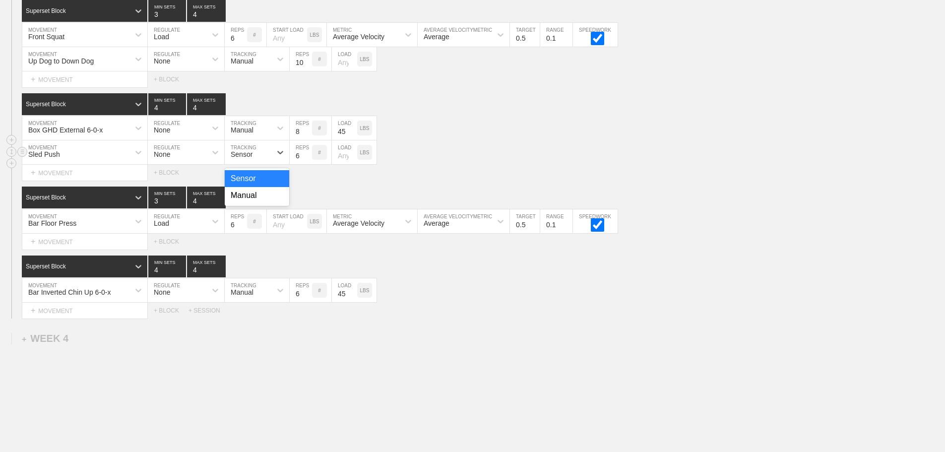
click at [257, 161] on div "Sensor" at bounding box center [248, 152] width 47 height 17
click at [254, 200] on div "Manual" at bounding box center [257, 195] width 65 height 17
click at [308, 164] on input "5" at bounding box center [301, 152] width 22 height 24
click at [308, 164] on input "4" at bounding box center [301, 152] width 22 height 24
click at [308, 164] on input "3" at bounding box center [301, 152] width 22 height 24
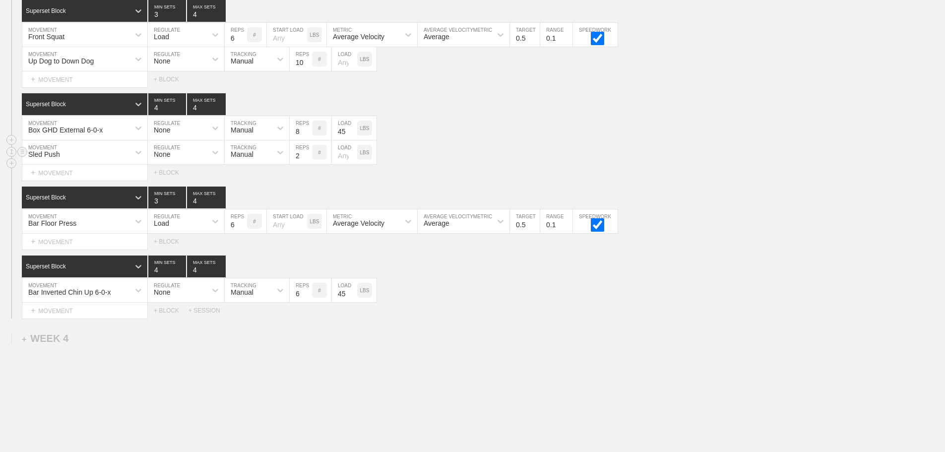
click at [308, 164] on input "2" at bounding box center [301, 152] width 22 height 24
type input "1"
click at [308, 164] on input "1" at bounding box center [301, 152] width 22 height 24
click at [340, 164] on input "number" at bounding box center [344, 152] width 25 height 24
type input "90"
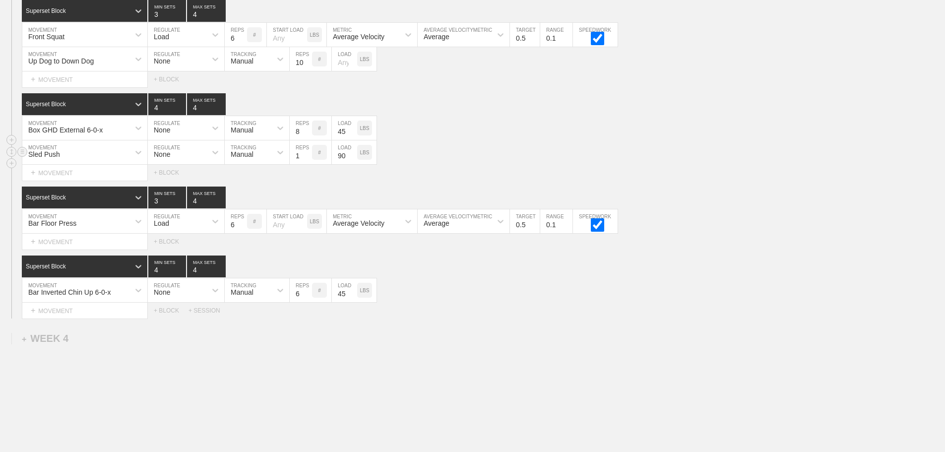
click at [410, 165] on div "Sled Push MOVEMENT None REGULATE Manual TRACKING 1 REPS # 90 LOAD LBS" at bounding box center [472, 152] width 945 height 24
click at [73, 250] on div "+ MOVEMENT" at bounding box center [85, 242] width 126 height 16
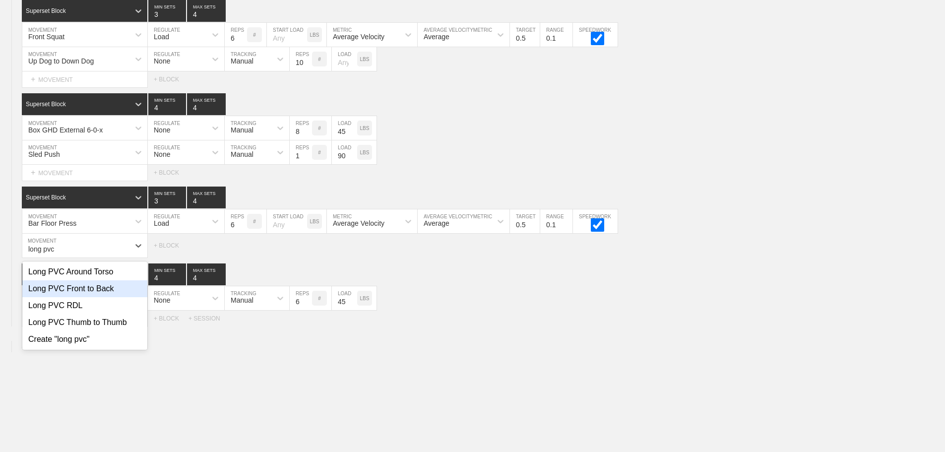
click at [99, 294] on div "Long PVC Front to Back" at bounding box center [84, 288] width 125 height 17
type input "long pvc"
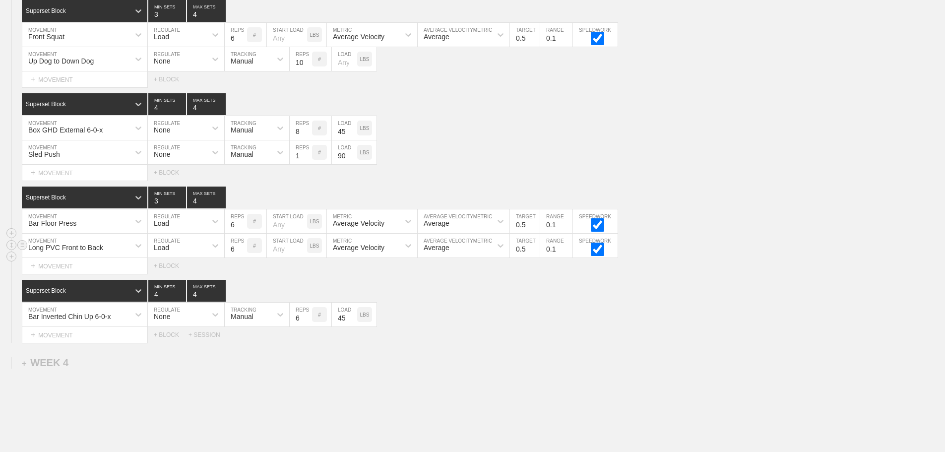
click at [167, 252] on div "Load" at bounding box center [161, 248] width 15 height 8
drag, startPoint x: 168, startPoint y: 281, endPoint x: 221, endPoint y: 264, distance: 56.3
click at [169, 280] on div "None" at bounding box center [186, 272] width 76 height 17
drag, startPoint x: 221, startPoint y: 264, endPoint x: 247, endPoint y: 262, distance: 25.9
click at [245, 252] on div "Sensor" at bounding box center [242, 248] width 22 height 8
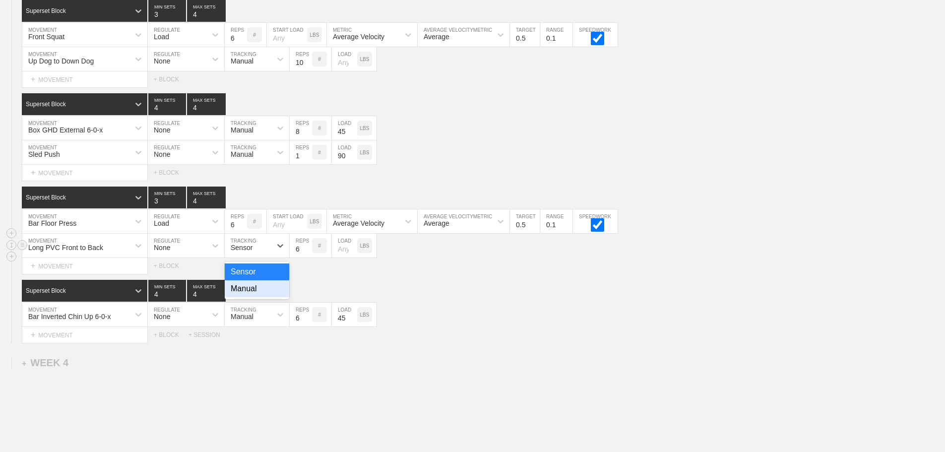
click at [246, 297] on div "Manual" at bounding box center [257, 288] width 65 height 17
click at [307, 252] on input "7" at bounding box center [301, 246] width 22 height 24
click at [307, 252] on input "8" at bounding box center [301, 246] width 22 height 24
click at [307, 252] on input "9" at bounding box center [301, 246] width 22 height 24
type input "10"
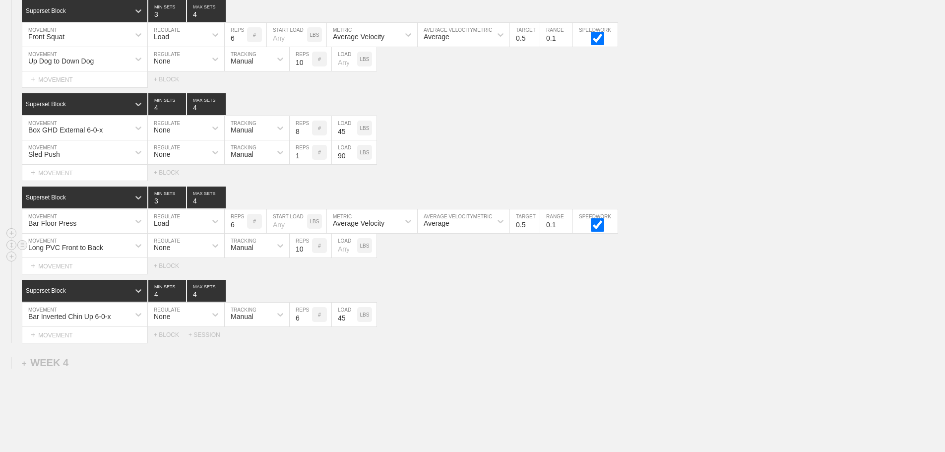
click at [307, 252] on input "10" at bounding box center [301, 246] width 22 height 24
drag, startPoint x: 522, startPoint y: 291, endPoint x: 517, endPoint y: 295, distance: 6.3
click at [518, 295] on div "Superset Block 4 MIN SETS 4 MAX SETS" at bounding box center [484, 291] width 924 height 22
click at [468, 301] on div "Superset Block 4 MIN SETS 4 MAX SETS" at bounding box center [484, 291] width 924 height 22
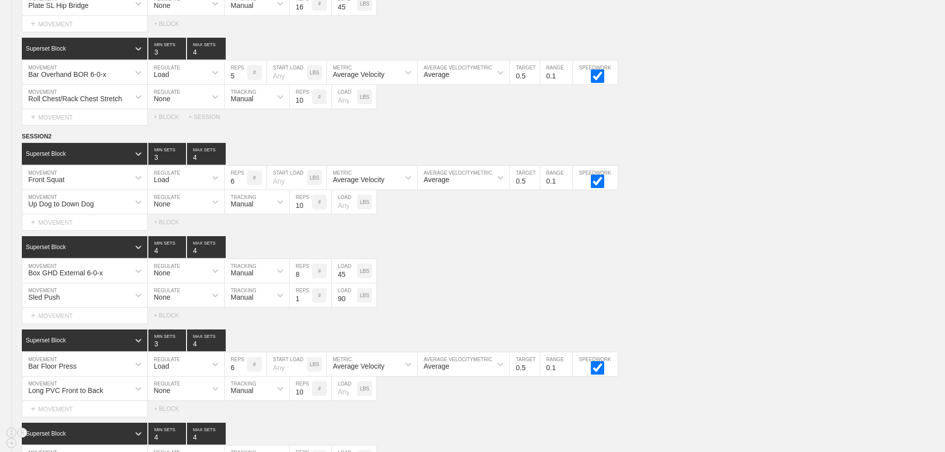
scroll to position [1517, 0]
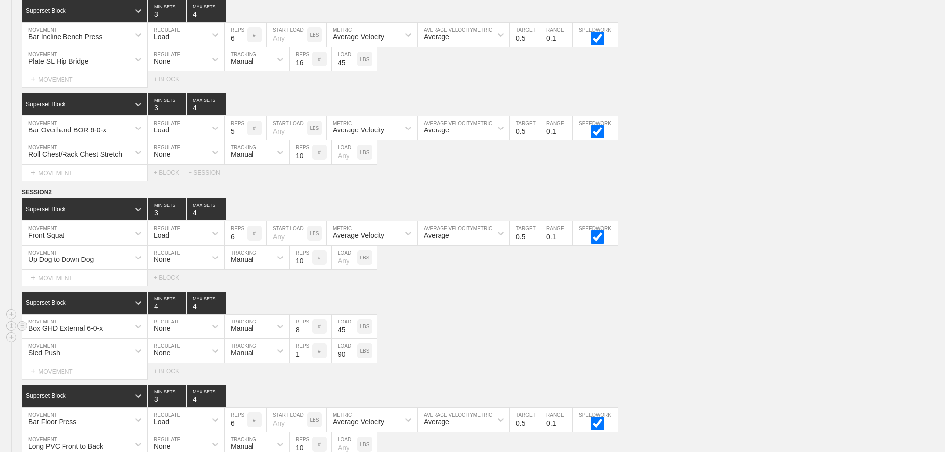
click at [465, 333] on div "Box GHD External 6-0-x MOVEMENT None REGULATE Manual TRACKING 8 REPS # 45 LOAD …" at bounding box center [472, 327] width 945 height 24
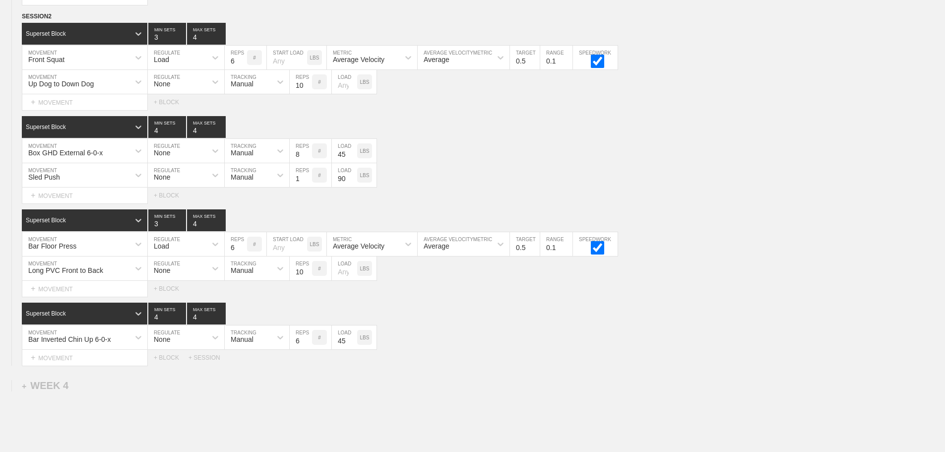
scroll to position [1788, 0]
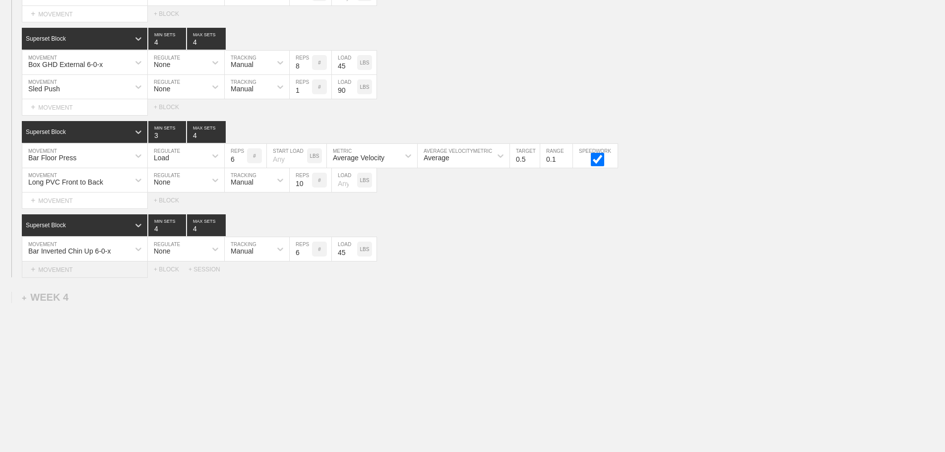
click at [94, 272] on div "+ MOVEMENT" at bounding box center [85, 270] width 126 height 16
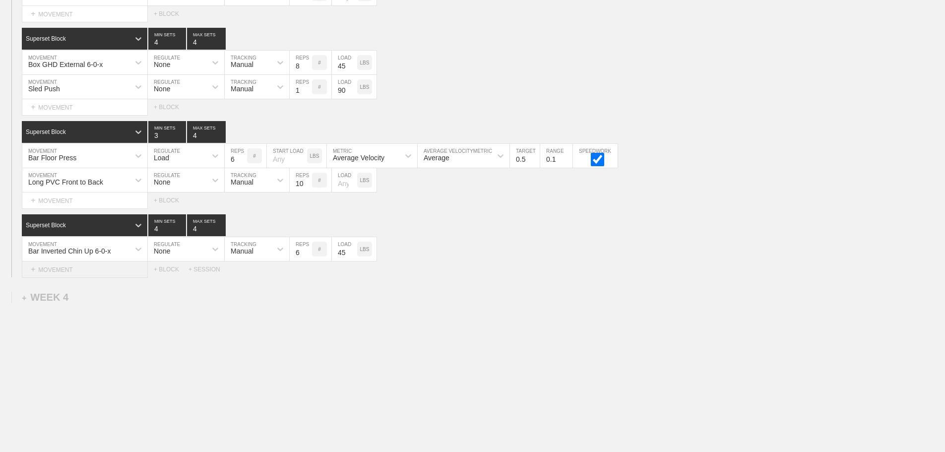
click at [93, 271] on div "+ MOVEMENT" at bounding box center [85, 270] width 126 height 16
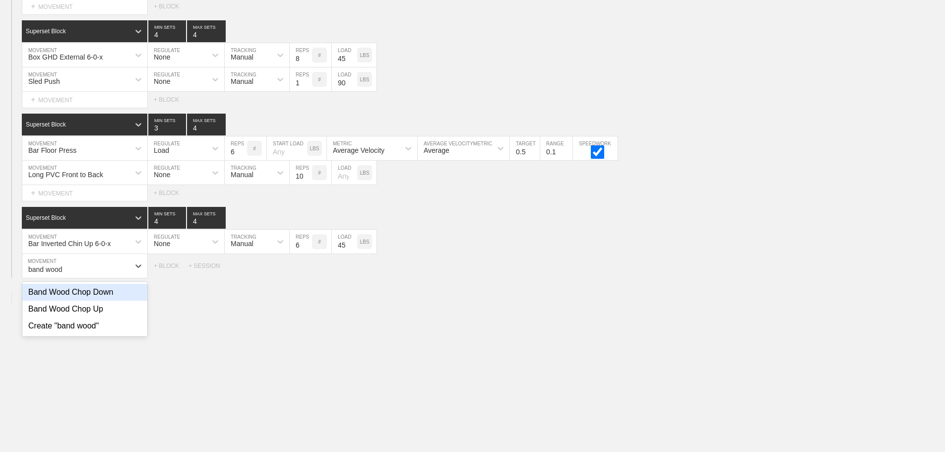
click at [107, 301] on div "Band Wood Chop Down" at bounding box center [84, 292] width 125 height 17
type input "band wood"
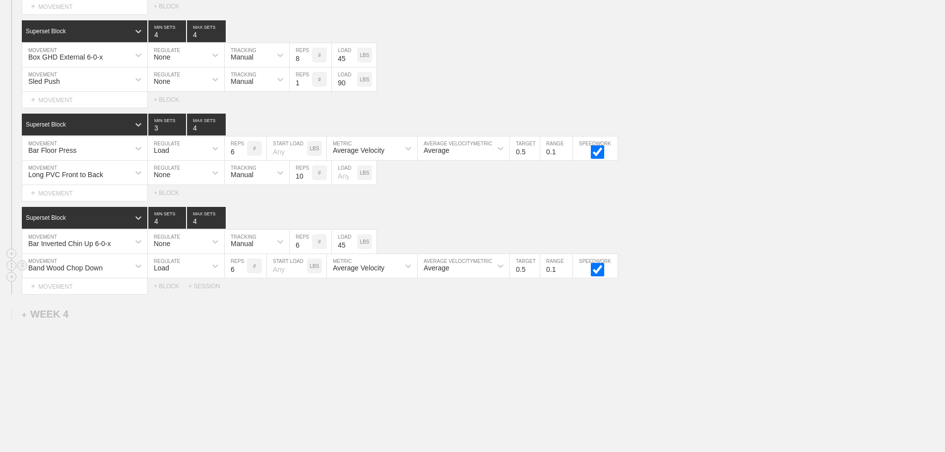
click at [174, 274] on div "Load" at bounding box center [177, 266] width 59 height 17
click at [171, 301] on div "None" at bounding box center [186, 292] width 76 height 17
click at [254, 278] on div "Sensor" at bounding box center [257, 266] width 65 height 24
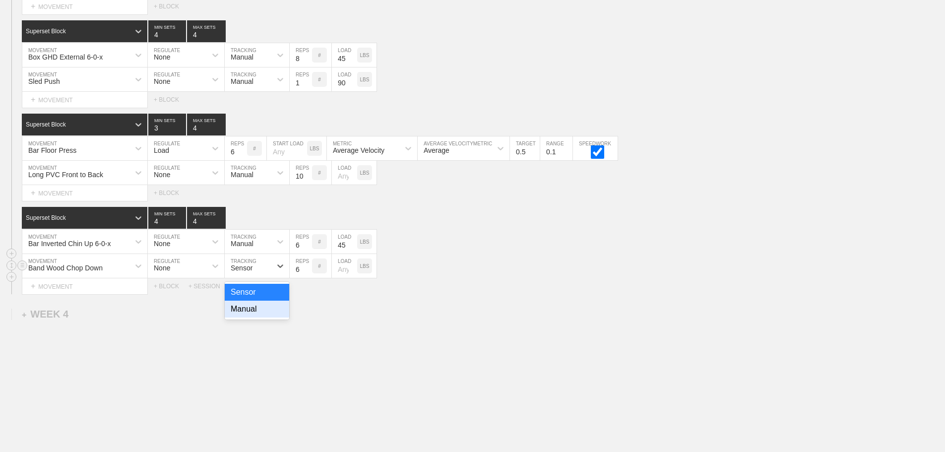
click at [257, 312] on div "Manual" at bounding box center [257, 309] width 65 height 17
click at [308, 273] on input "7" at bounding box center [301, 266] width 22 height 24
click at [308, 273] on input "8" at bounding box center [301, 266] width 22 height 24
click at [308, 273] on input "9" at bounding box center [301, 266] width 22 height 24
click at [308, 273] on input "10" at bounding box center [301, 266] width 22 height 24
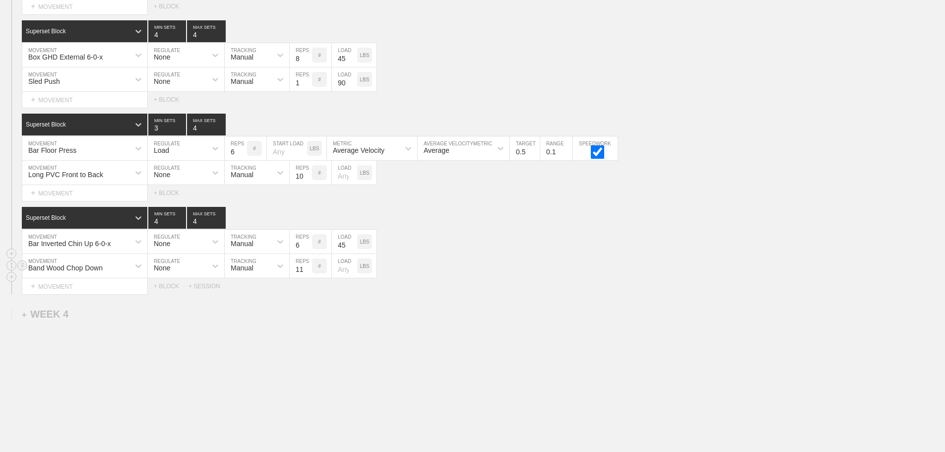
click at [308, 273] on input "11" at bounding box center [301, 266] width 22 height 24
click at [308, 273] on input "12" at bounding box center [301, 266] width 22 height 24
click at [308, 273] on input "13" at bounding box center [301, 266] width 22 height 24
click at [308, 273] on input "14" at bounding box center [301, 266] width 22 height 24
click at [308, 273] on input "15" at bounding box center [301, 266] width 22 height 24
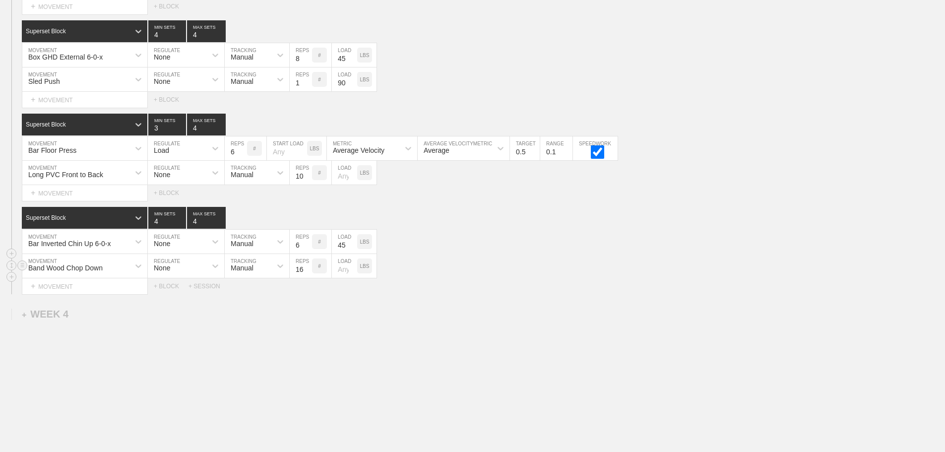
type input "16"
click at [308, 273] on input "16" at bounding box center [301, 266] width 22 height 24
click at [472, 267] on div "Long PVC Front to Back MOVEMENT None REGULATE Manual TRACKING 10 REPS # LOAD LBS" at bounding box center [472, 266] width 945 height 24
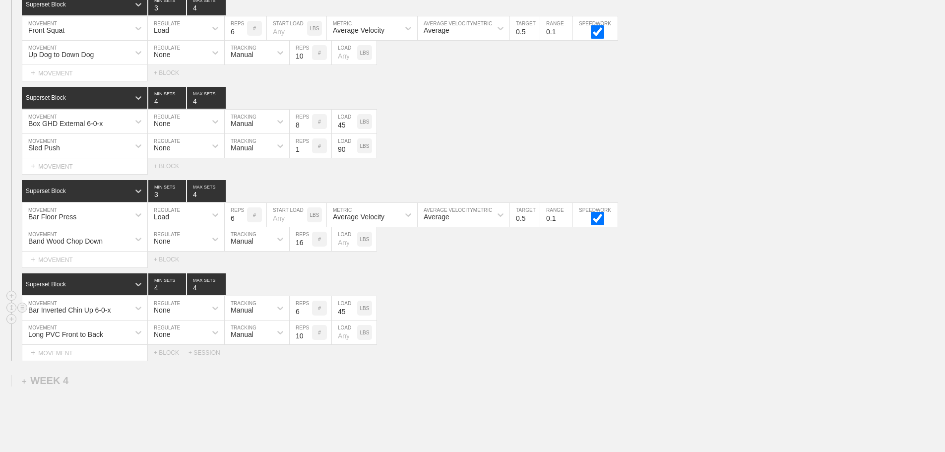
scroll to position [1590, 0]
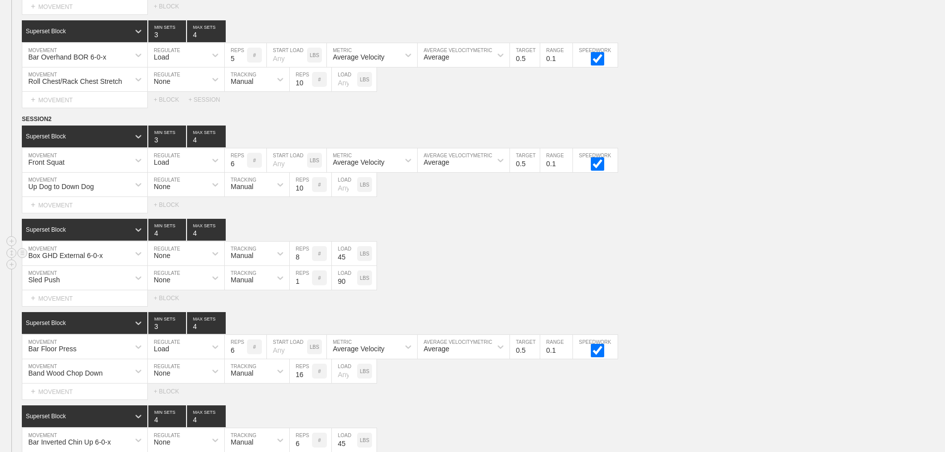
click at [566, 265] on div "Box GHD External 6-0-x MOVEMENT None REGULATE Manual TRACKING 8 REPS # 45 LOAD …" at bounding box center [472, 254] width 945 height 24
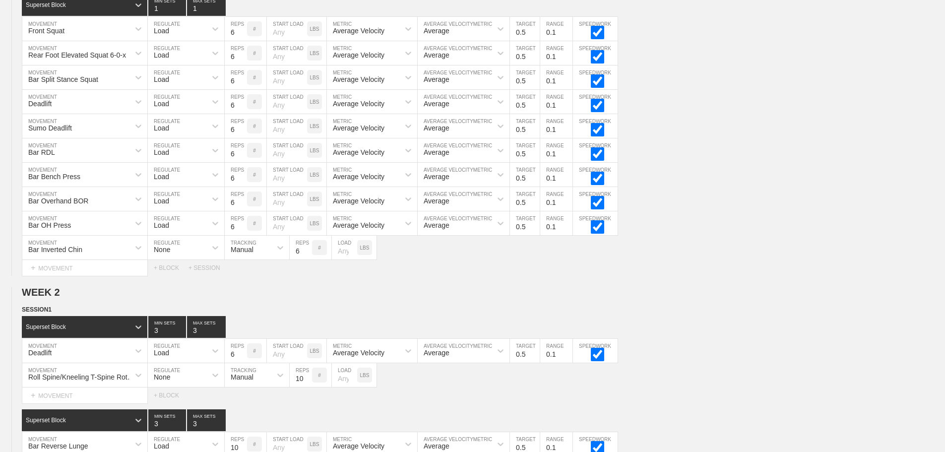
scroll to position [2, 0]
